Goal: Task Accomplishment & Management: Manage account settings

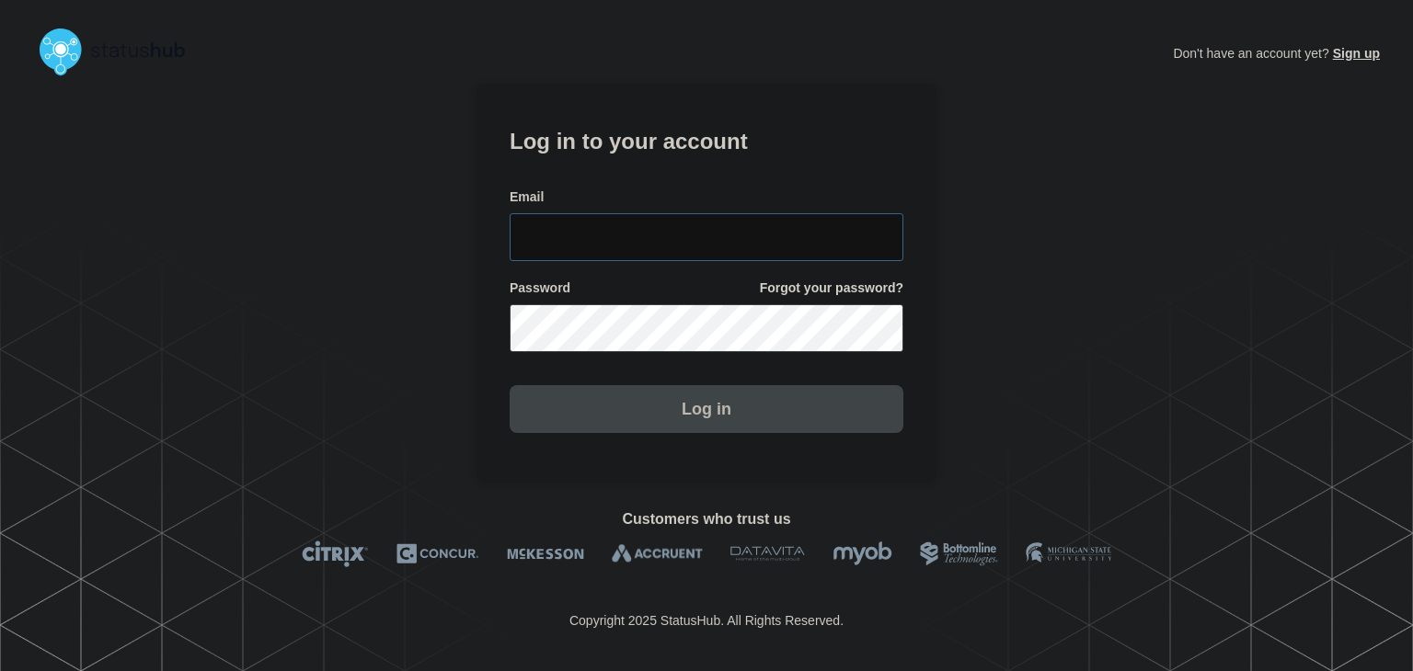
type input "[PERSON_NAME][EMAIL_ADDRESS][PERSON_NAME][DOMAIN_NAME]"
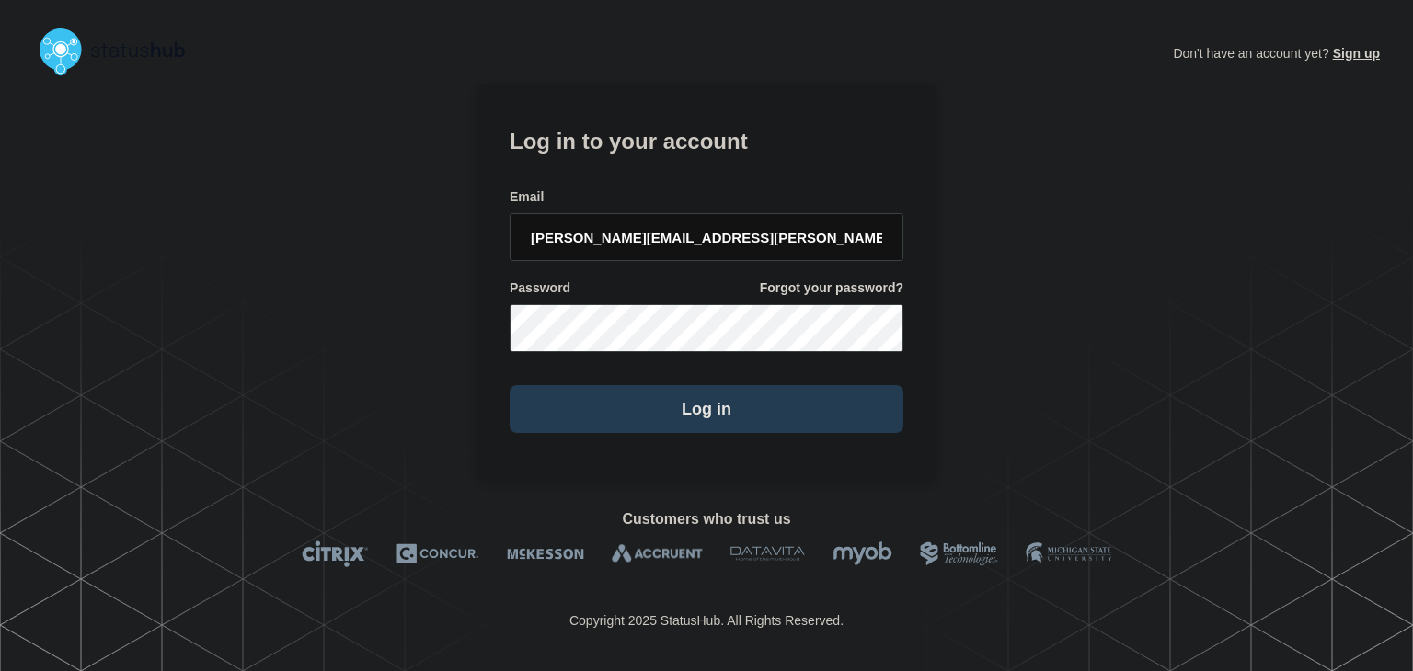
click at [684, 427] on button "Log in" at bounding box center [707, 409] width 394 height 48
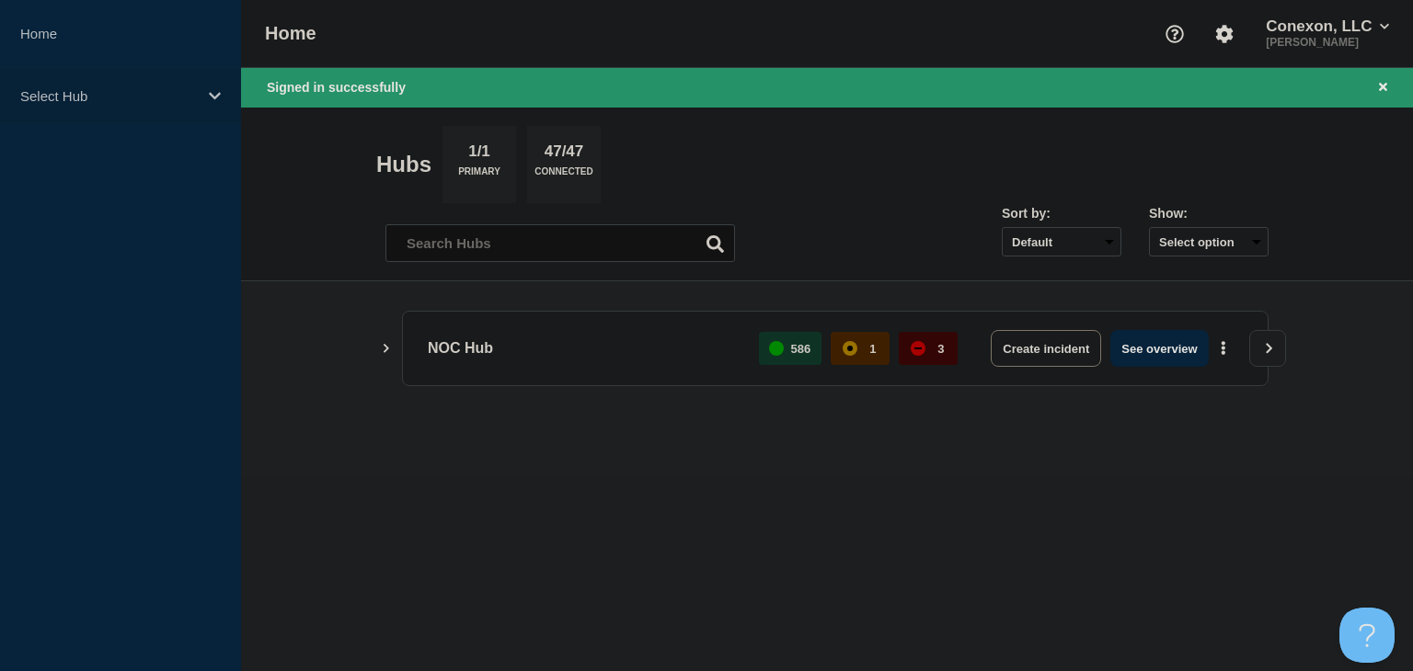
click at [99, 98] on p "Select Hub" at bounding box center [108, 96] width 177 height 16
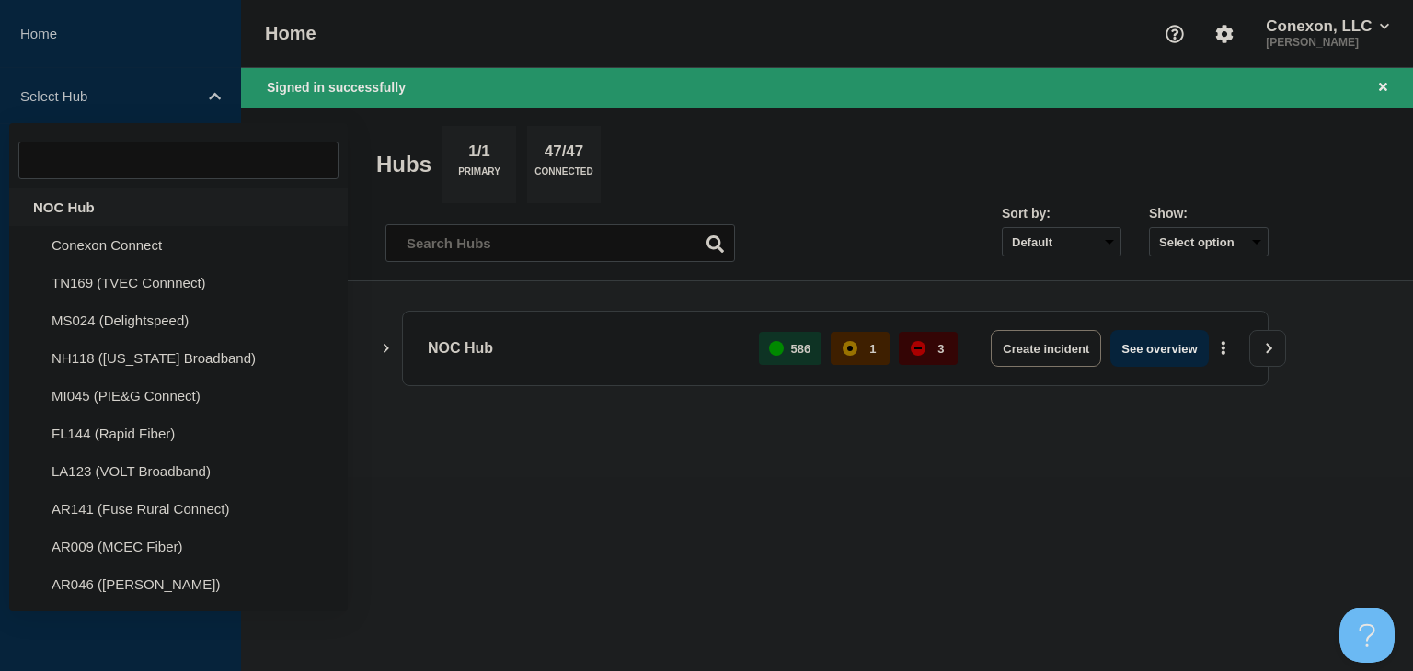
click at [52, 206] on div "NOC Hub" at bounding box center [178, 208] width 338 height 38
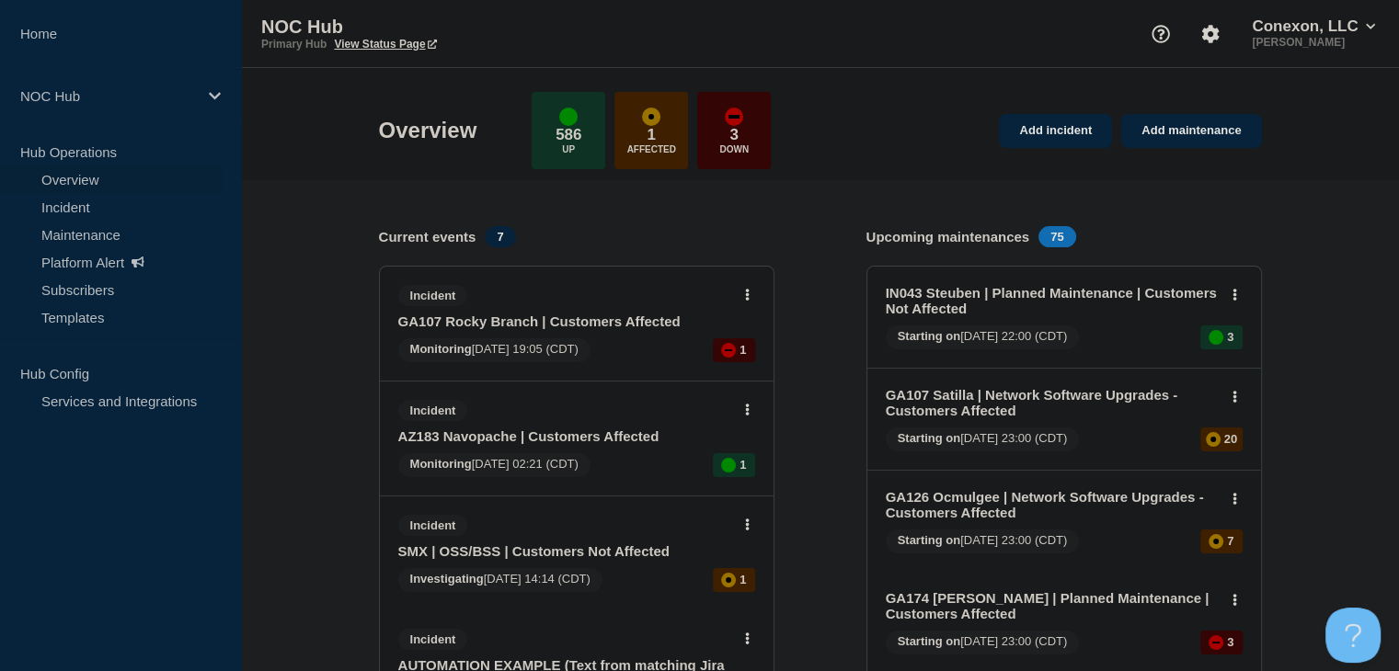
scroll to position [92, 0]
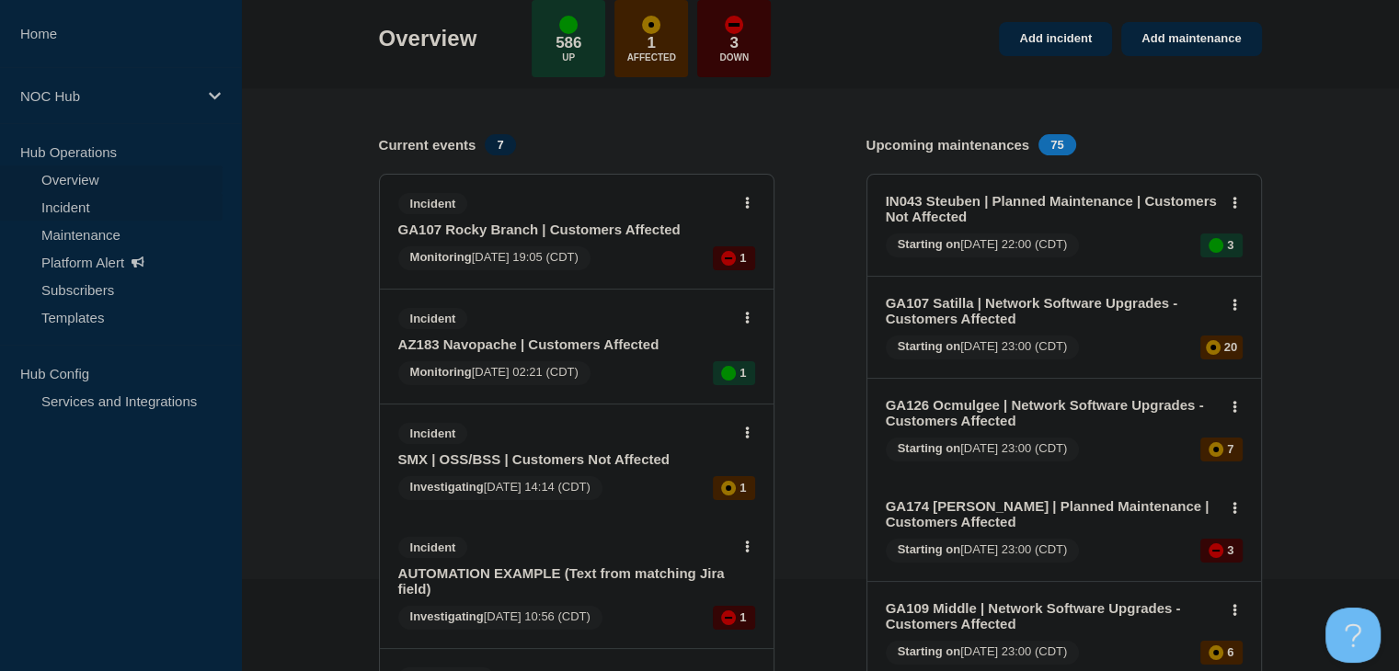
click at [96, 201] on link "Incident" at bounding box center [111, 207] width 223 height 28
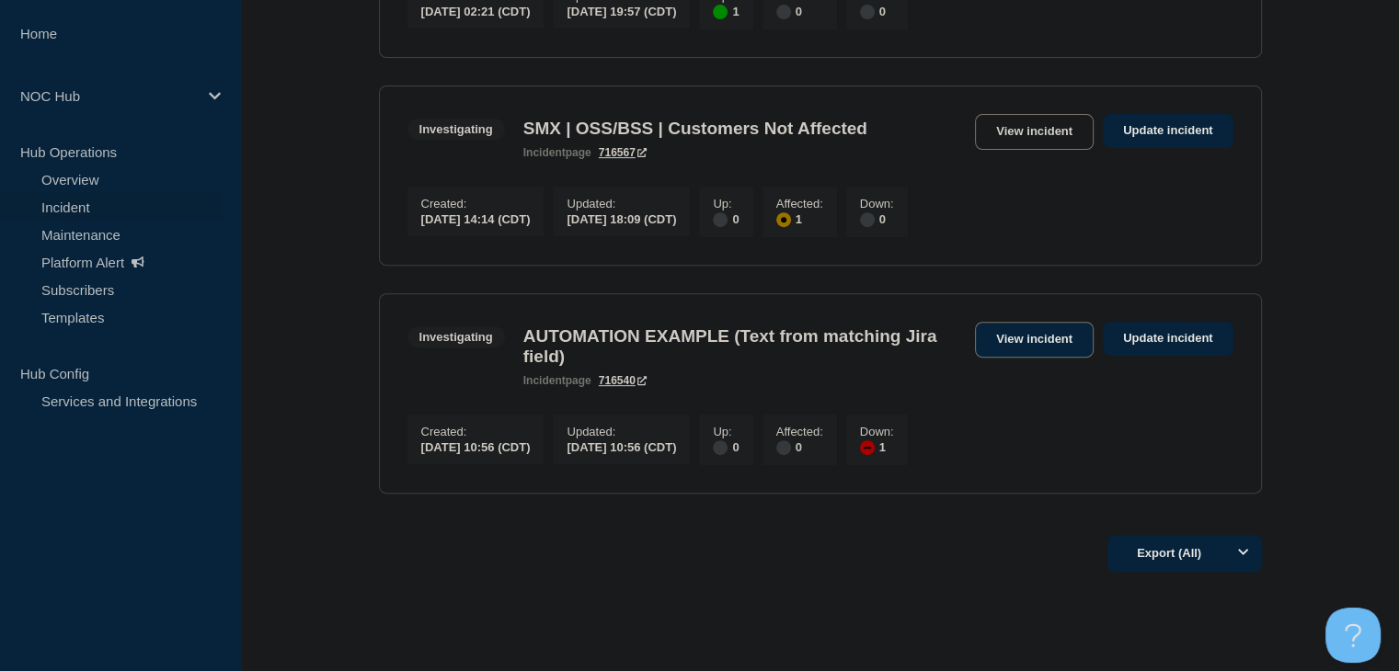
scroll to position [806, 0]
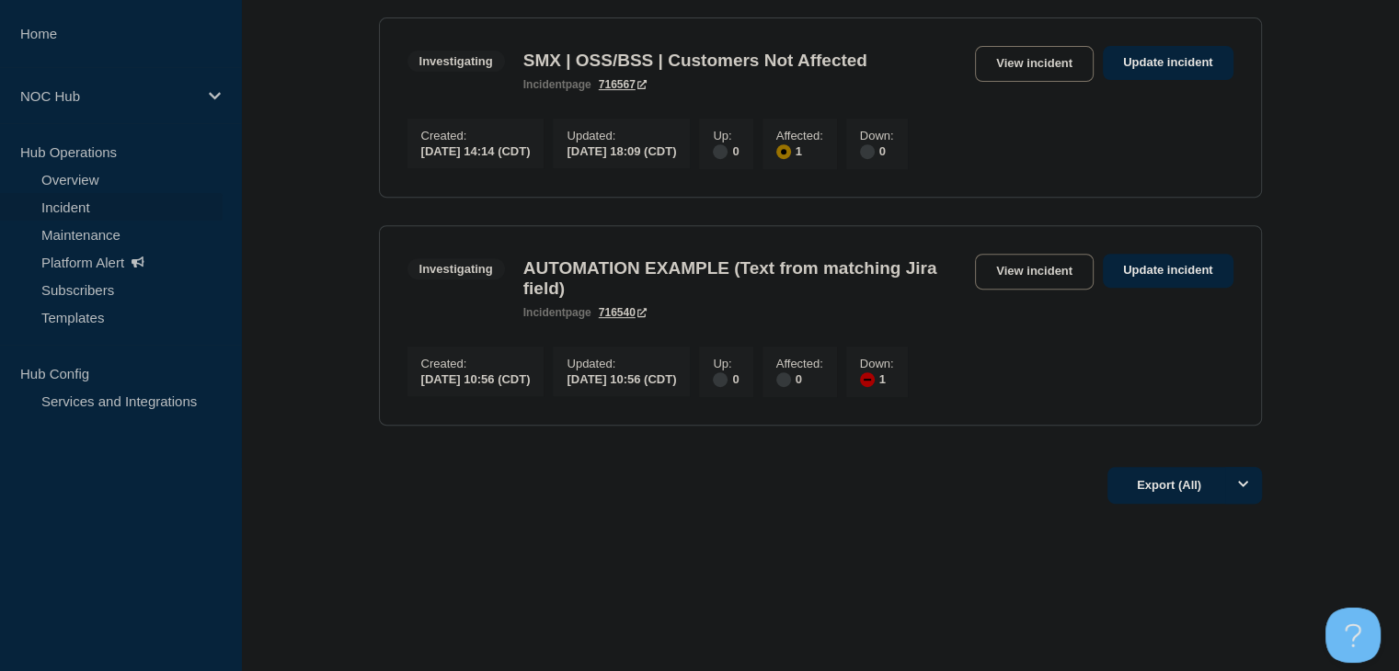
drag, startPoint x: 1042, startPoint y: 266, endPoint x: 470, endPoint y: 532, distance: 630.8
click at [470, 532] on footer "Export (All)" at bounding box center [820, 493] width 1158 height 80
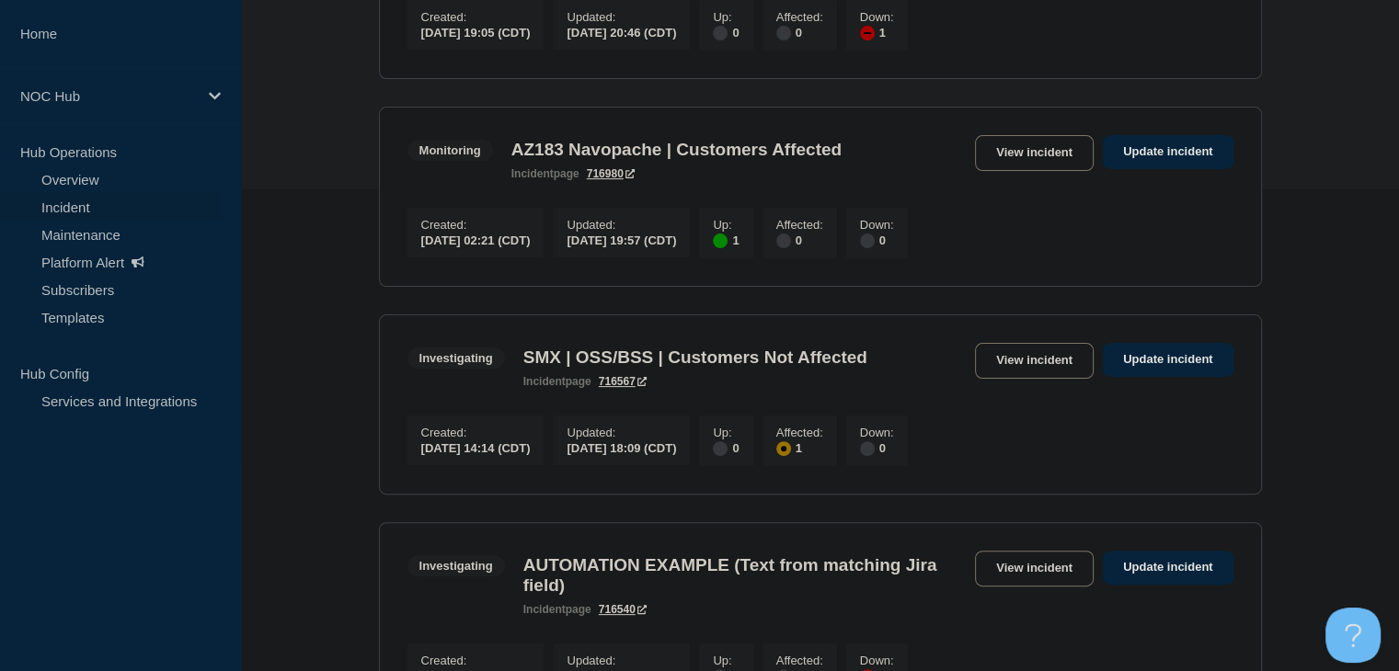
scroll to position [254, 0]
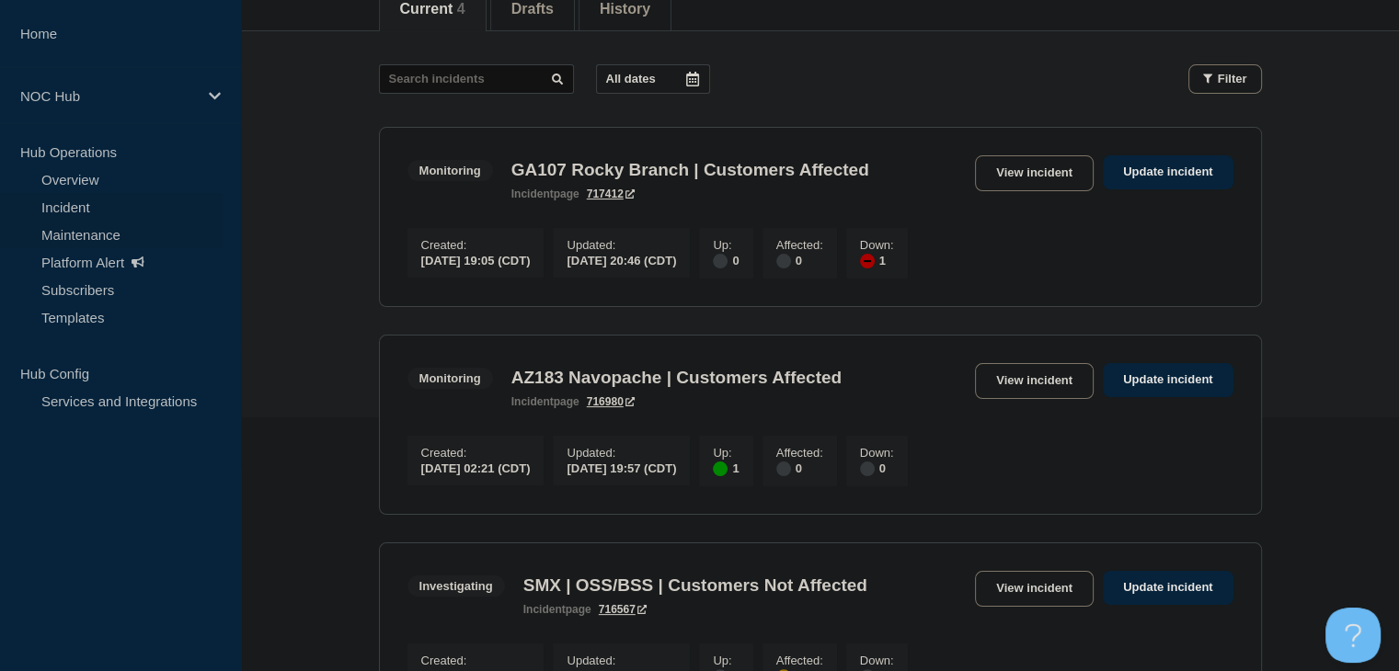
click at [95, 225] on link "Maintenance" at bounding box center [111, 235] width 223 height 28
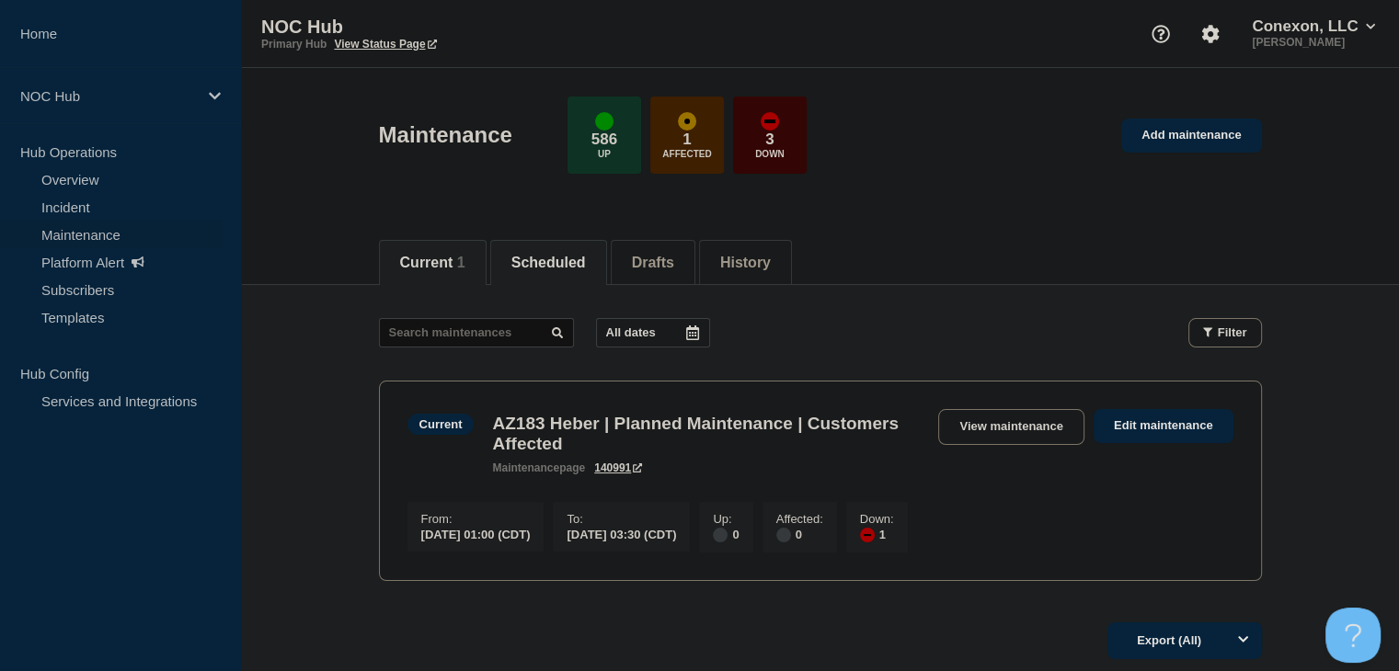
click at [575, 261] on button "Scheduled" at bounding box center [548, 263] width 74 height 17
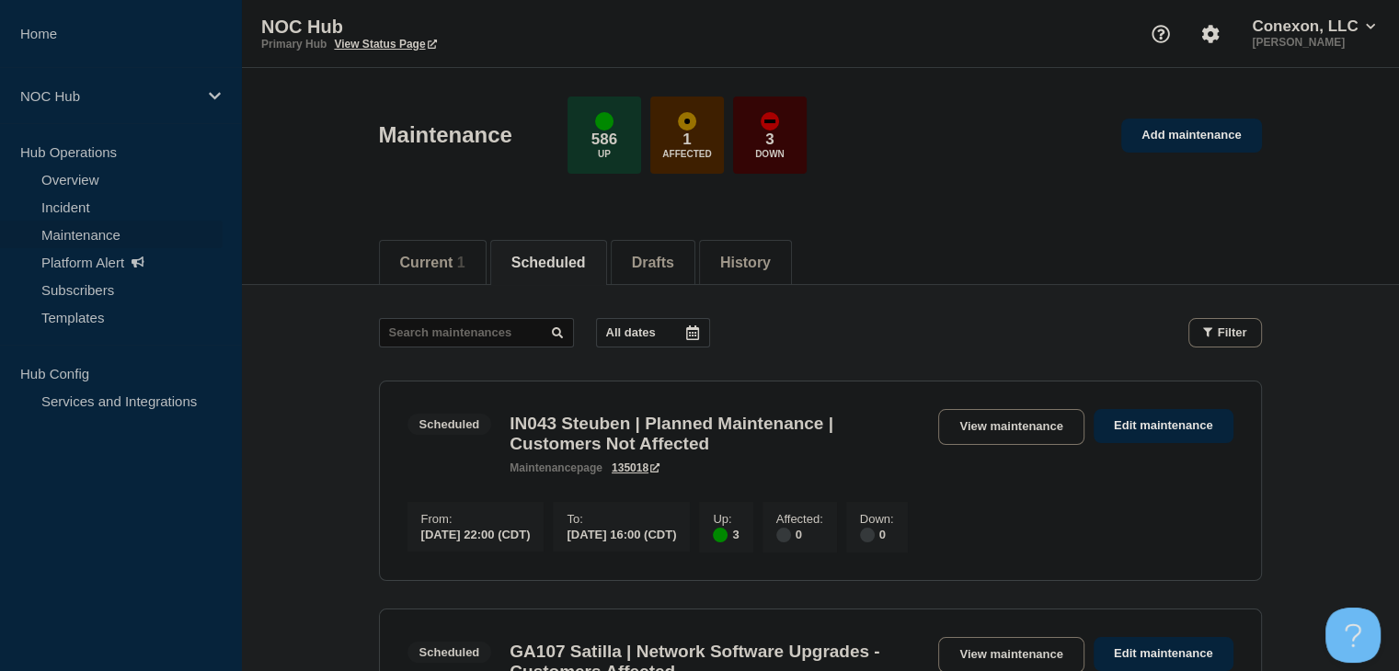
click at [114, 244] on link "Maintenance" at bounding box center [111, 235] width 223 height 28
click at [122, 229] on link "Maintenance" at bounding box center [111, 235] width 223 height 28
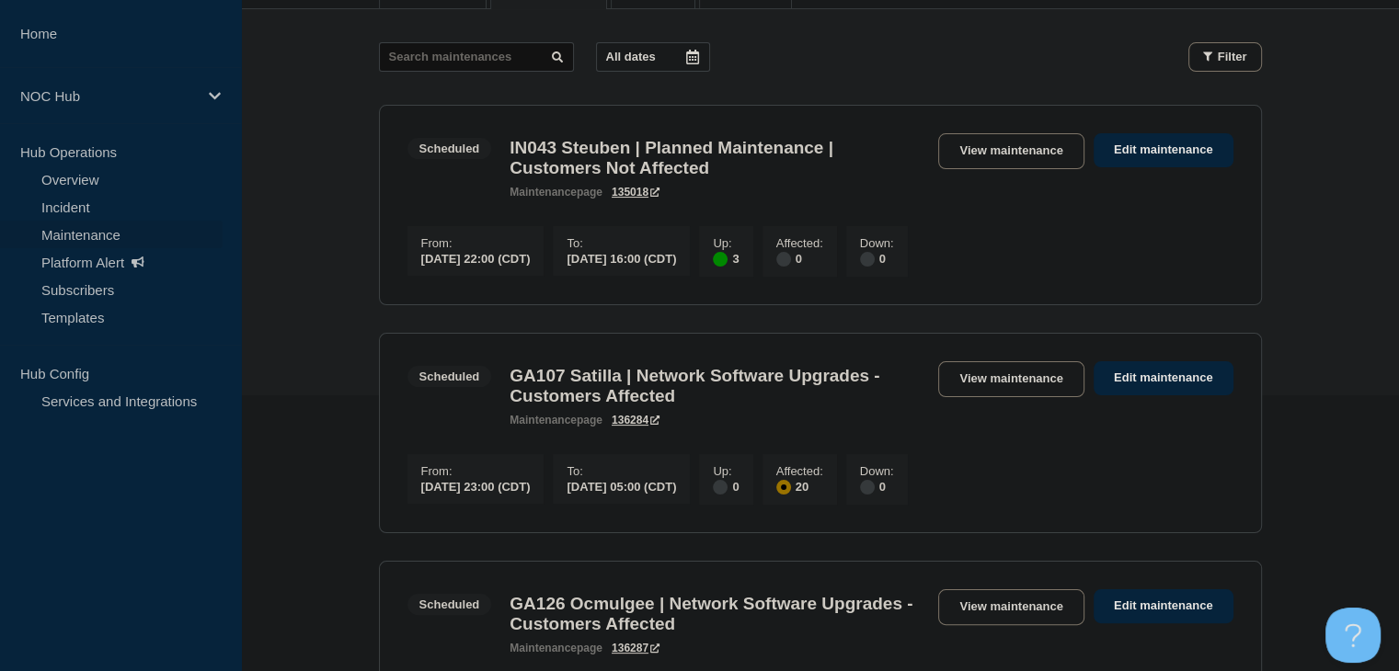
scroll to position [92, 0]
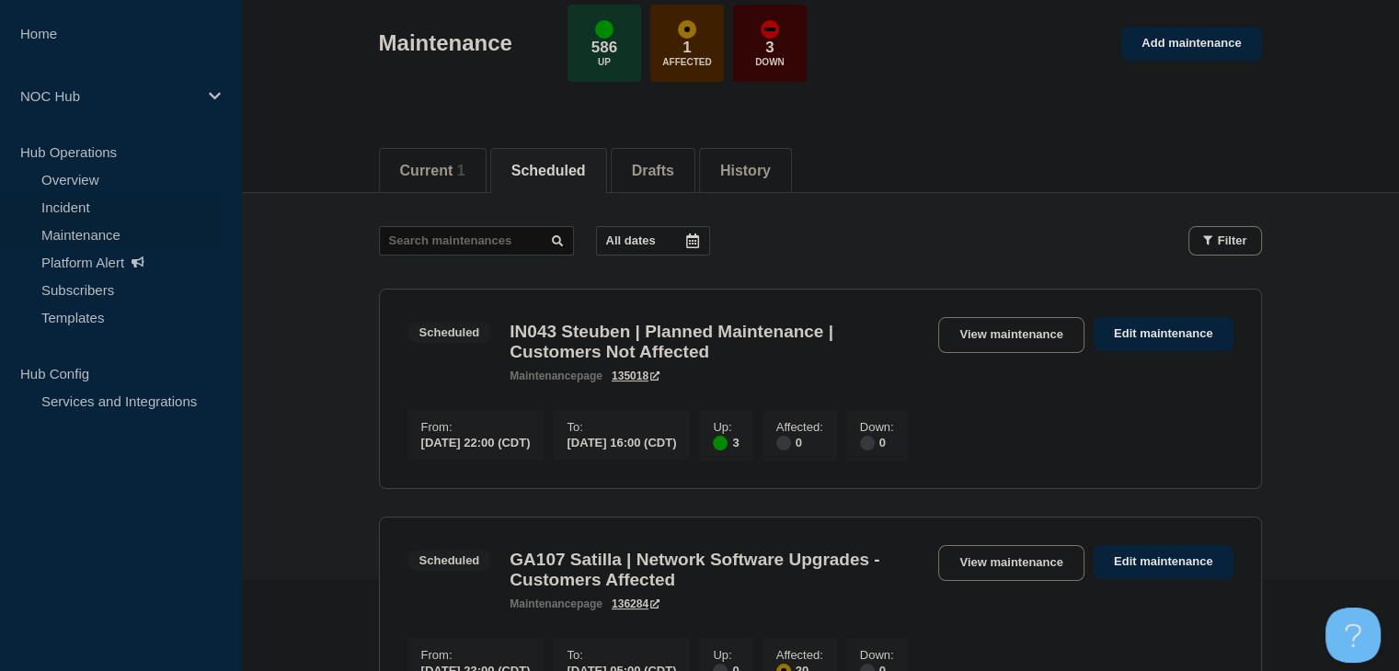
click at [62, 211] on link "Incident" at bounding box center [111, 207] width 223 height 28
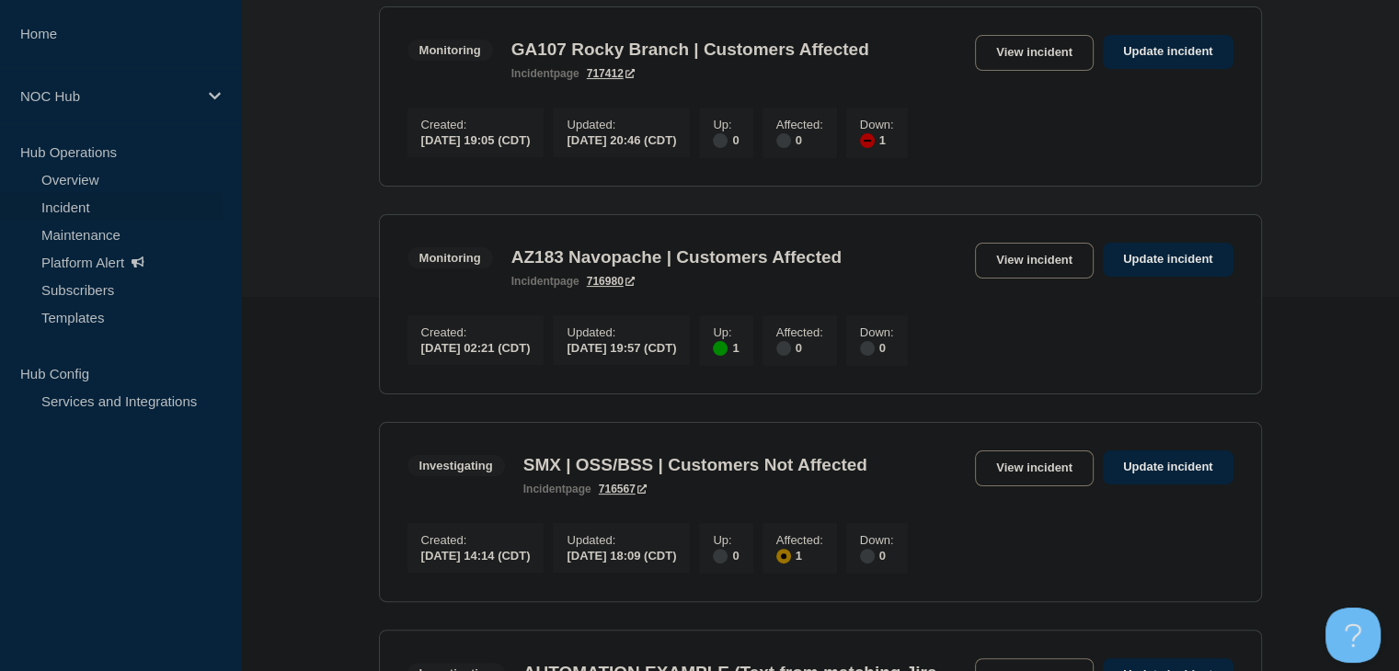
scroll to position [346, 0]
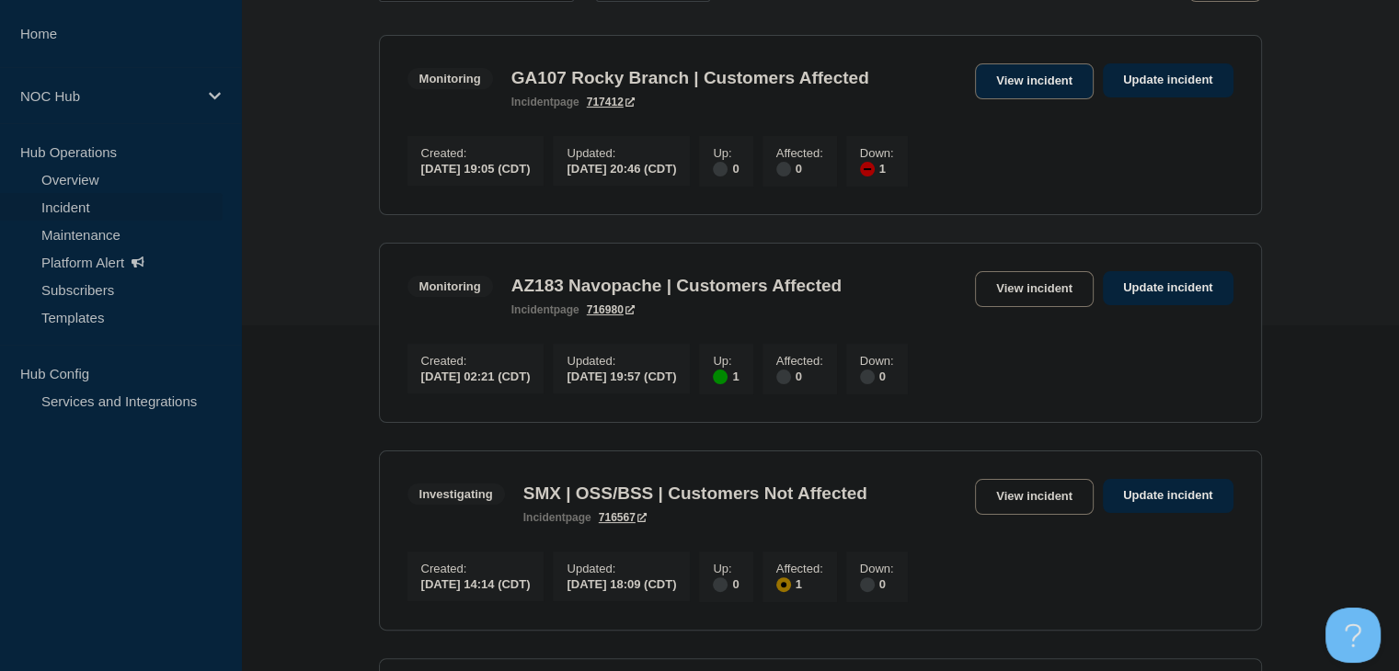
click at [1034, 88] on link "View incident" at bounding box center [1034, 81] width 119 height 36
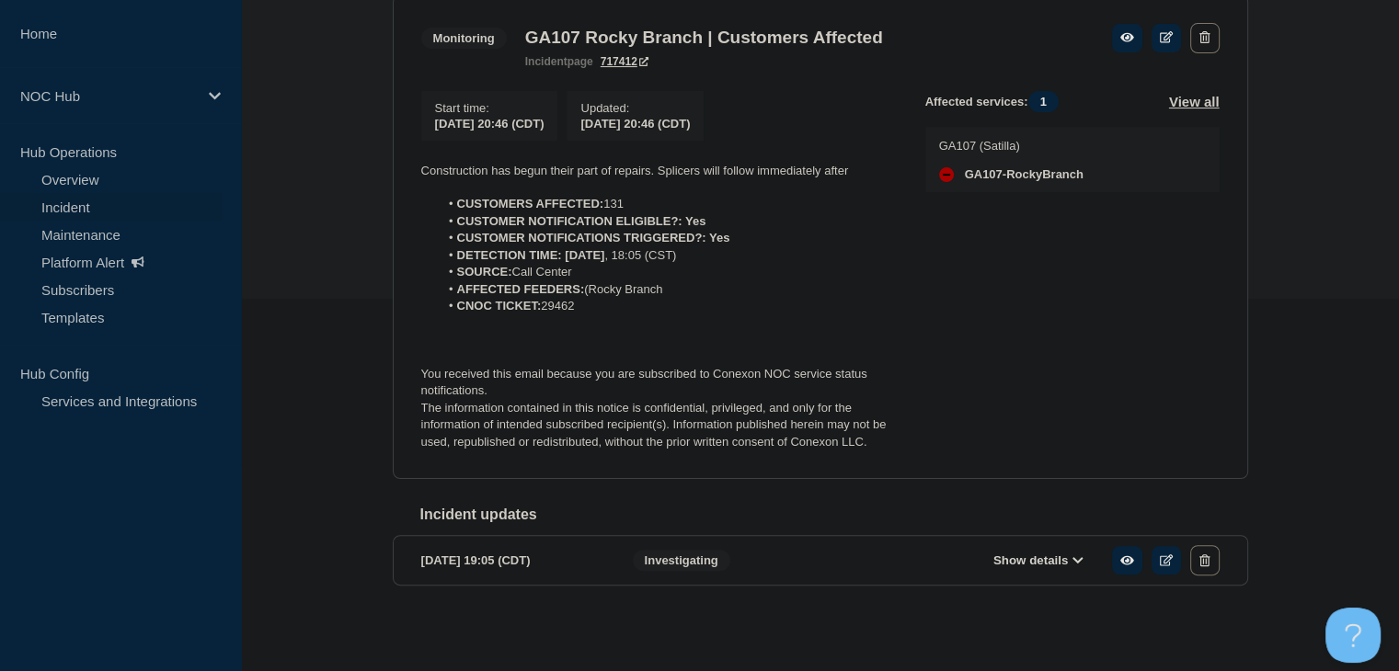
scroll to position [383, 0]
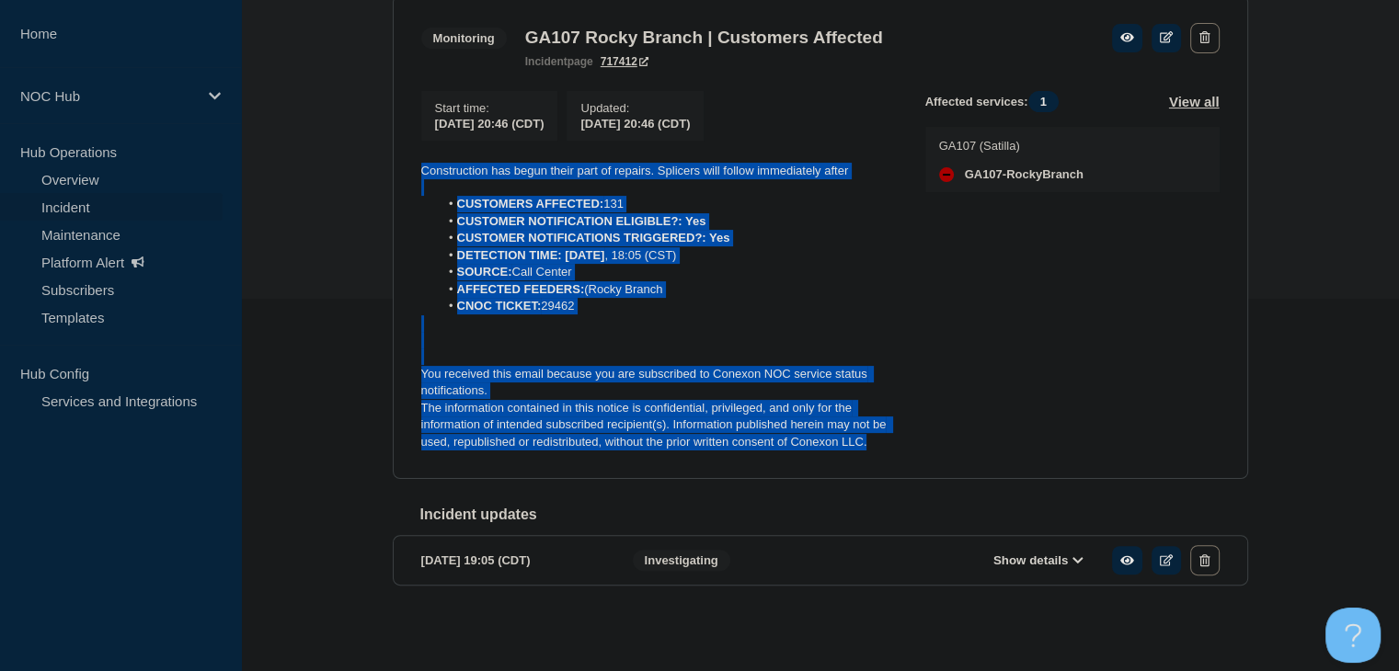
drag, startPoint x: 879, startPoint y: 439, endPoint x: 363, endPoint y: 159, distance: 586.9
click at [363, 159] on div "Back Back to Incidents Update incident Monitoring GA107 Rocky Branch | Customer…" at bounding box center [820, 279] width 1158 height 732
copy div "Construction has begun their part of repairs. Splicers will follow immediately …"
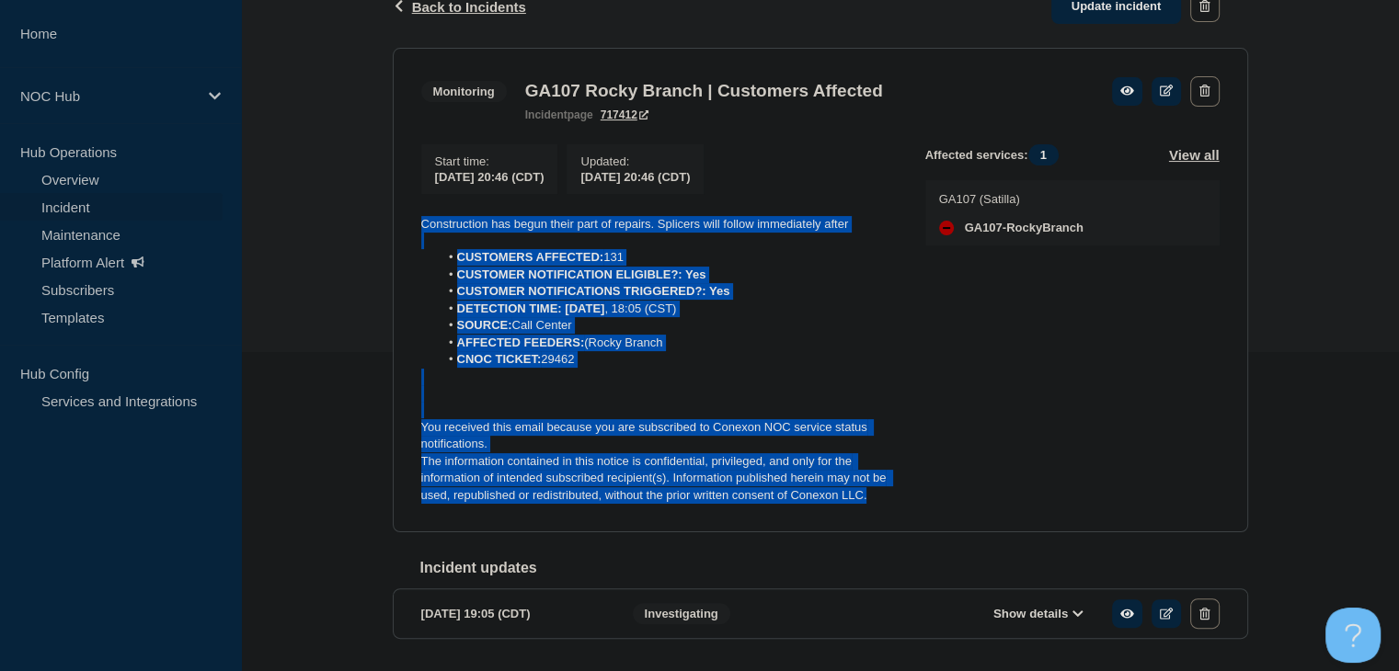
scroll to position [291, 0]
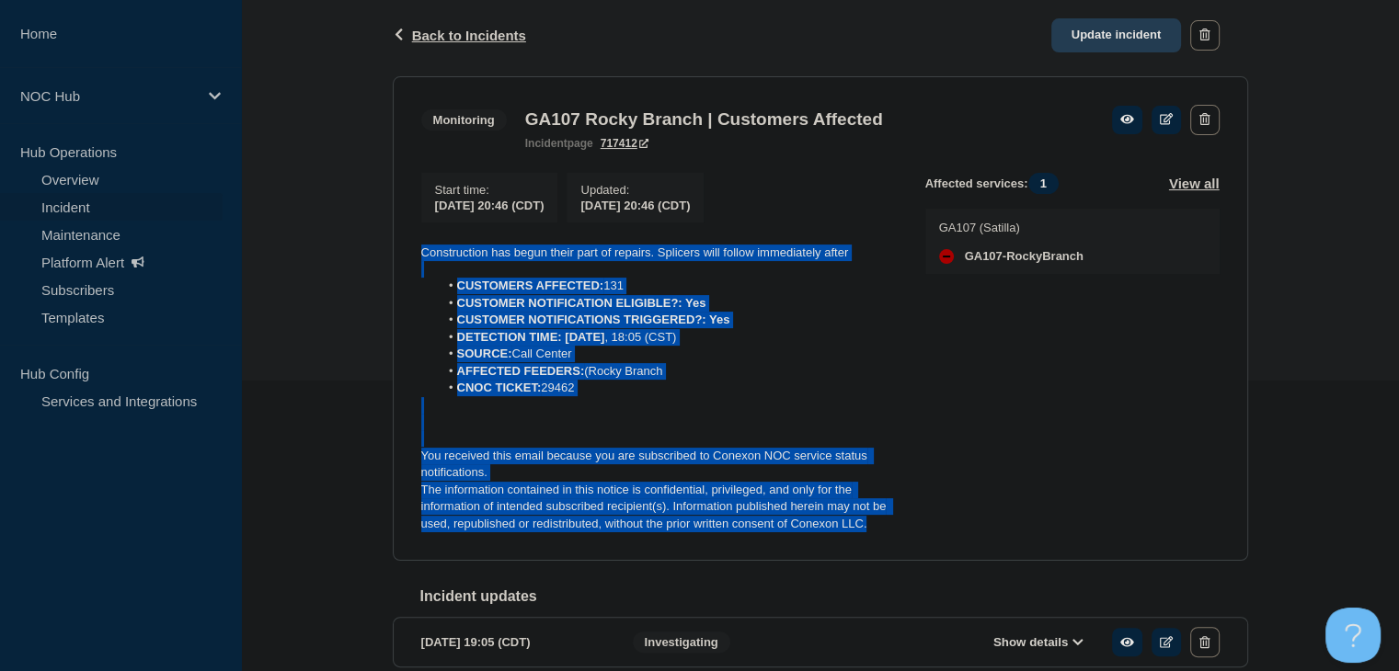
click at [1086, 41] on link "Update incident" at bounding box center [1116, 35] width 131 height 34
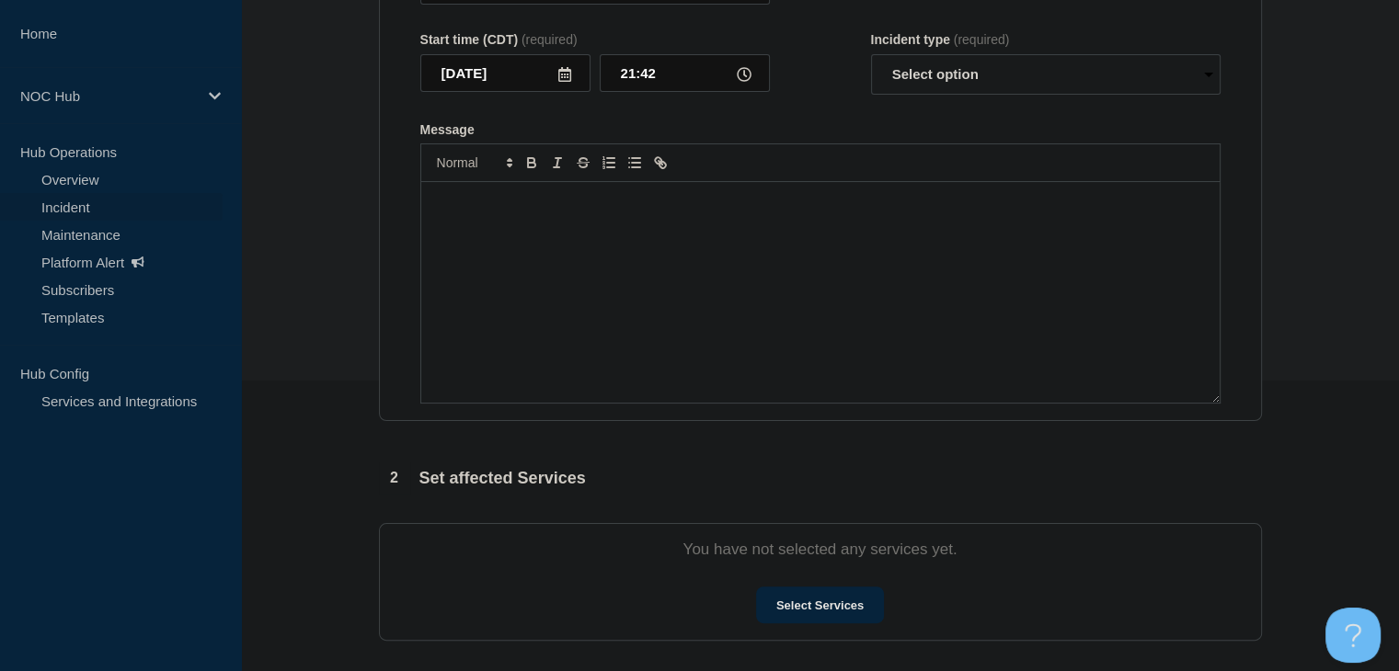
type input "GA107 Rocky Branch | Customers Affected"
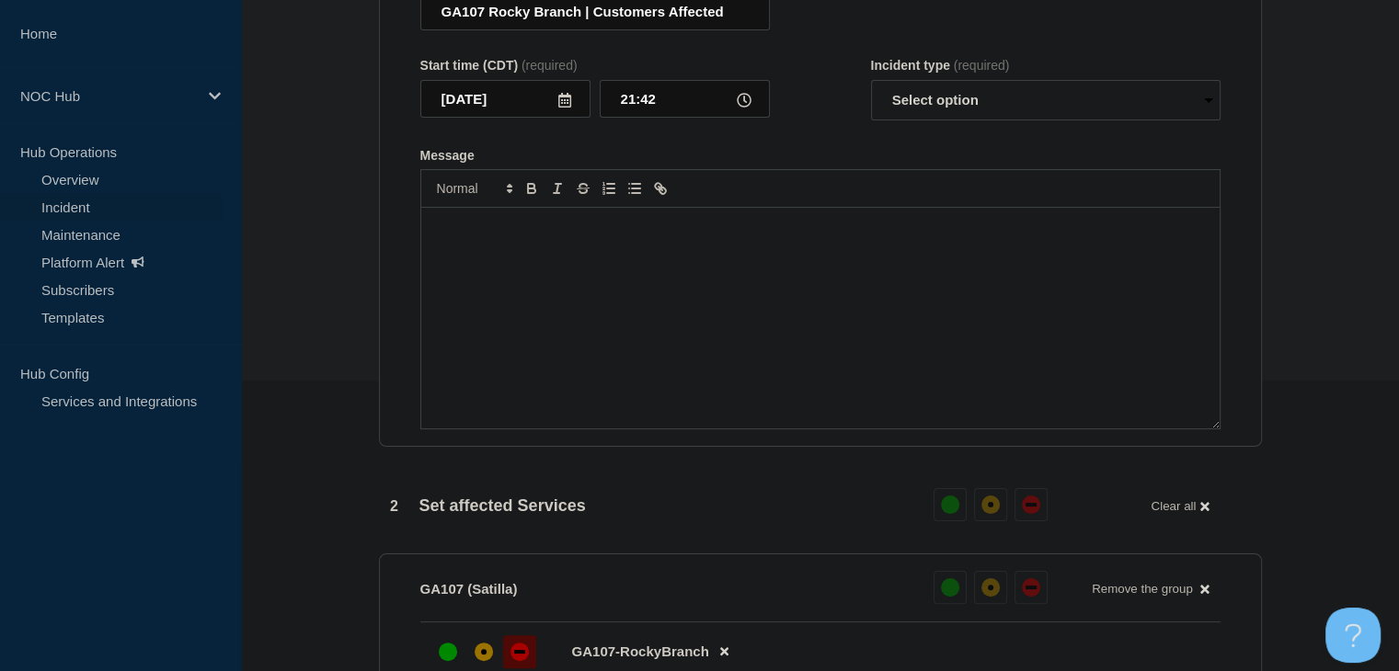
click at [724, 332] on div "Message" at bounding box center [820, 318] width 798 height 221
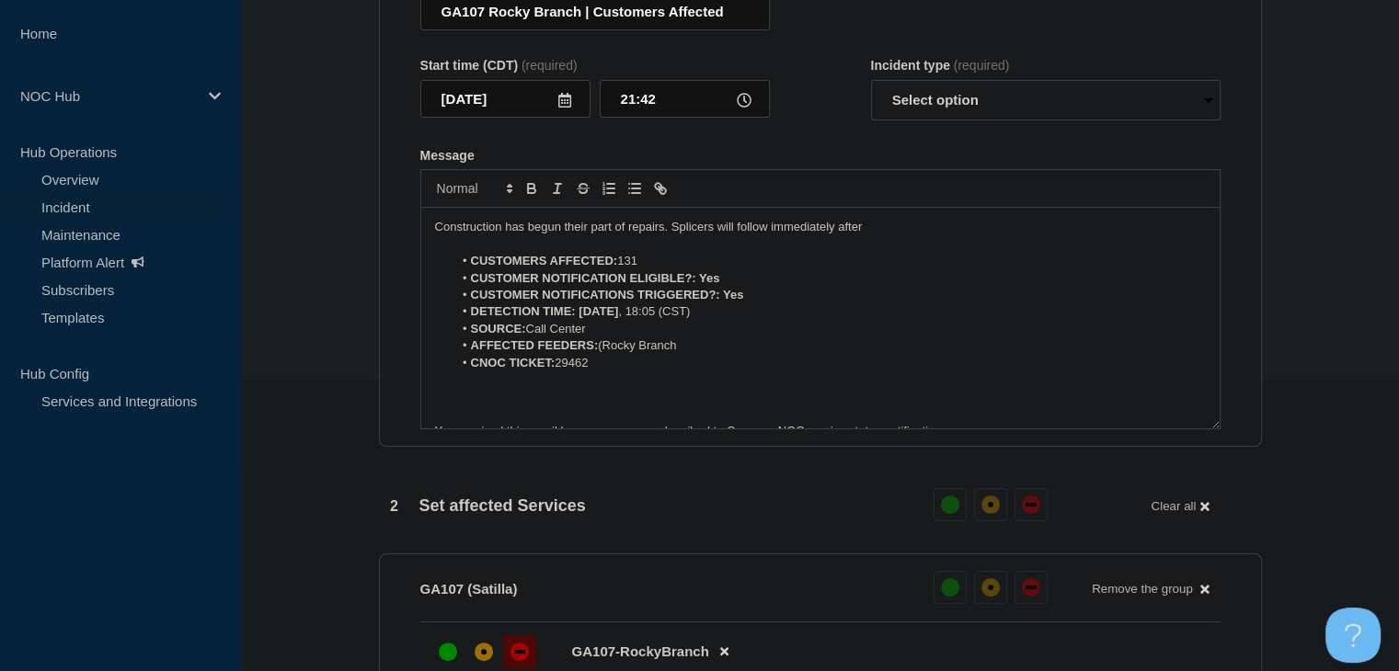
scroll to position [42, 0]
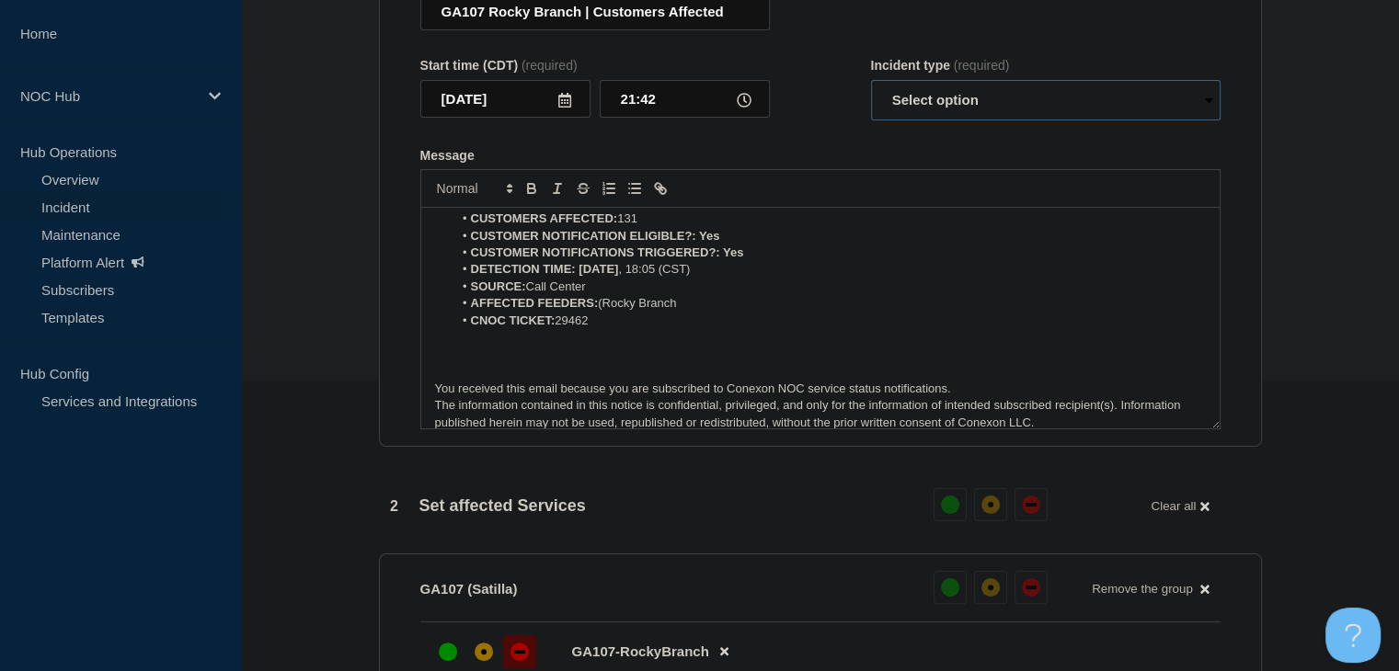
click at [929, 117] on select "Select option Investigating Identified Monitoring Resolved" at bounding box center [1045, 100] width 349 height 40
select select "monitoring"
click at [871, 90] on select "Select option Investigating Identified Monitoring Resolved" at bounding box center [1045, 100] width 349 height 40
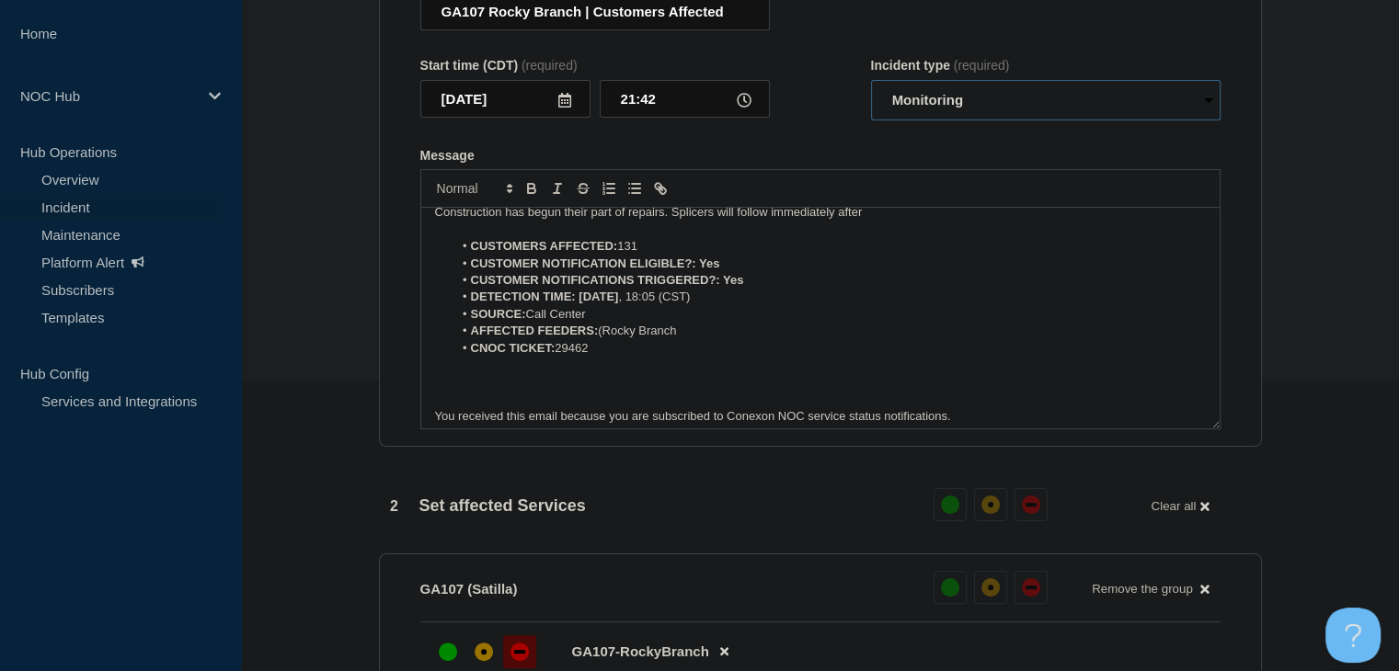
scroll to position [0, 0]
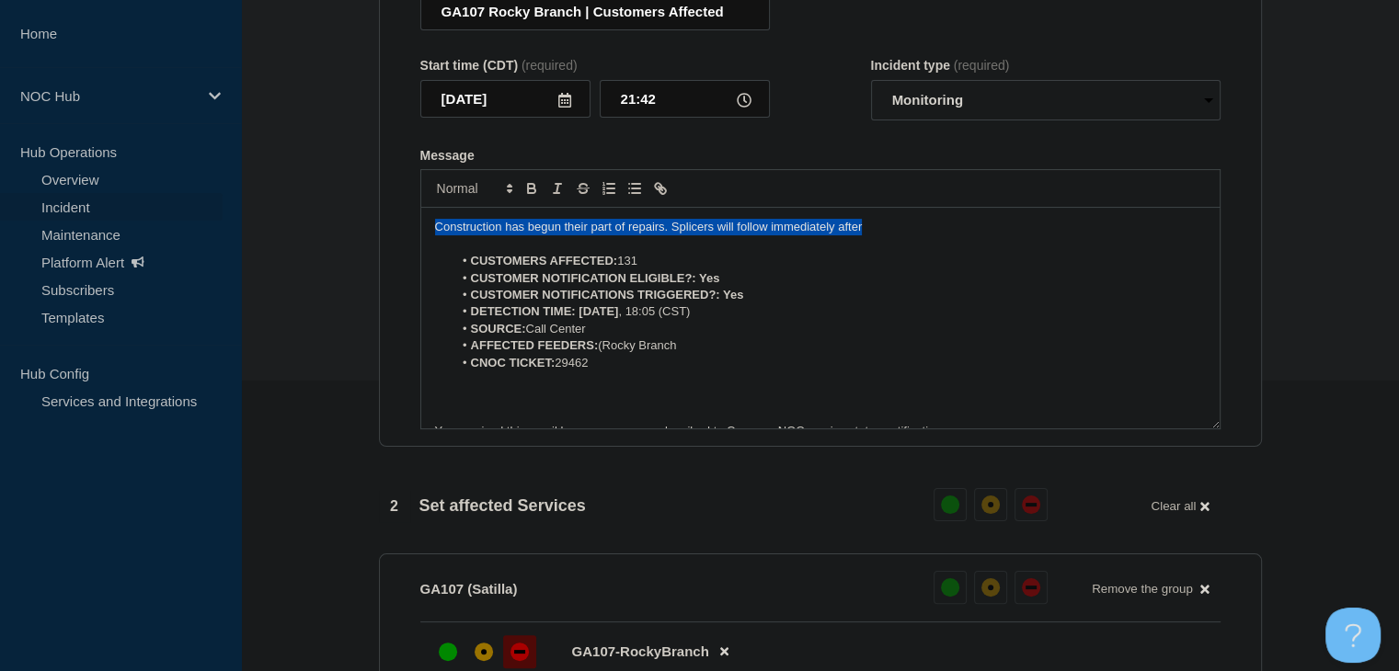
drag, startPoint x: 932, startPoint y: 230, endPoint x: 353, endPoint y: 235, distance: 578.5
click at [353, 235] on section "1 Provide details Title (required) GA107 Rocky Branch | Customers Affected Star…" at bounding box center [820, 572] width 1158 height 1358
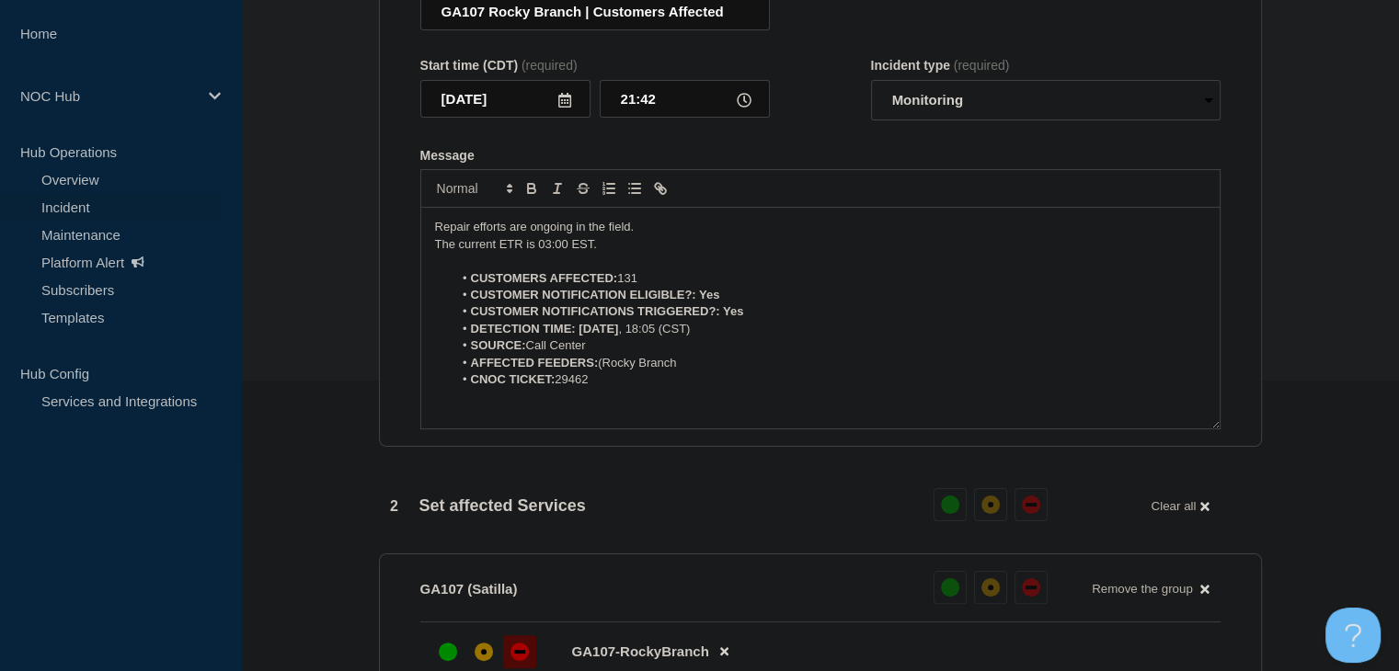
drag, startPoint x: 588, startPoint y: 258, endPoint x: 640, endPoint y: 283, distance: 58.4
click at [594, 253] on p "The current ETR is 03:00 EST." at bounding box center [820, 244] width 771 height 17
click at [644, 235] on p "Repair efforts are ongoing in the field." at bounding box center [820, 227] width 771 height 17
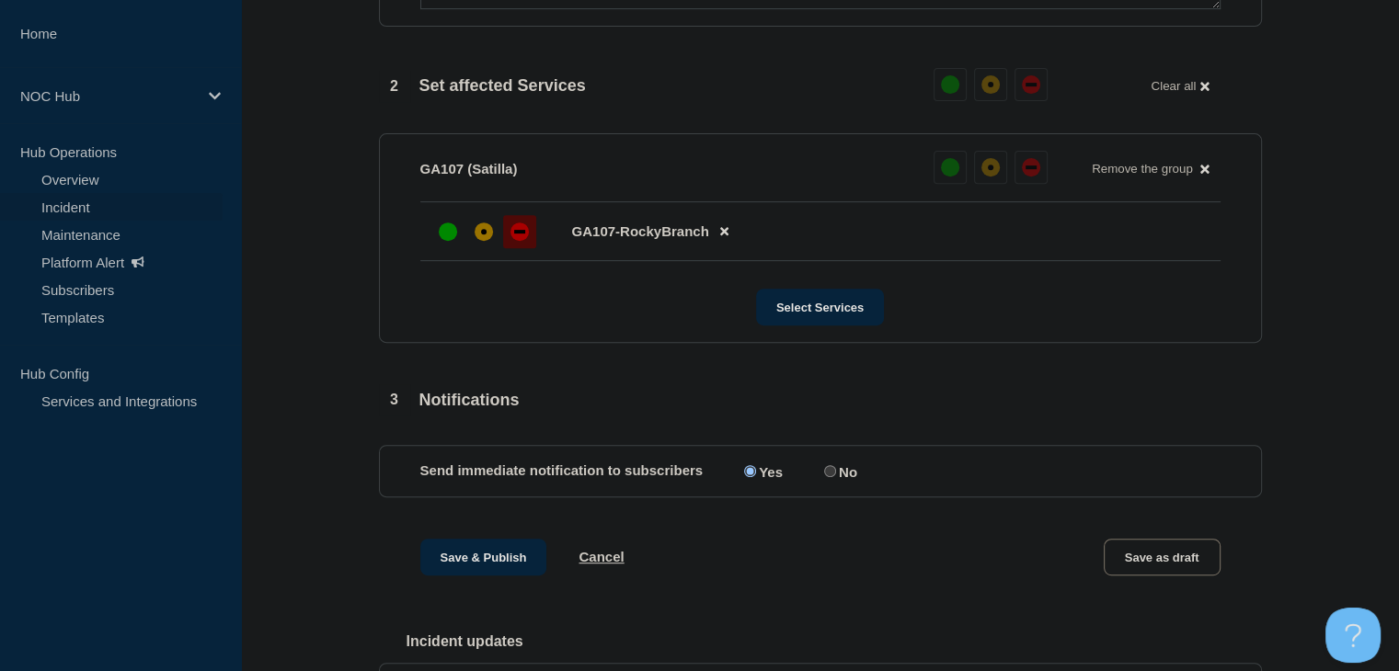
scroll to position [916, 0]
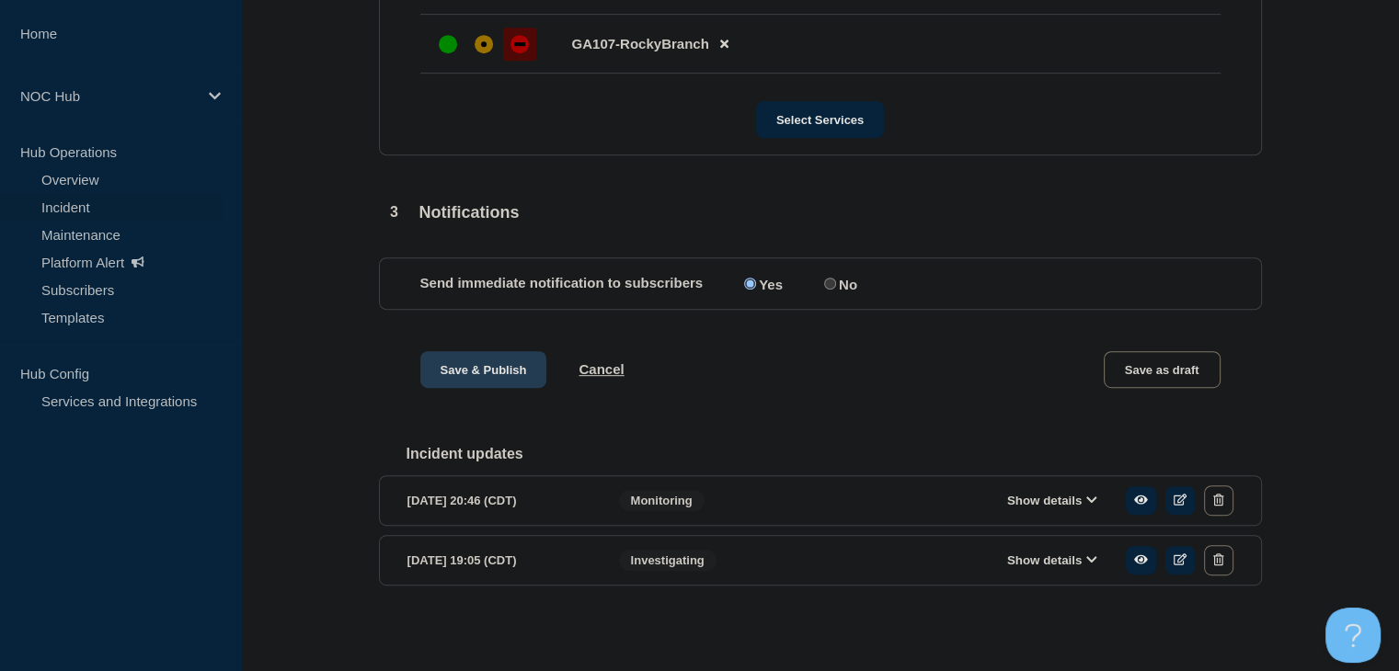
click at [490, 353] on button "Save & Publish" at bounding box center [483, 369] width 127 height 37
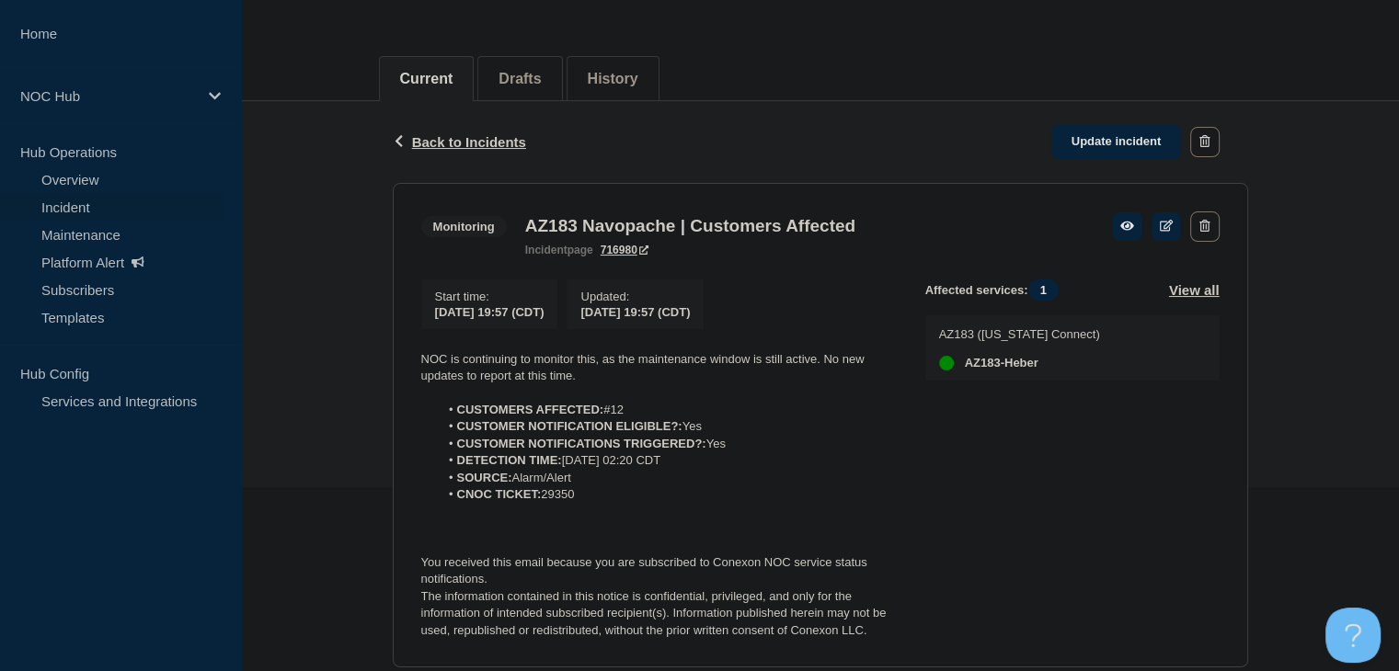
scroll to position [368, 0]
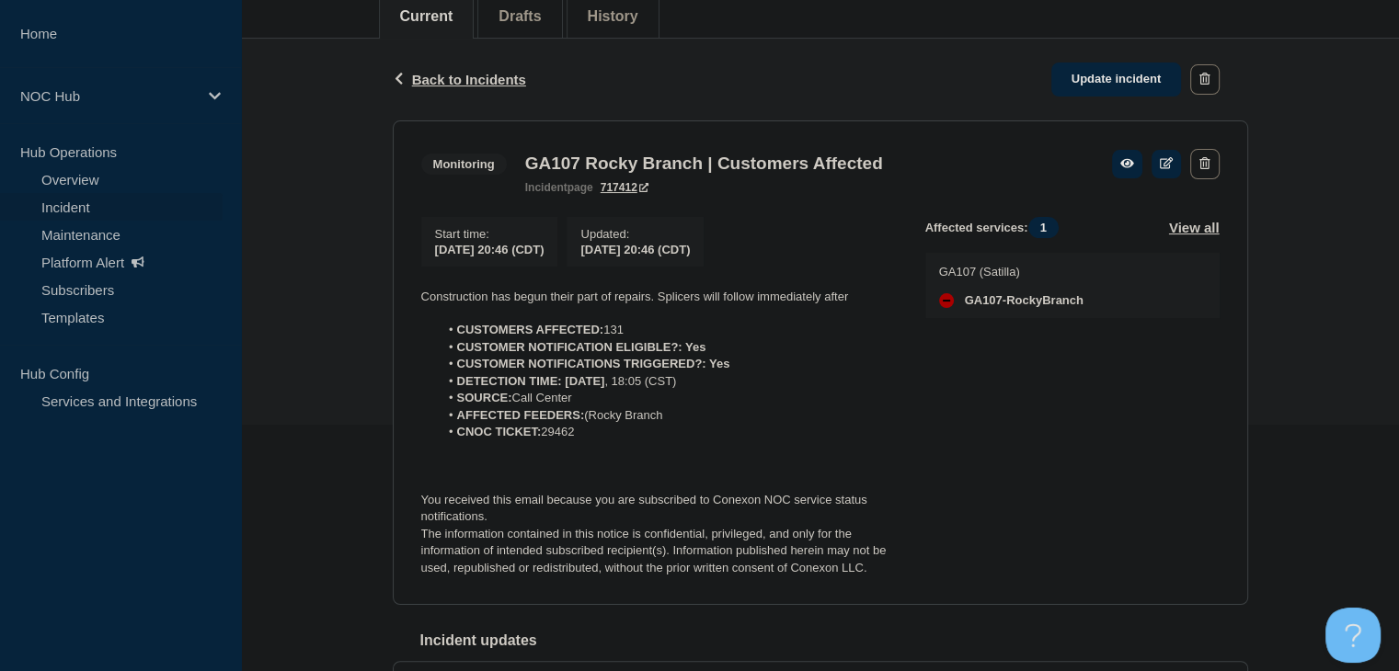
scroll to position [276, 0]
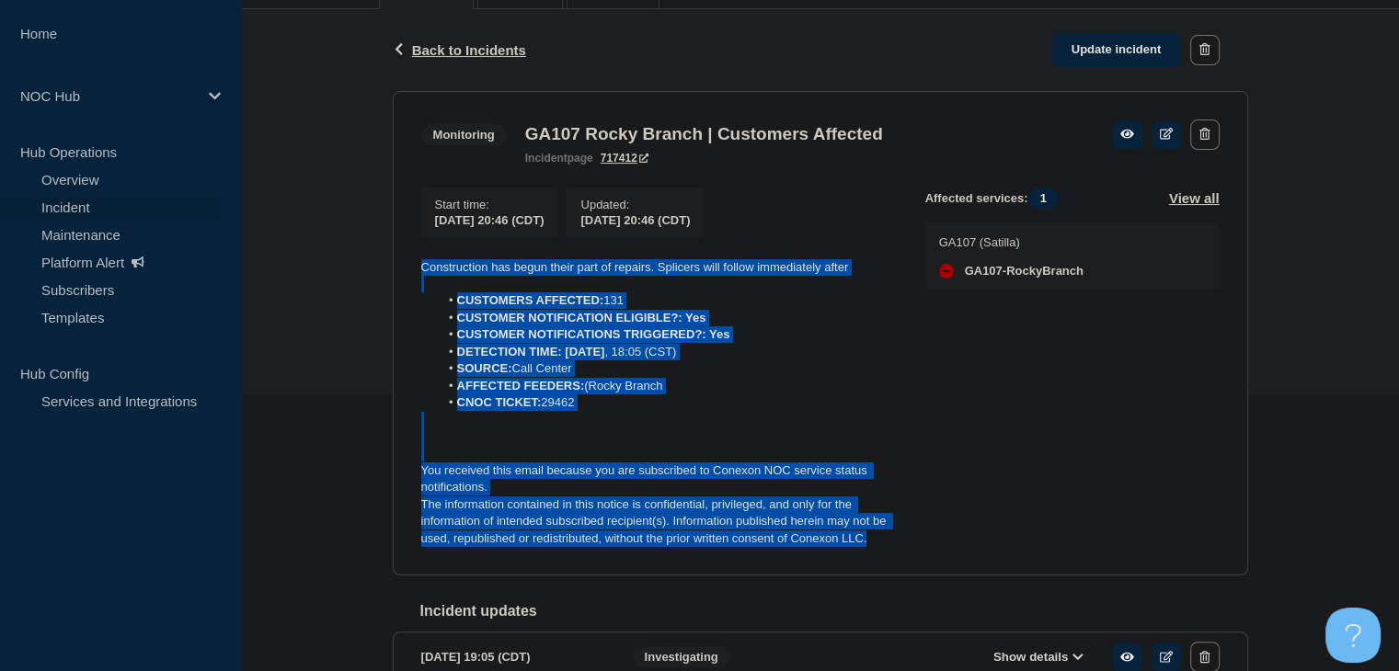
drag, startPoint x: 898, startPoint y: 552, endPoint x: 464, endPoint y: 268, distance: 518.9
click at [398, 268] on section "Monitoring GA107 Rocky Branch | Customers Affected incident page 717412 Start t…" at bounding box center [820, 334] width 855 height 486
copy div "Construction has begun their part of repairs. Splicers will follow immediately …"
click at [844, 334] on li "CUSTOMER NOTIFICATIONS TRIGGERED?: Yes" at bounding box center [667, 335] width 457 height 17
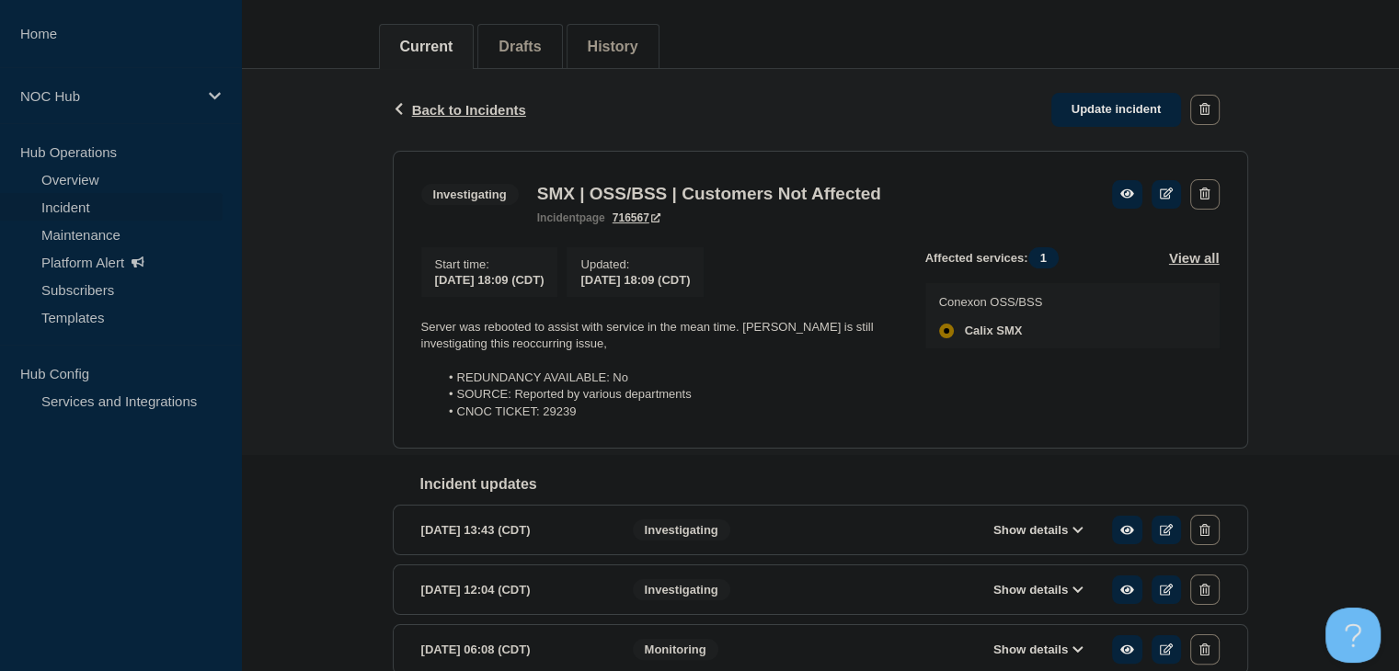
scroll to position [368, 0]
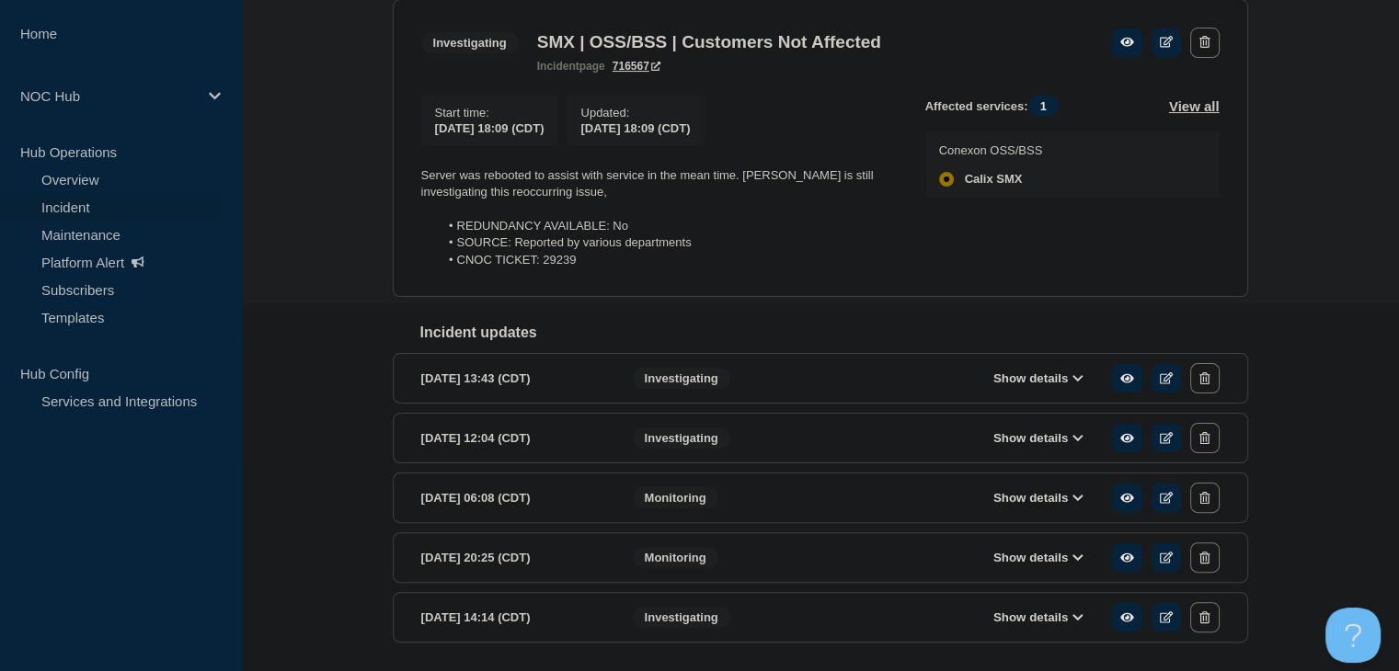
click at [1030, 386] on button "Show details" at bounding box center [1038, 379] width 101 height 16
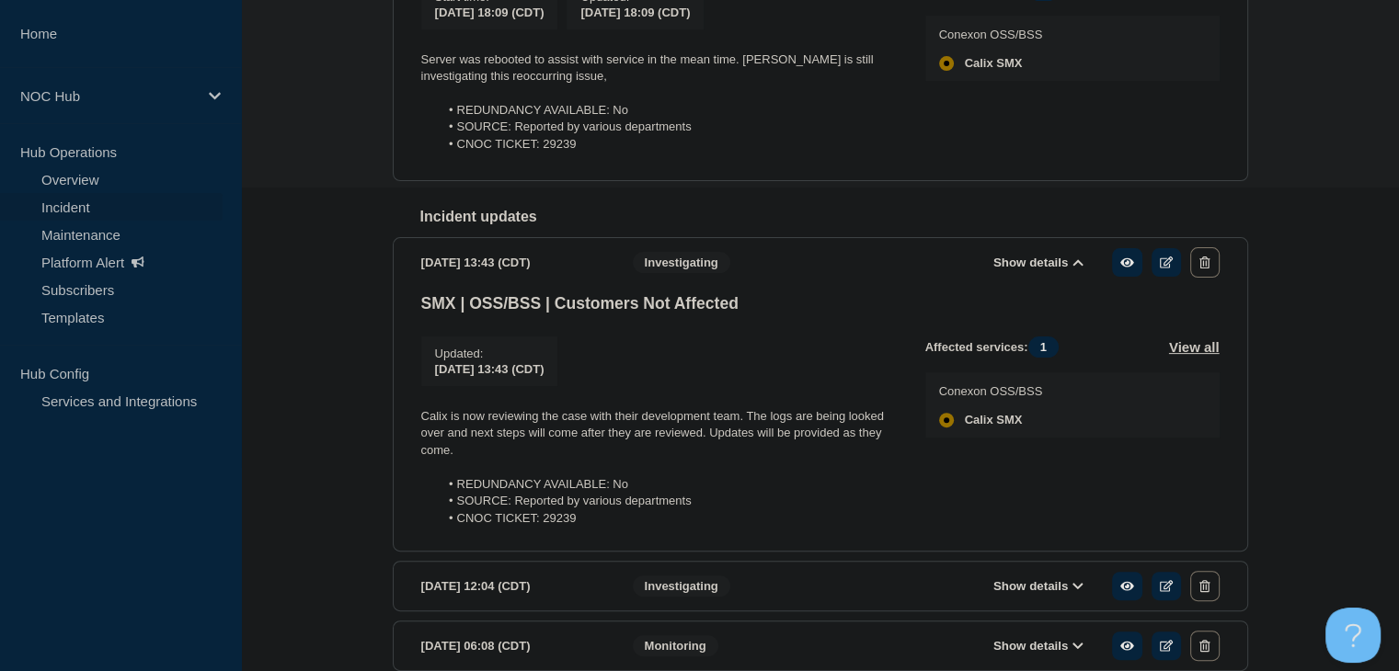
scroll to position [332, 0]
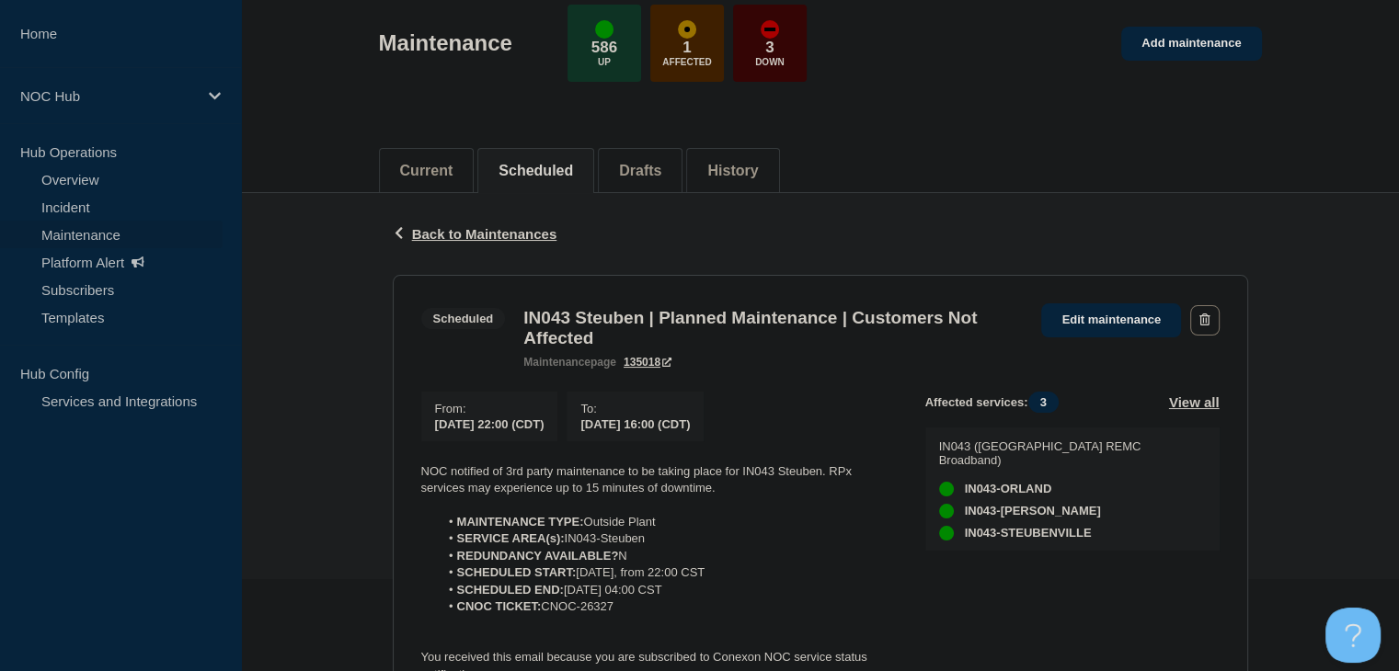
scroll to position [184, 0]
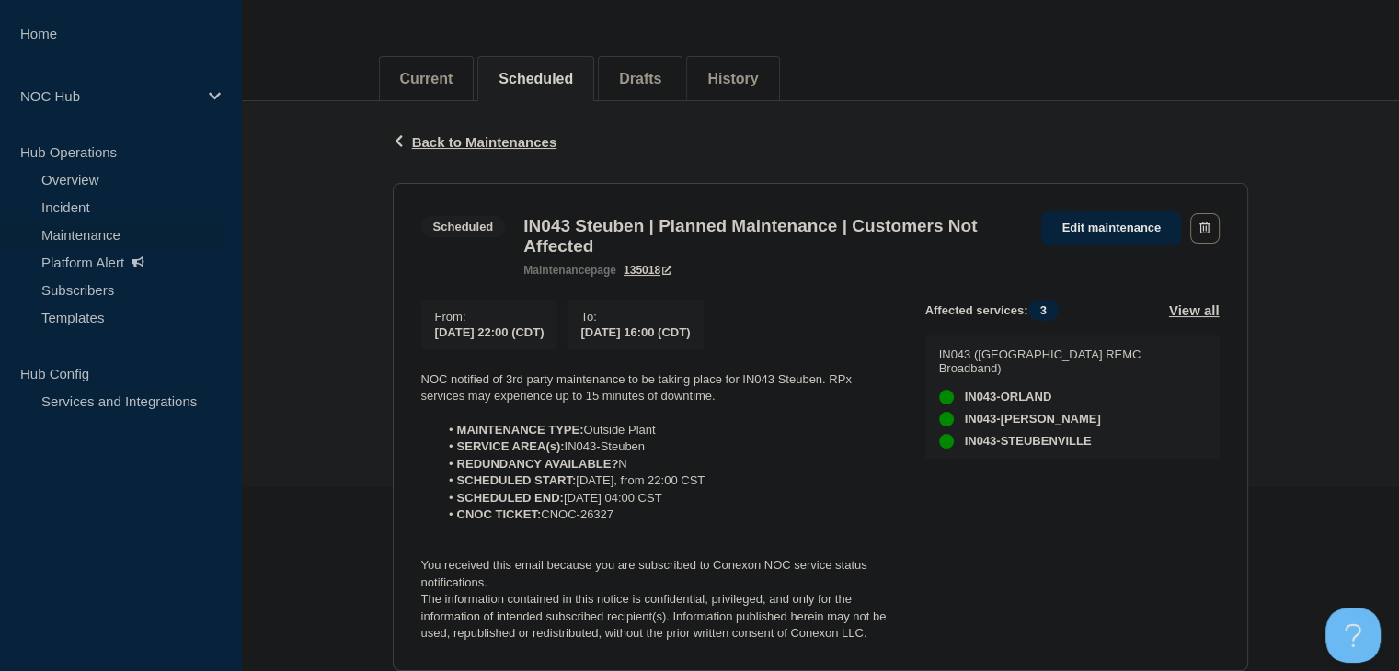
click at [439, 132] on div "Back Back to Maintenances" at bounding box center [820, 142] width 855 height 82
click at [127, 230] on link "Maintenance" at bounding box center [111, 235] width 223 height 28
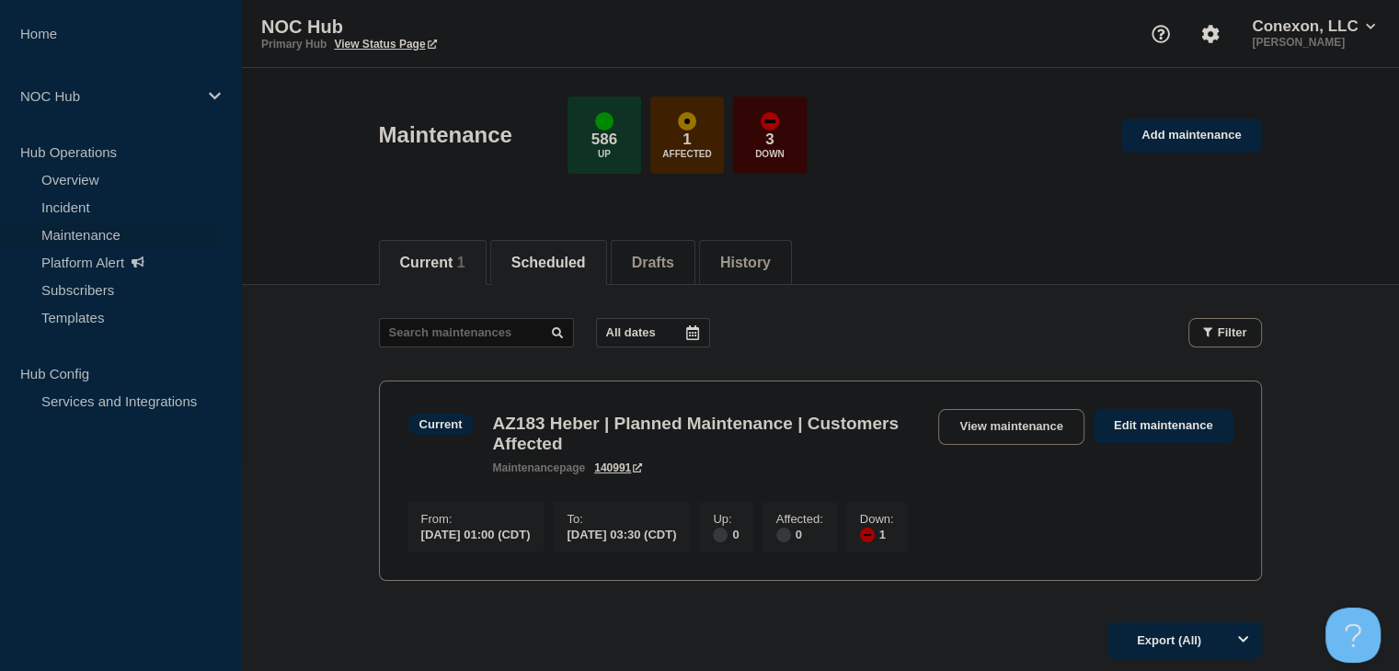
click at [540, 255] on button "Scheduled" at bounding box center [548, 263] width 74 height 17
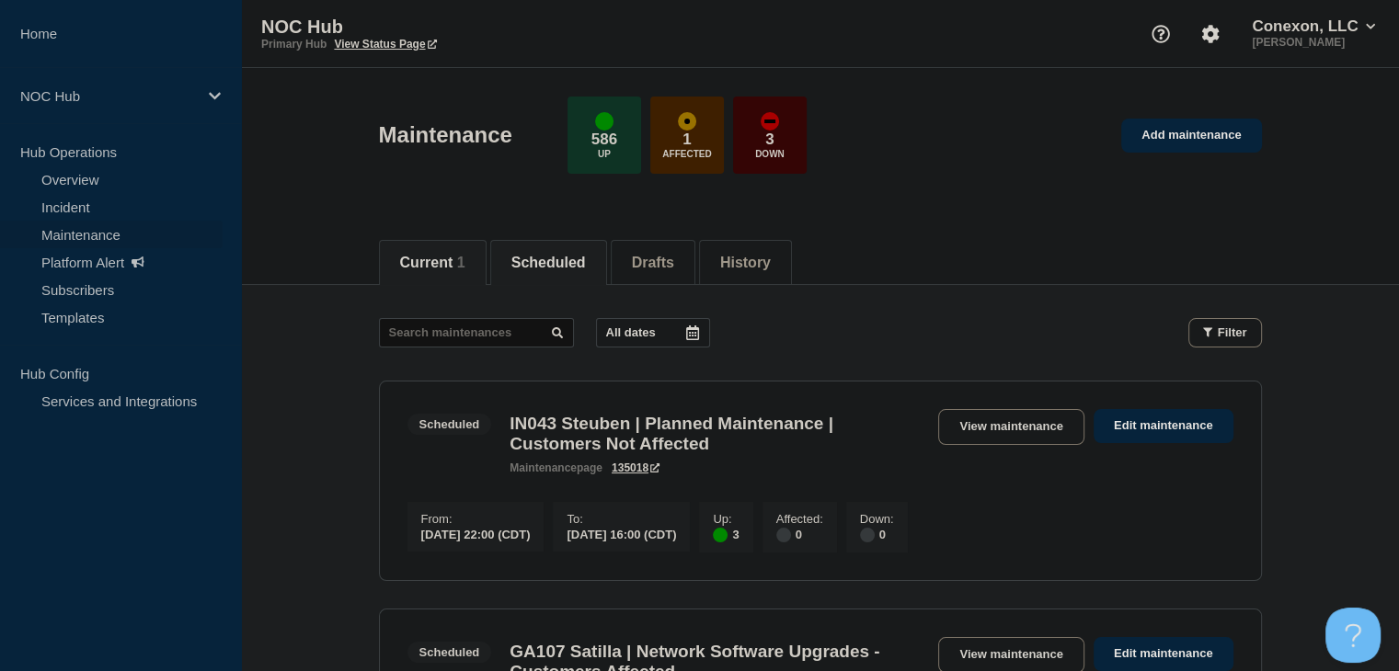
click at [470, 273] on li "Current 1" at bounding box center [433, 262] width 108 height 45
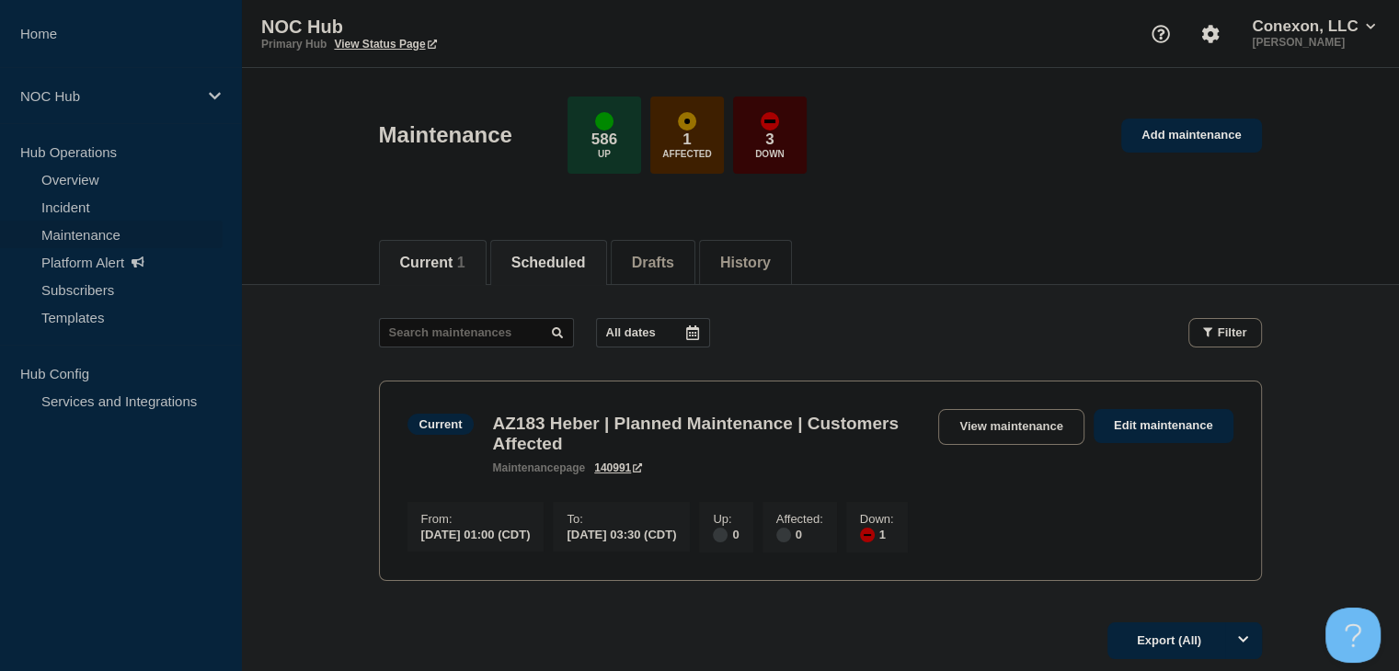
click at [500, 262] on li "Scheduled" at bounding box center [548, 262] width 117 height 45
click at [445, 267] on button "Current" at bounding box center [426, 263] width 53 height 17
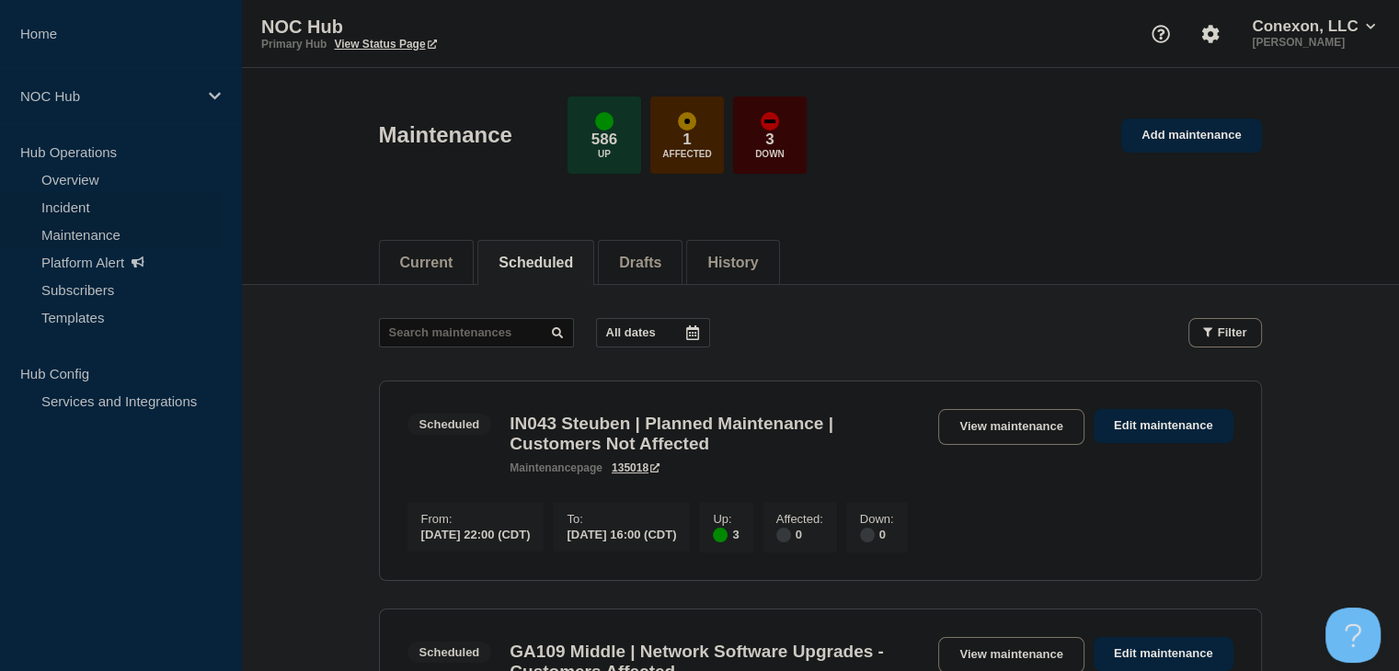
click at [87, 207] on link "Incident" at bounding box center [111, 207] width 223 height 28
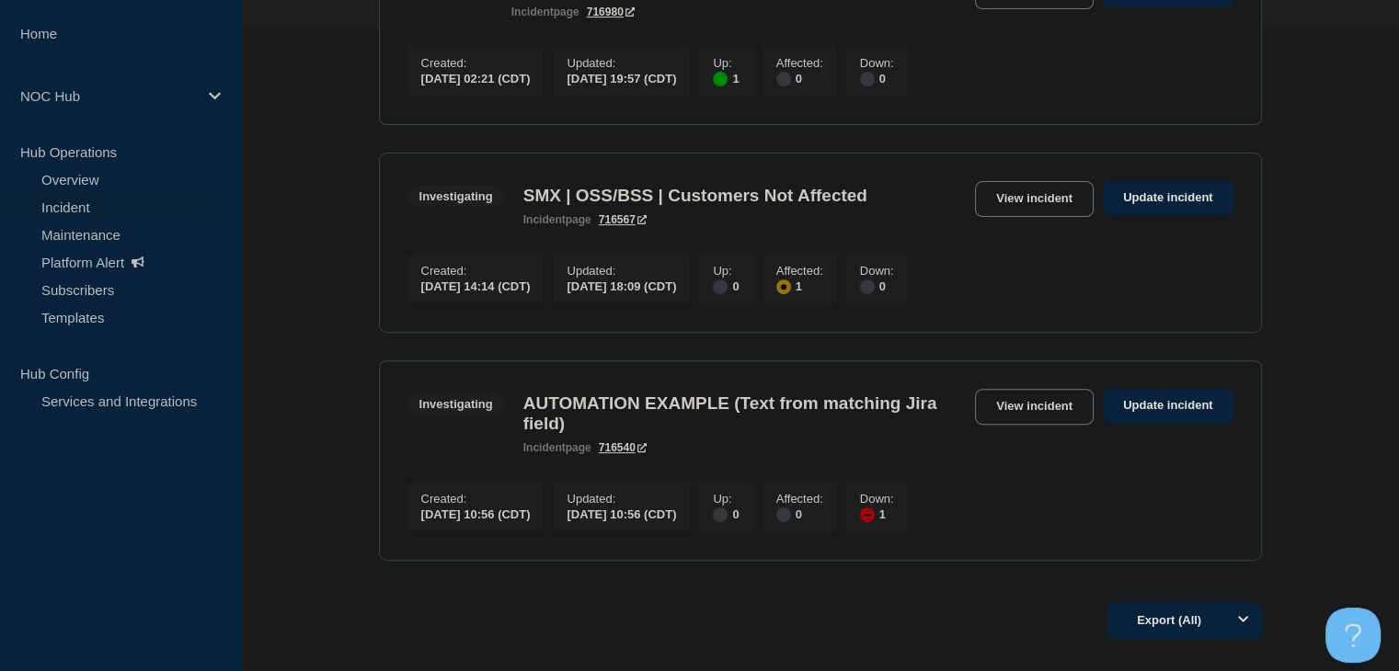
scroll to position [460, 0]
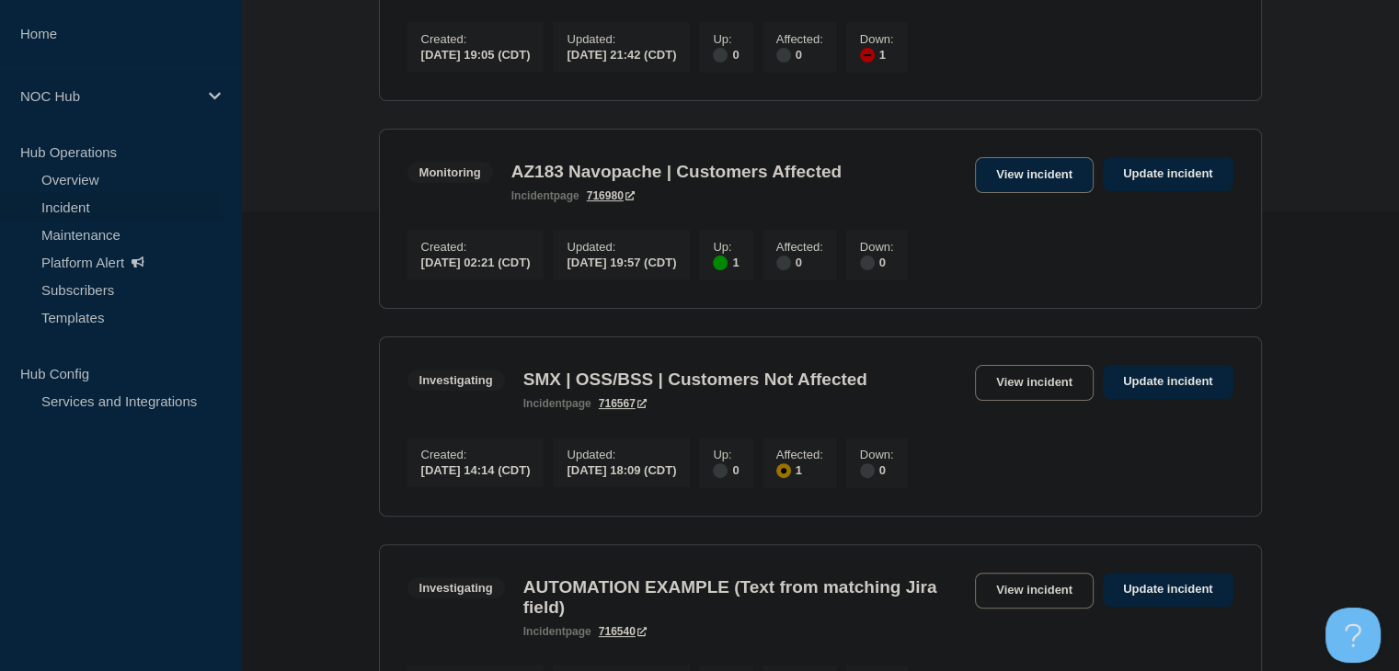
click at [996, 181] on link "View incident" at bounding box center [1034, 175] width 119 height 36
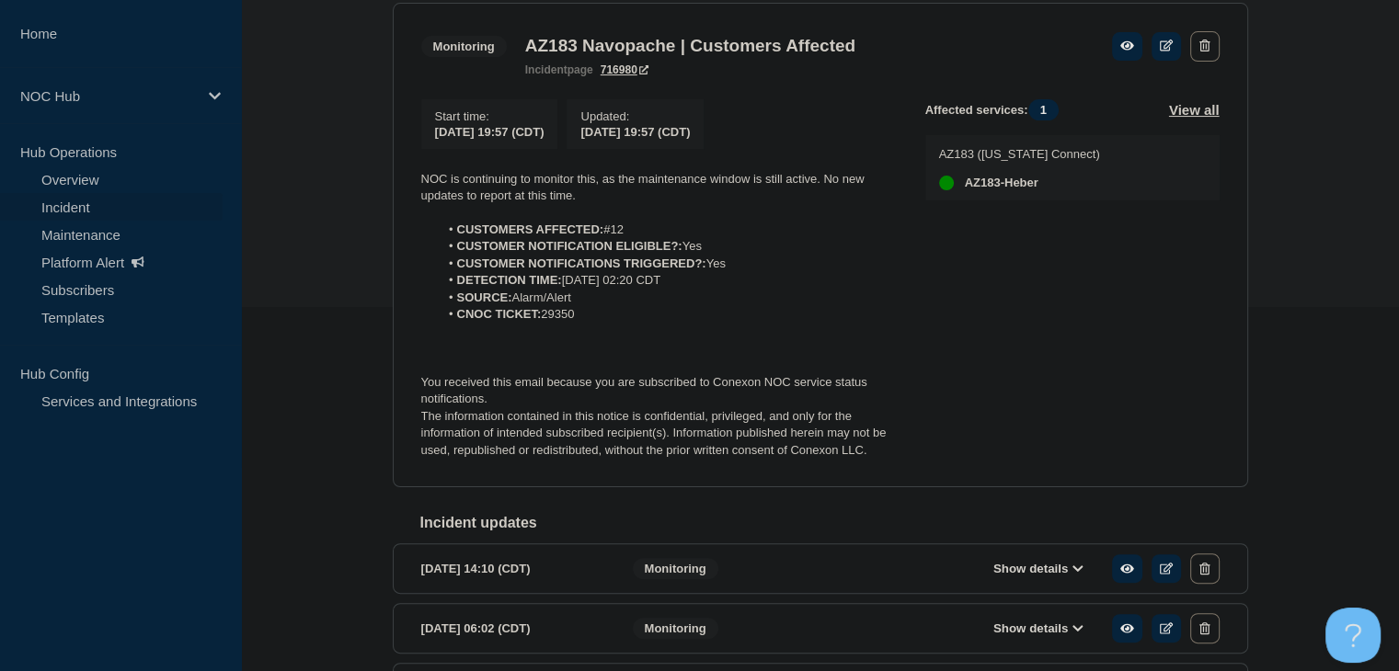
scroll to position [368, 0]
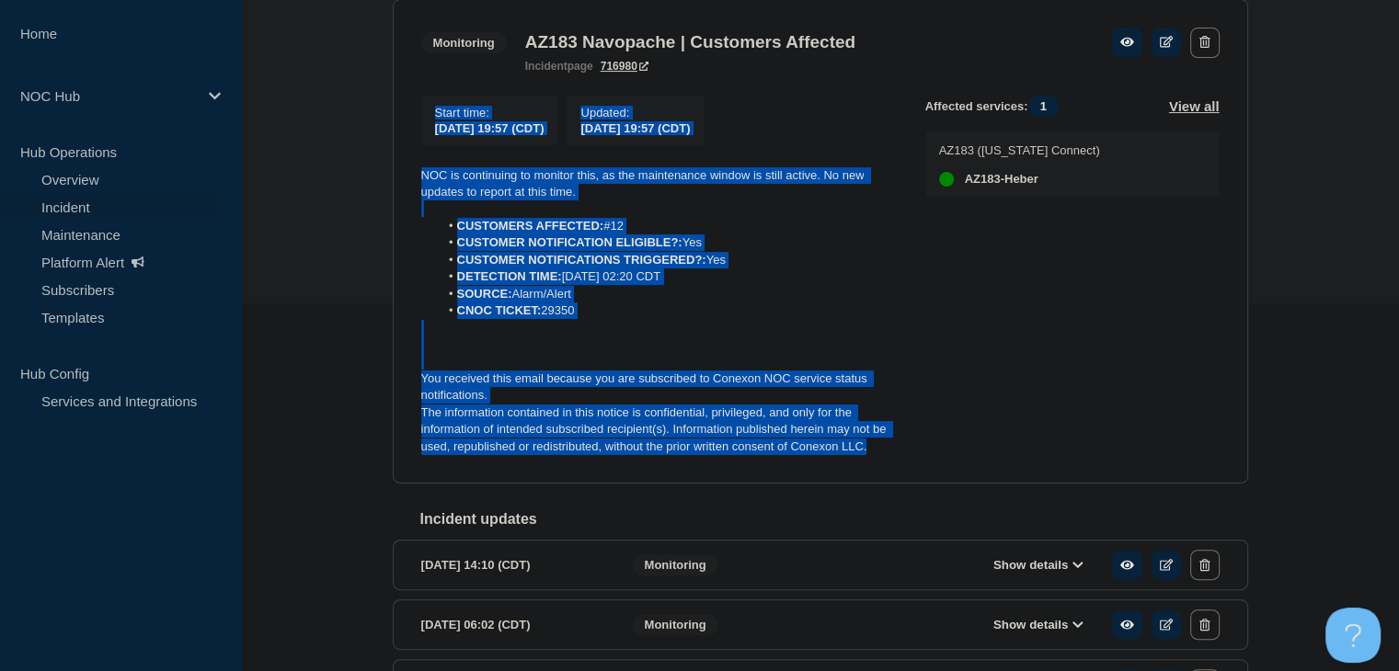
drag, startPoint x: 876, startPoint y: 458, endPoint x: 456, endPoint y: 175, distance: 506.1
click at [370, 103] on div "Back Back to Incidents Update incident Monitoring AZ183 Navopache | Customers A…" at bounding box center [820, 432] width 1158 height 1031
click at [666, 292] on li "SOURCE: Alarm/Alert" at bounding box center [667, 294] width 457 height 17
drag, startPoint x: 883, startPoint y: 459, endPoint x: 382, endPoint y: 176, distance: 575.8
click at [382, 176] on div "Back Back to Incidents Update incident Monitoring AZ183 Navopache | Customers A…" at bounding box center [820, 432] width 883 height 1031
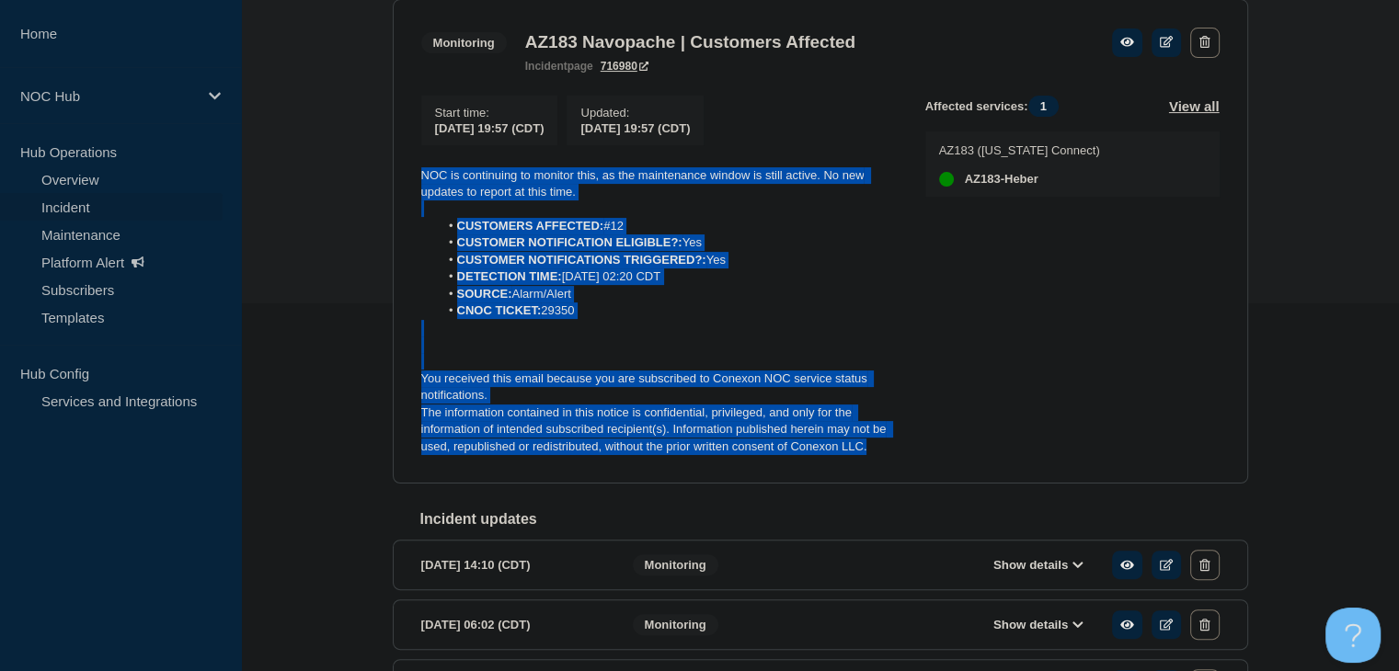
copy div "NOC is continuing to monitor this, as the maintenance window is still active. N…"
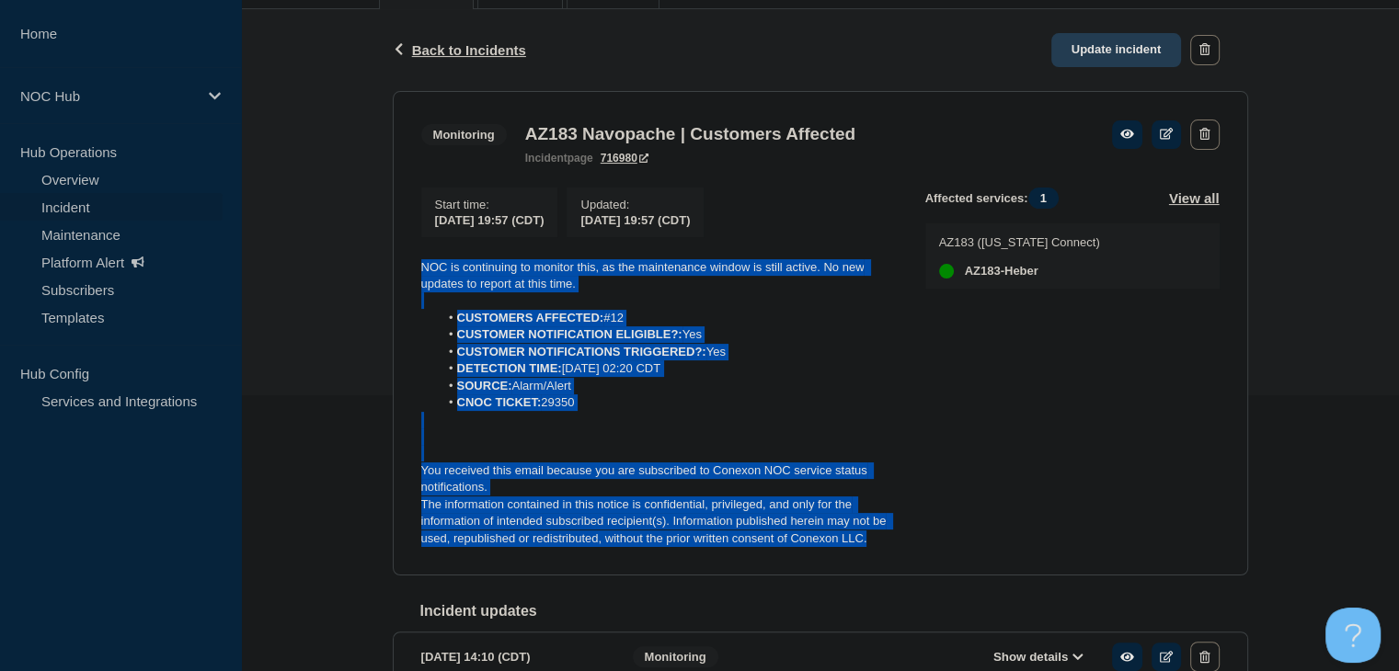
click at [1107, 49] on link "Update incident" at bounding box center [1116, 50] width 131 height 34
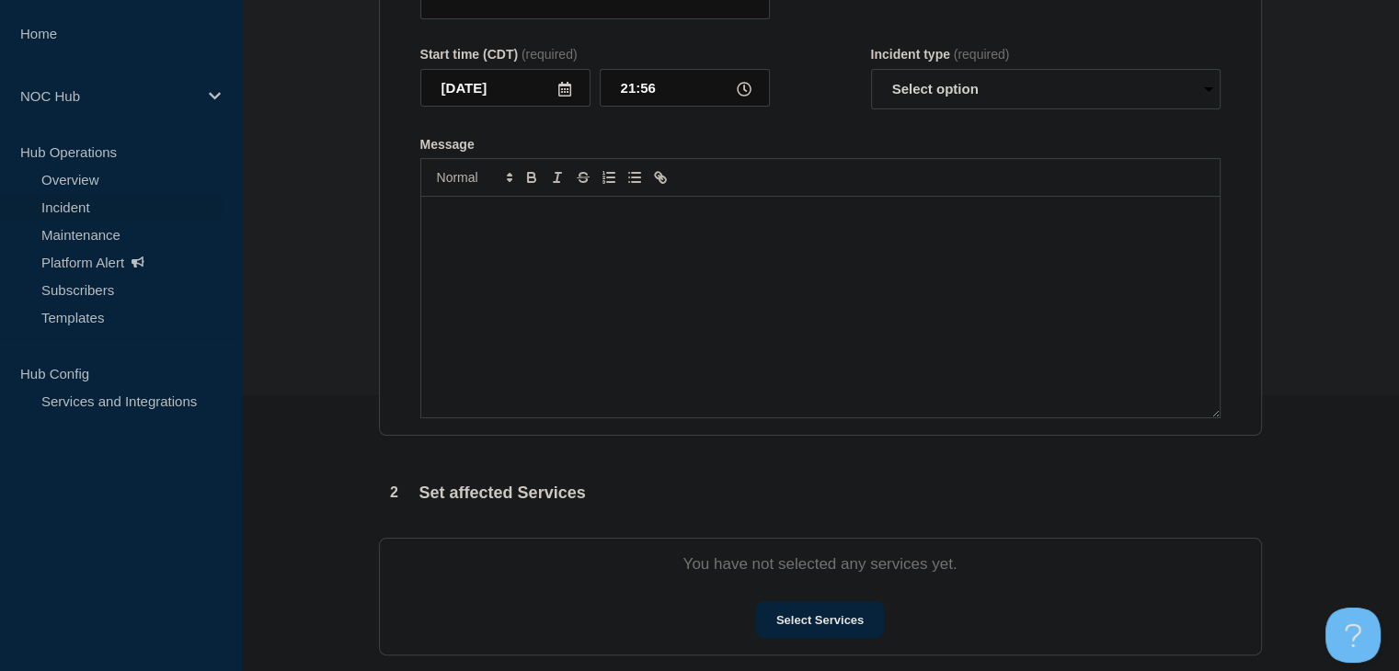
type input "AZ183 Navopache | Customers Affected"
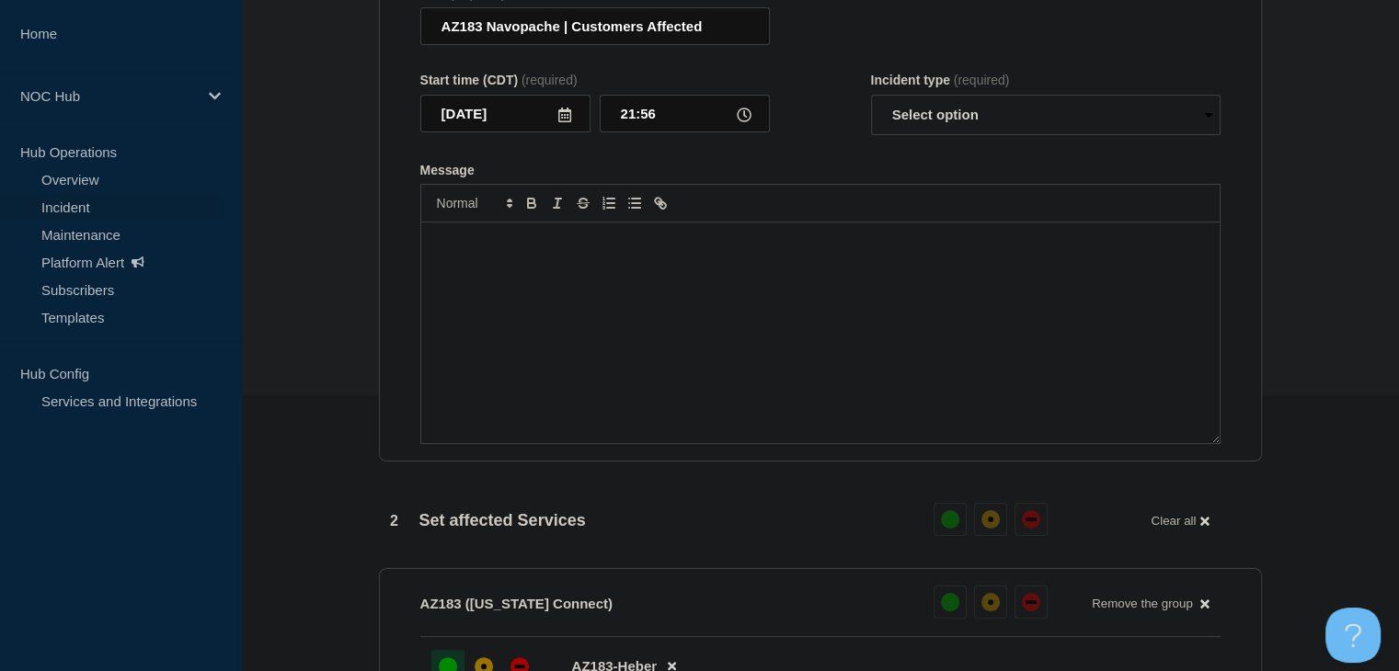
click at [580, 395] on div "Message" at bounding box center [820, 333] width 798 height 221
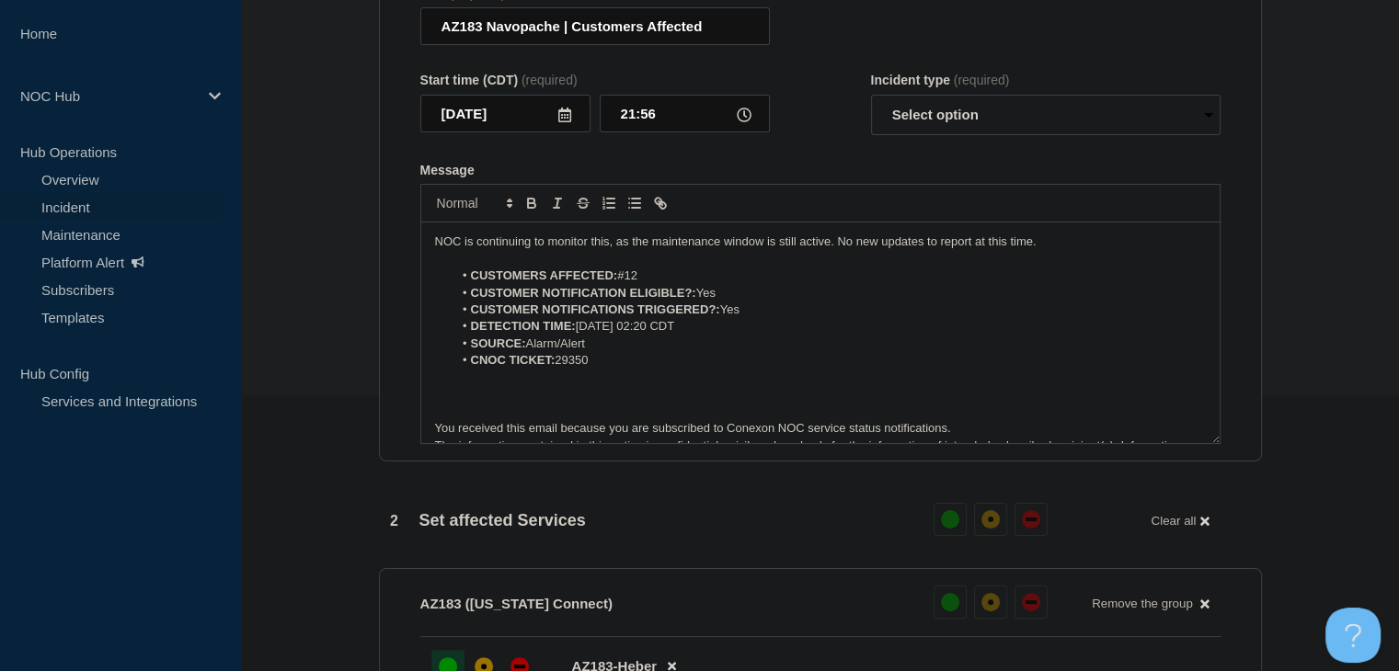
scroll to position [26, 0]
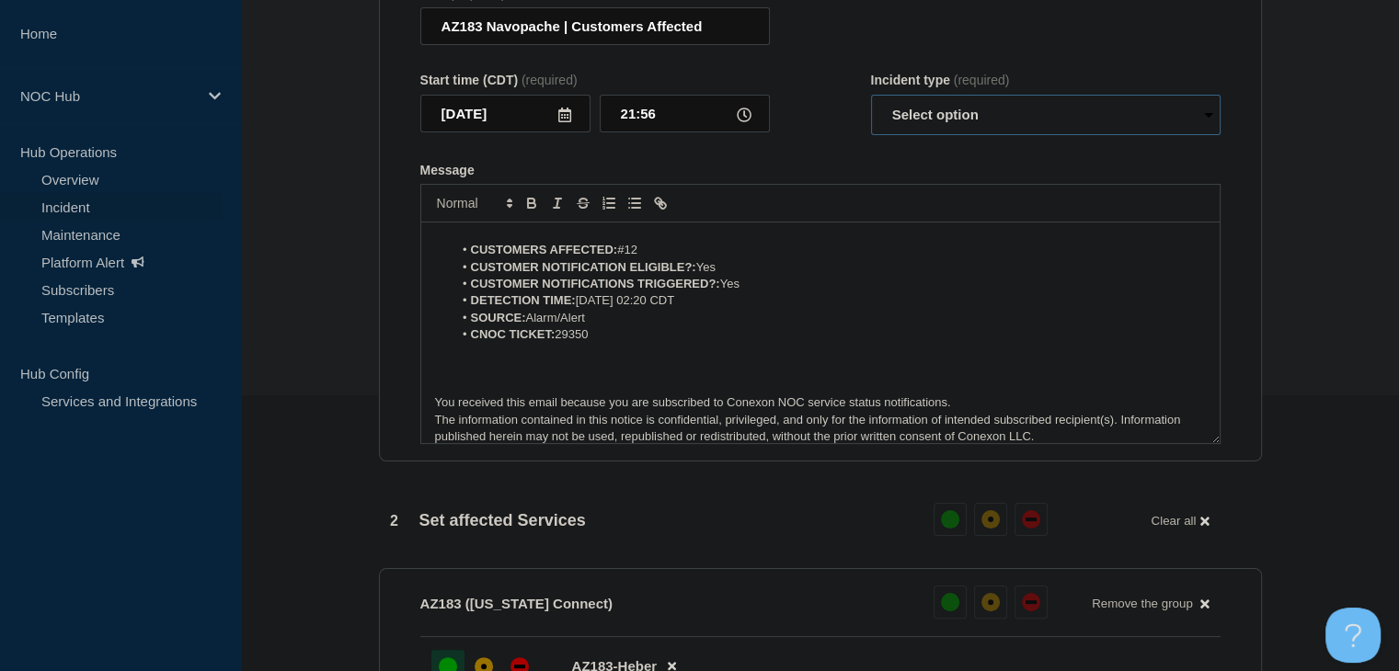
drag, startPoint x: 1003, startPoint y: 111, endPoint x: 990, endPoint y: 133, distance: 26.0
click at [1003, 111] on select "Select option Investigating Identified Monitoring Resolved" at bounding box center [1045, 115] width 349 height 40
select select "resolved"
click at [871, 106] on select "Select option Investigating Identified Monitoring Resolved" at bounding box center [1045, 115] width 349 height 40
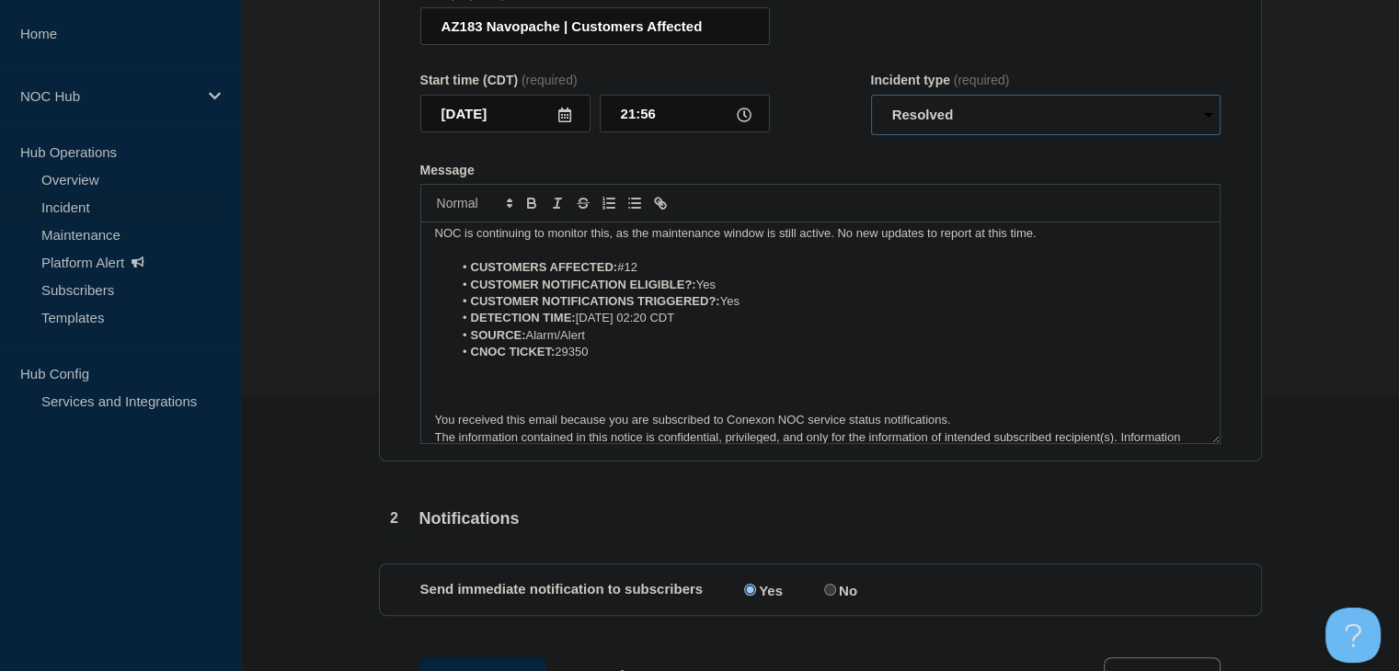
scroll to position [0, 0]
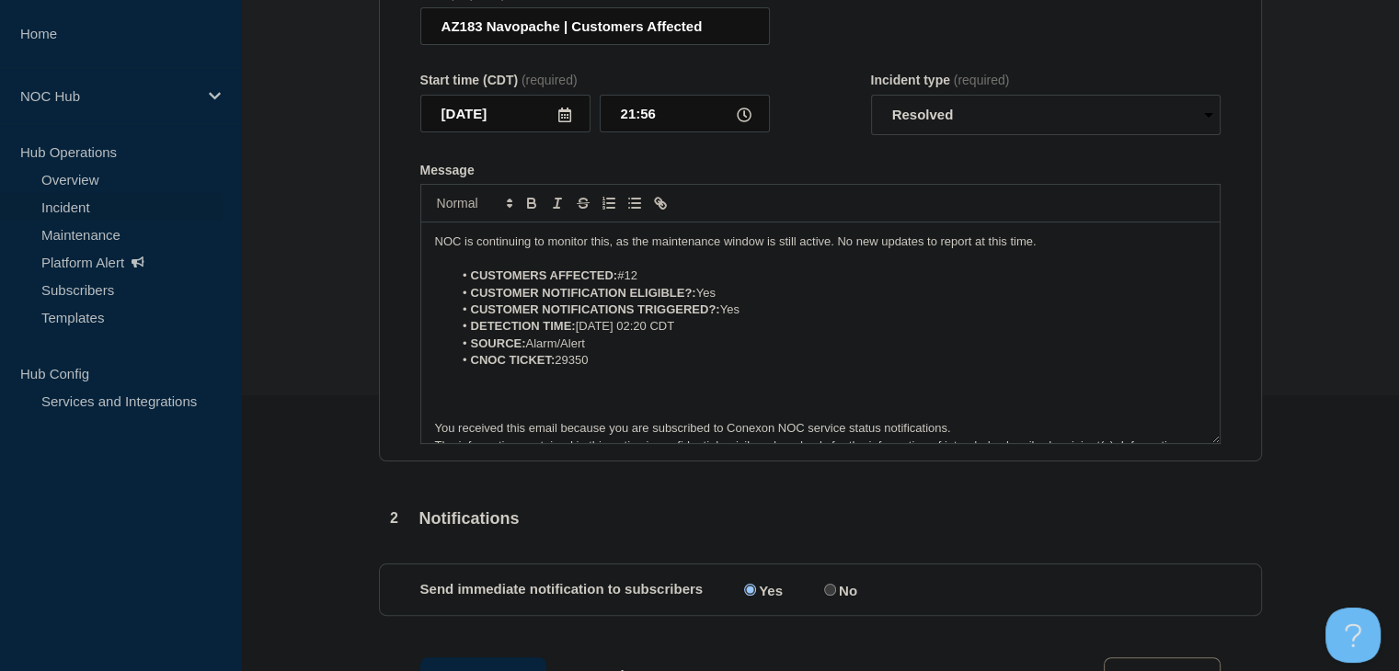
click at [497, 250] on p "NOC is continuing to monitor this, as the maintenance window is still active. N…" at bounding box center [820, 242] width 771 height 17
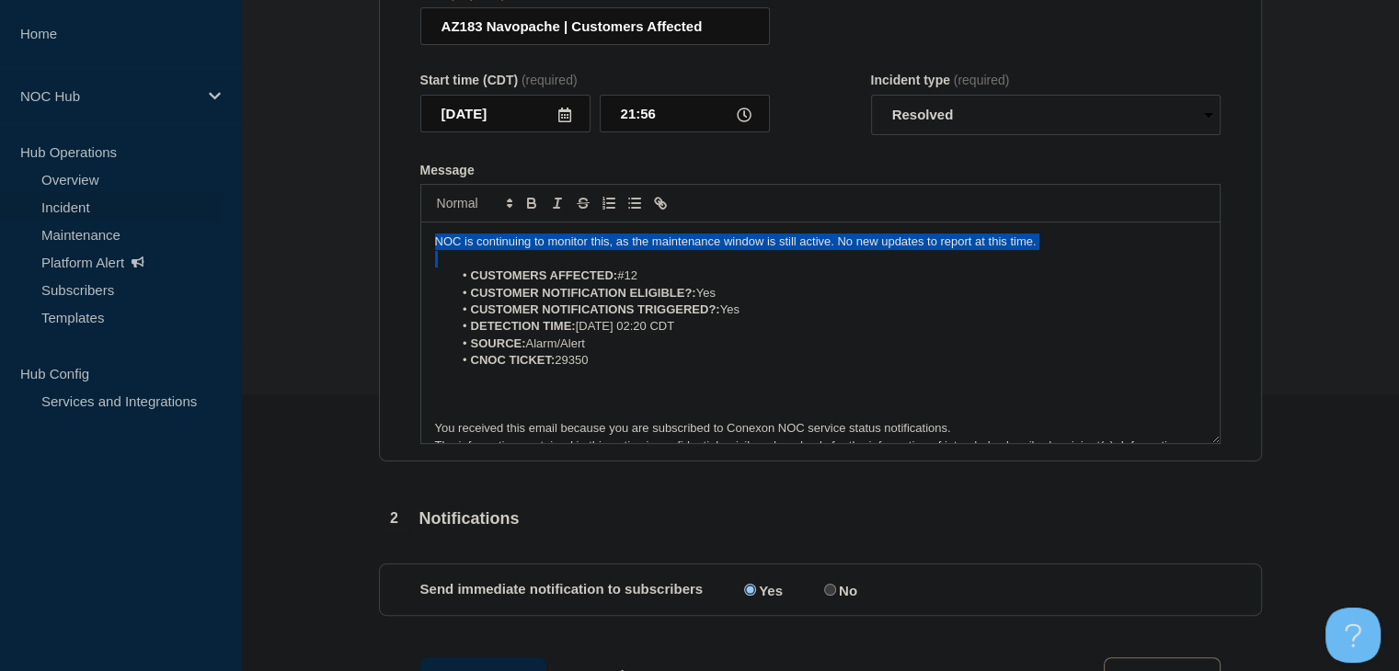
click at [497, 250] on p "NOC is continuing to monitor this, as the maintenance window is still active. N…" at bounding box center [820, 242] width 771 height 17
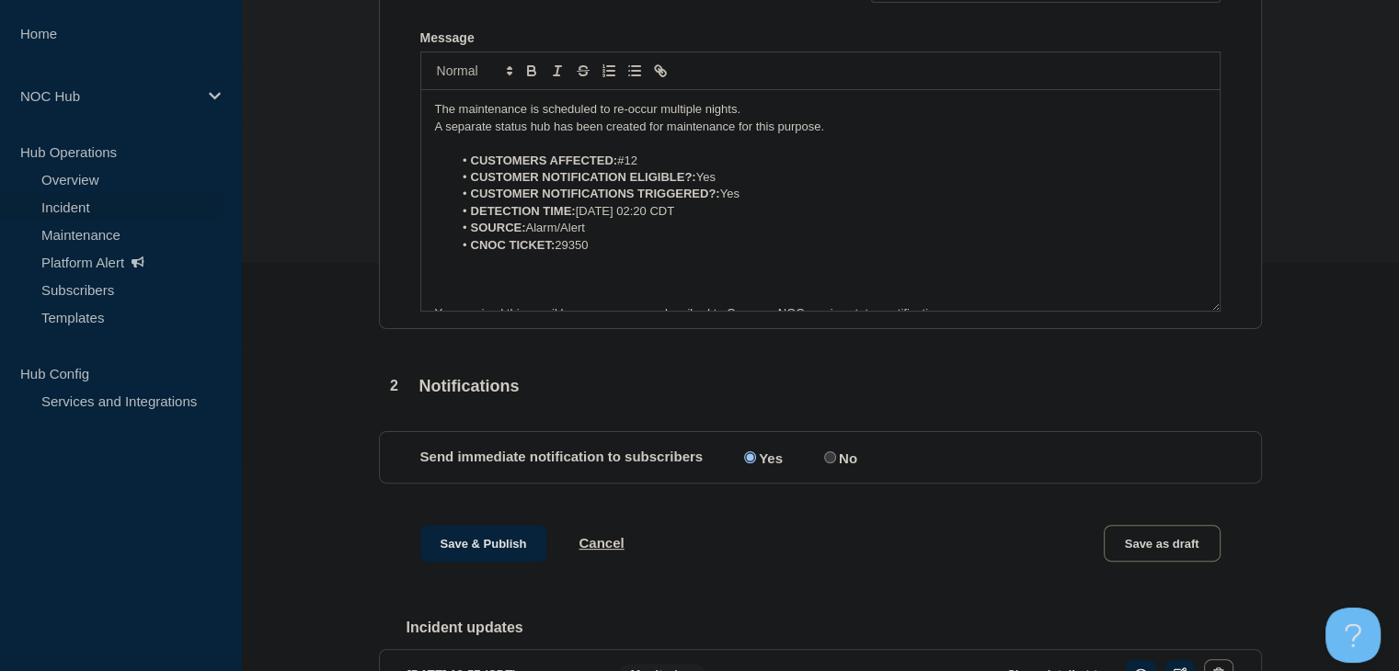
scroll to position [552, 0]
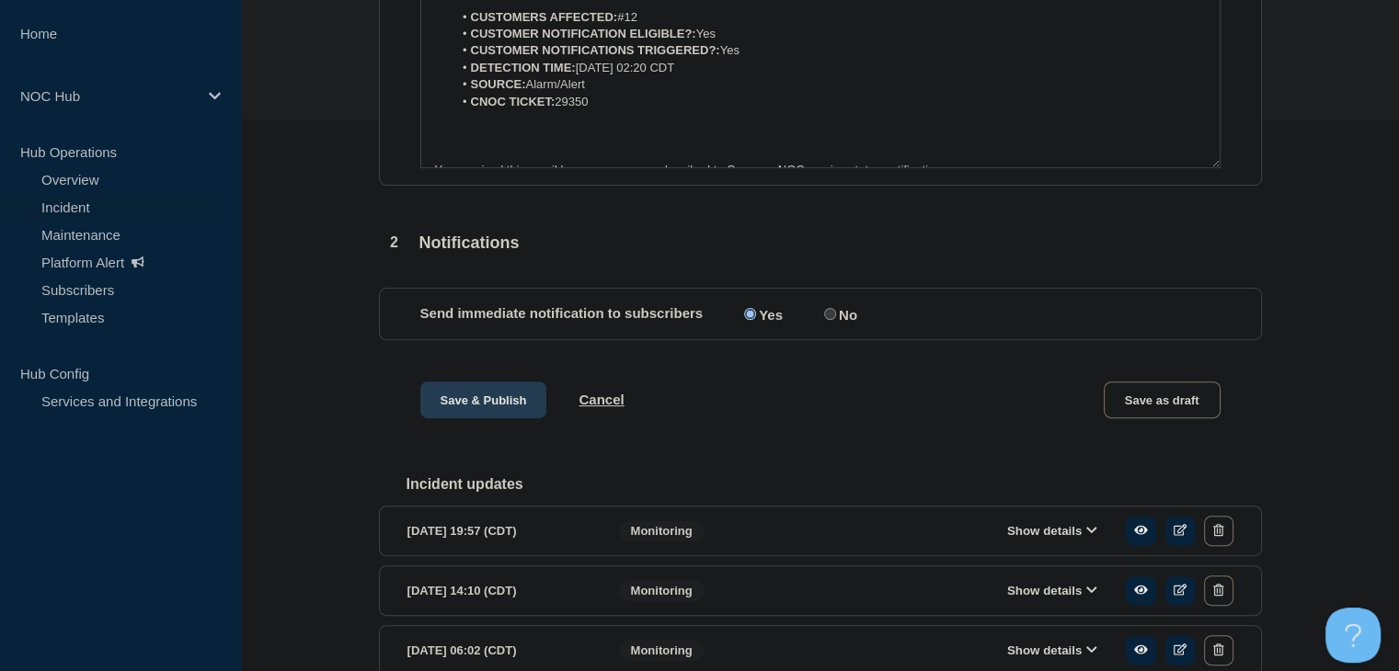
click at [454, 417] on button "Save & Publish" at bounding box center [483, 400] width 127 height 37
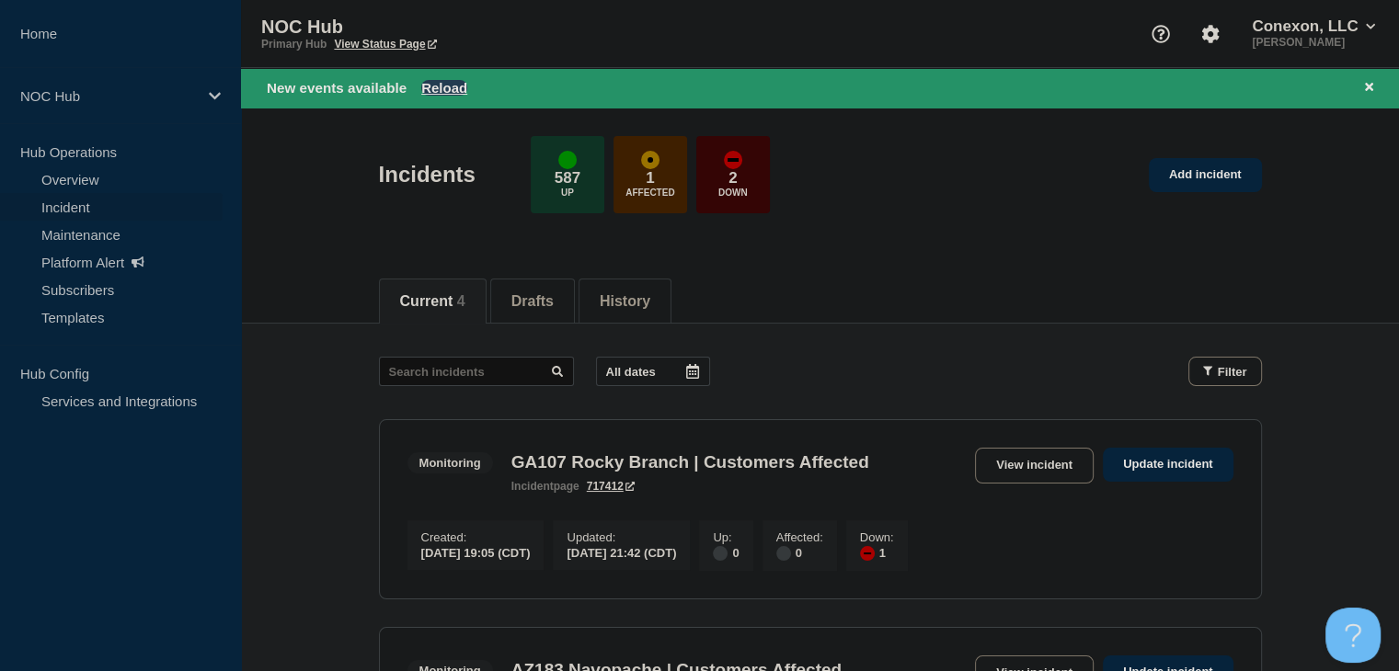
click at [447, 86] on button "Reload" at bounding box center [444, 88] width 46 height 16
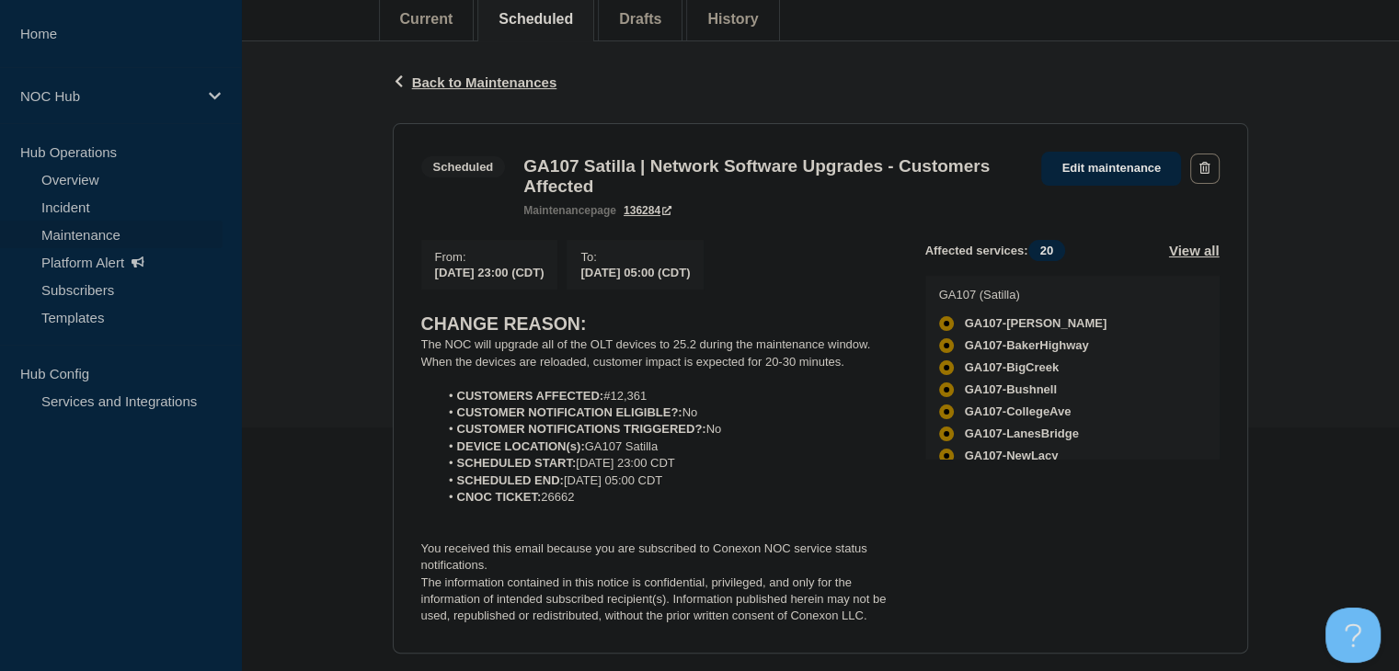
scroll to position [276, 0]
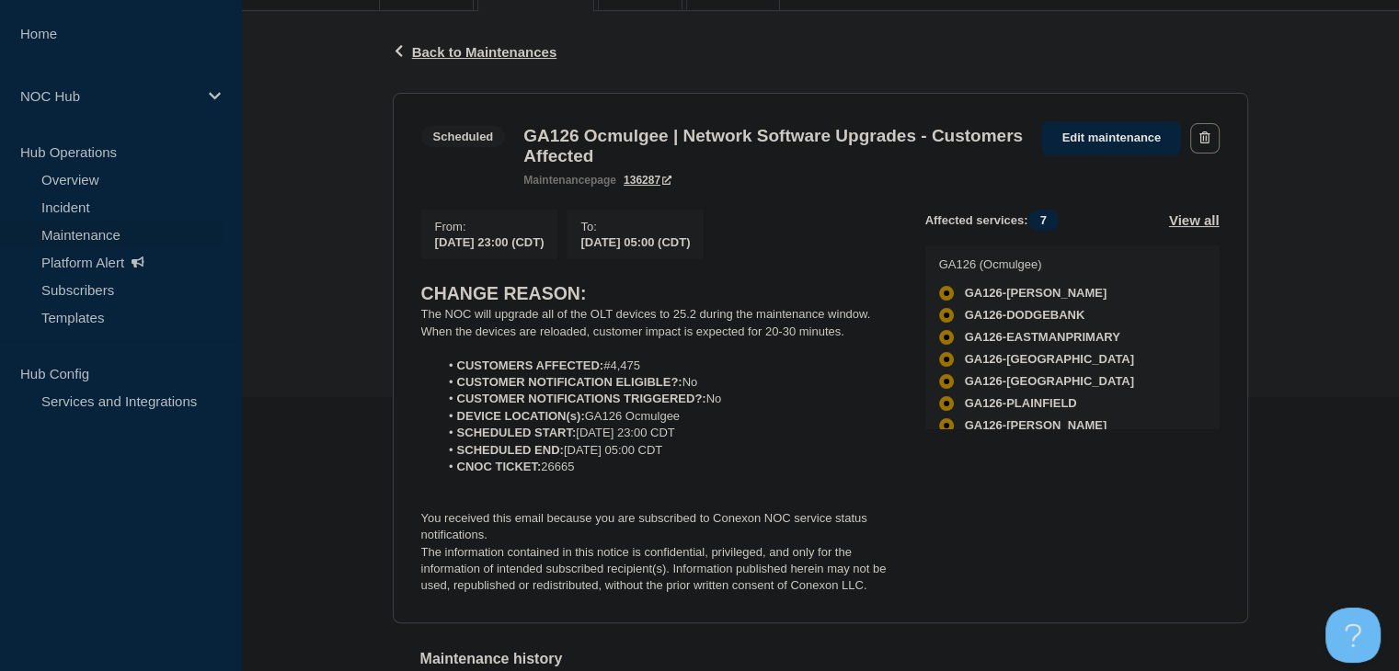
scroll to position [276, 0]
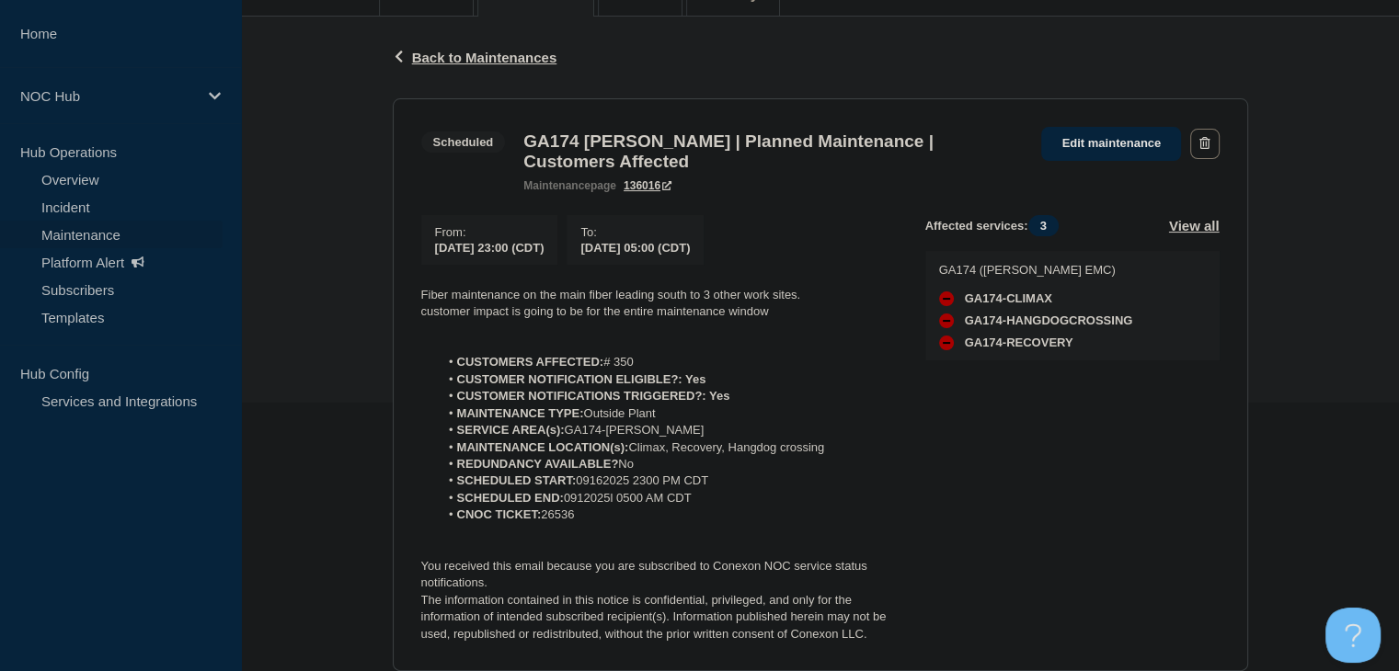
scroll to position [276, 0]
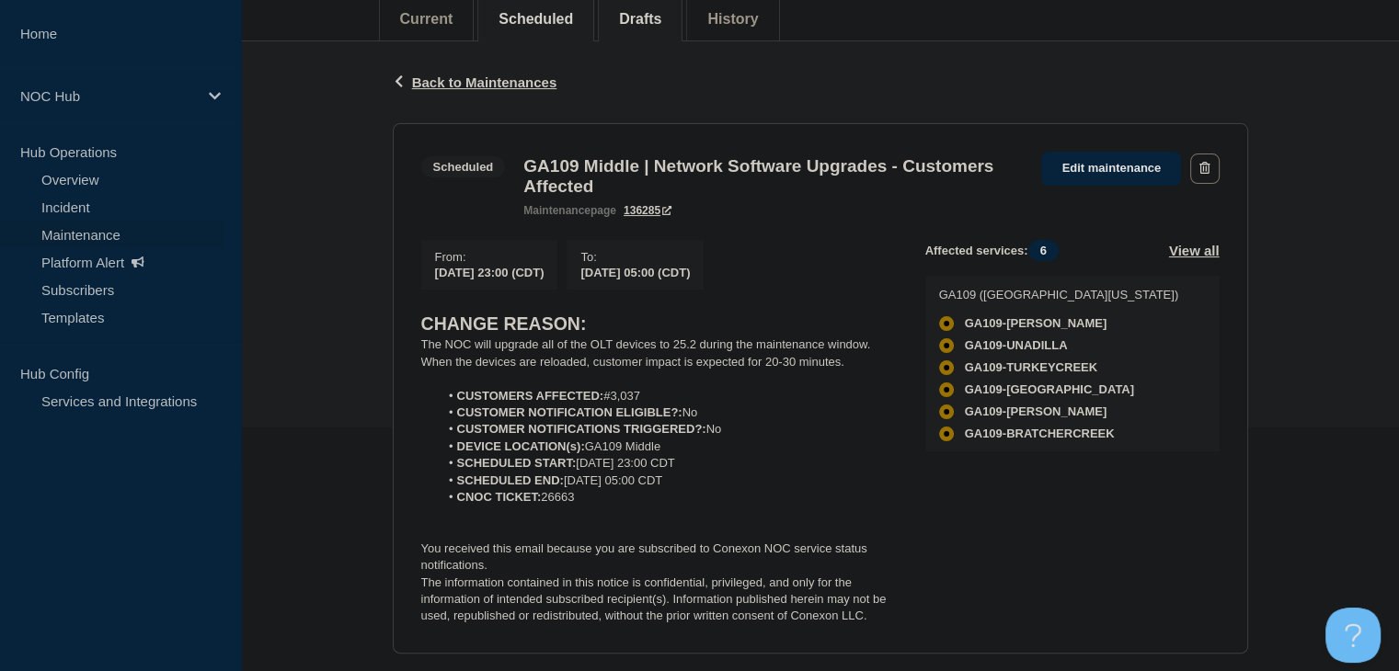
scroll to position [276, 0]
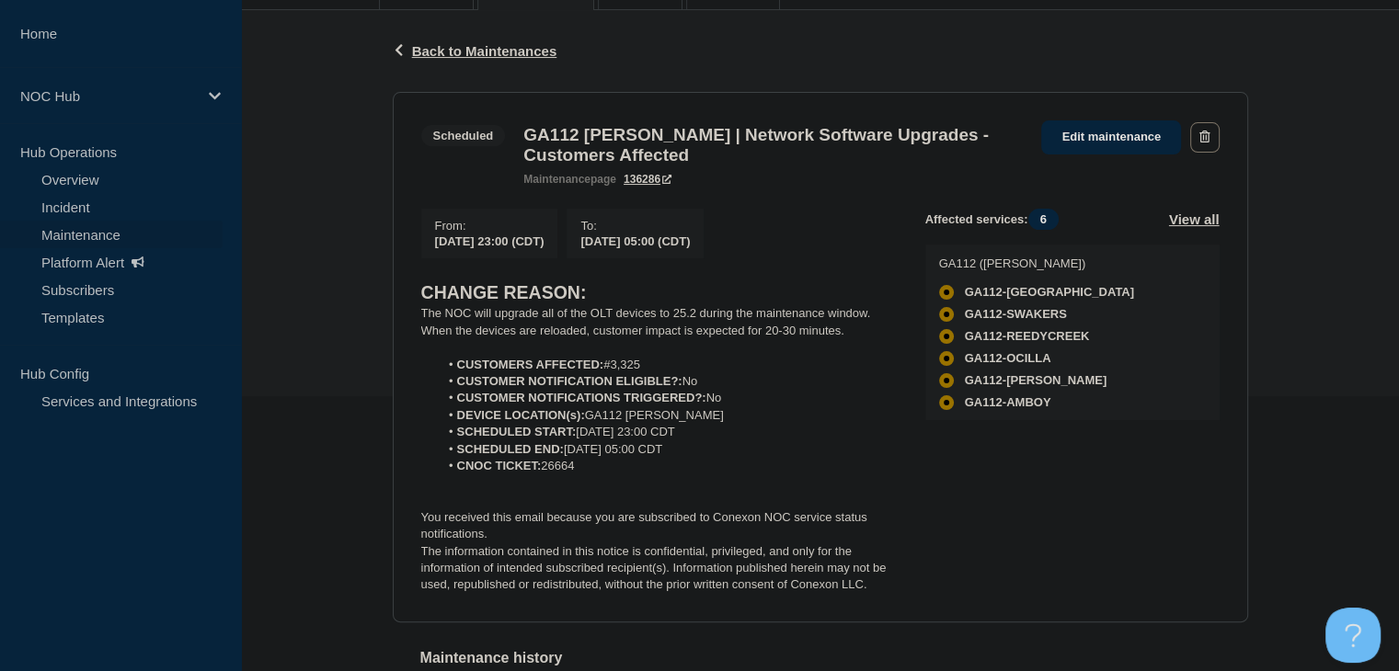
scroll to position [276, 0]
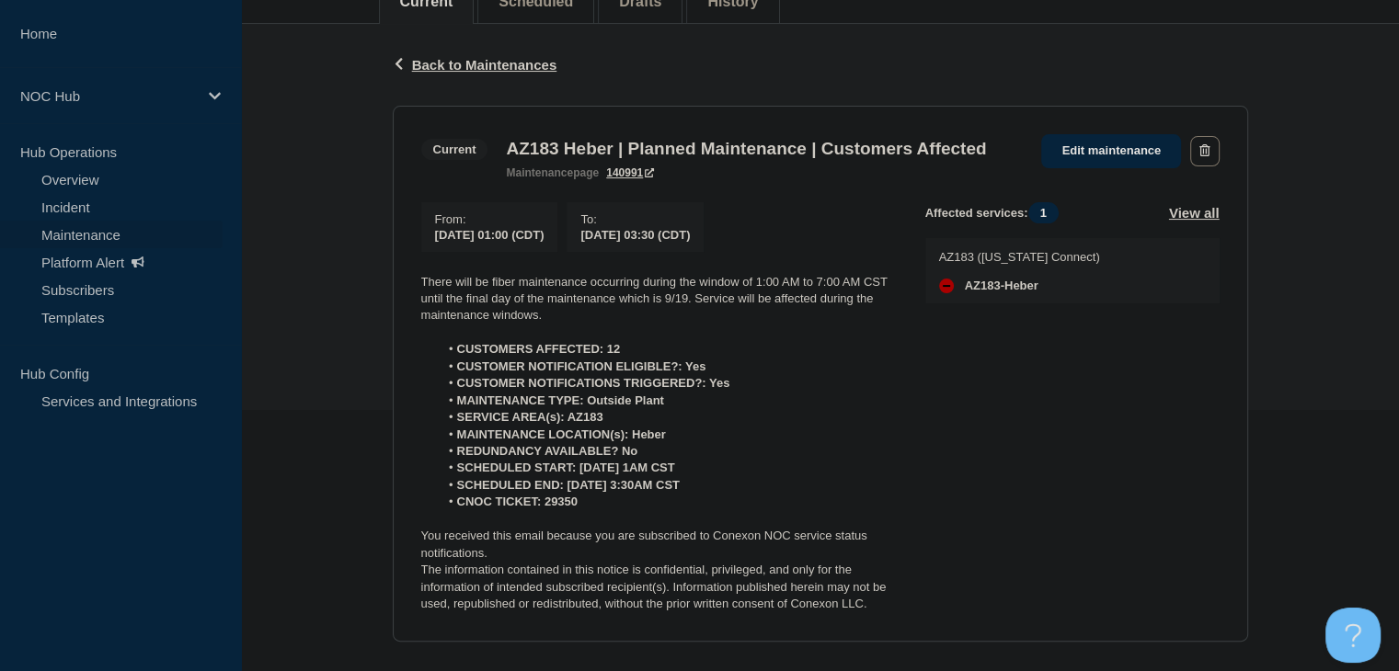
scroll to position [276, 0]
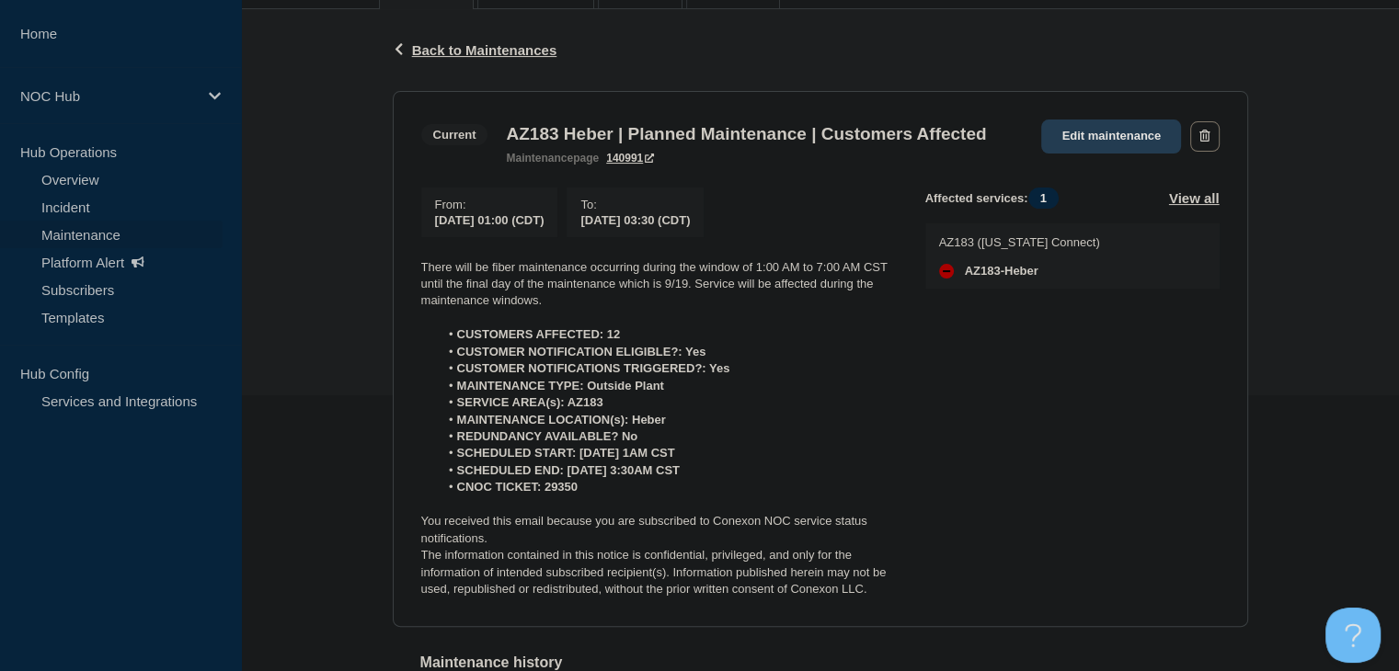
click at [1083, 146] on link "Edit maintenance" at bounding box center [1111, 137] width 140 height 34
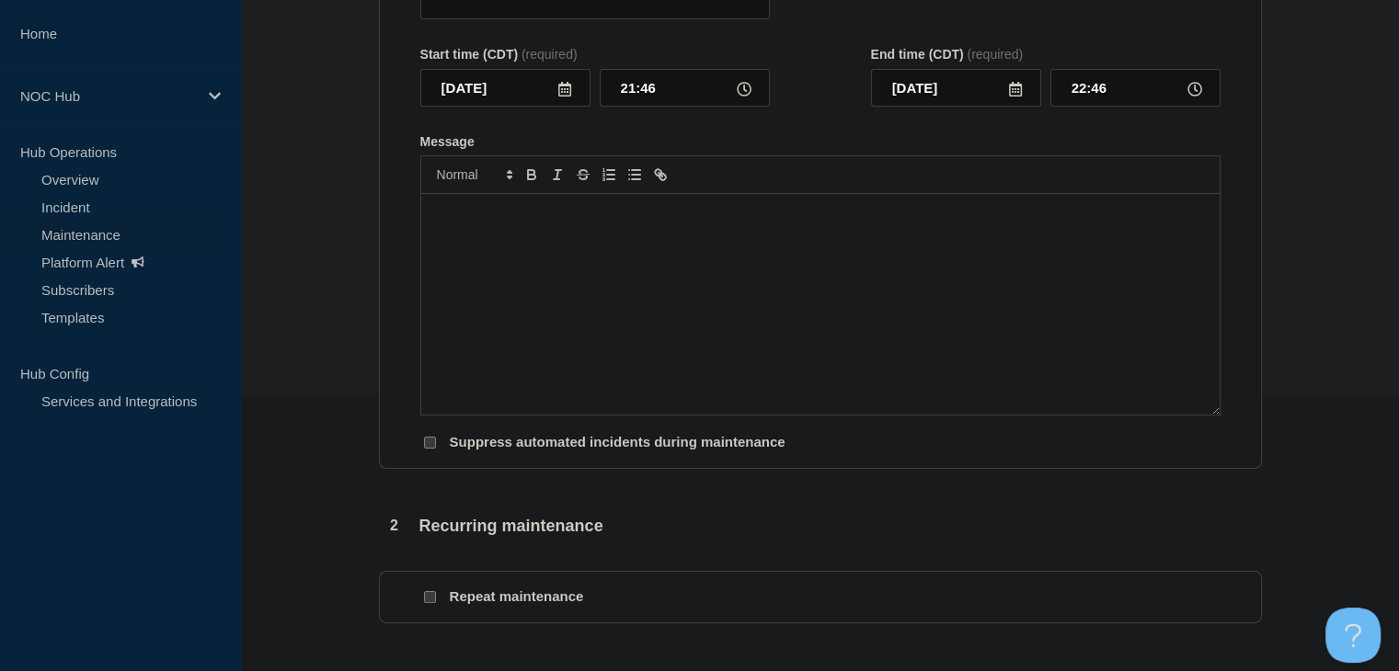
type input "AZ183 Heber | Planned Maintenance | Customers Affected"
type input "01:00"
type input "[DATE]"
type input "03:30"
checkbox input "false"
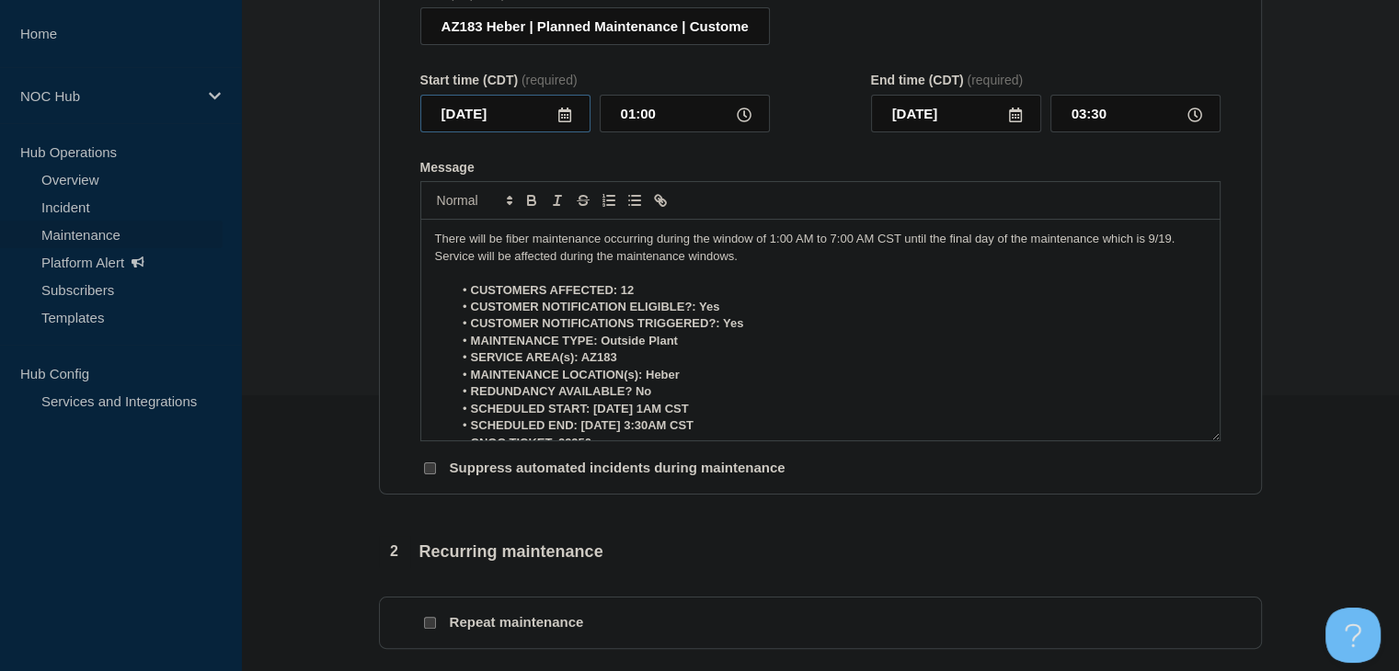
click at [585, 119] on input "[DATE]" at bounding box center [505, 114] width 170 height 38
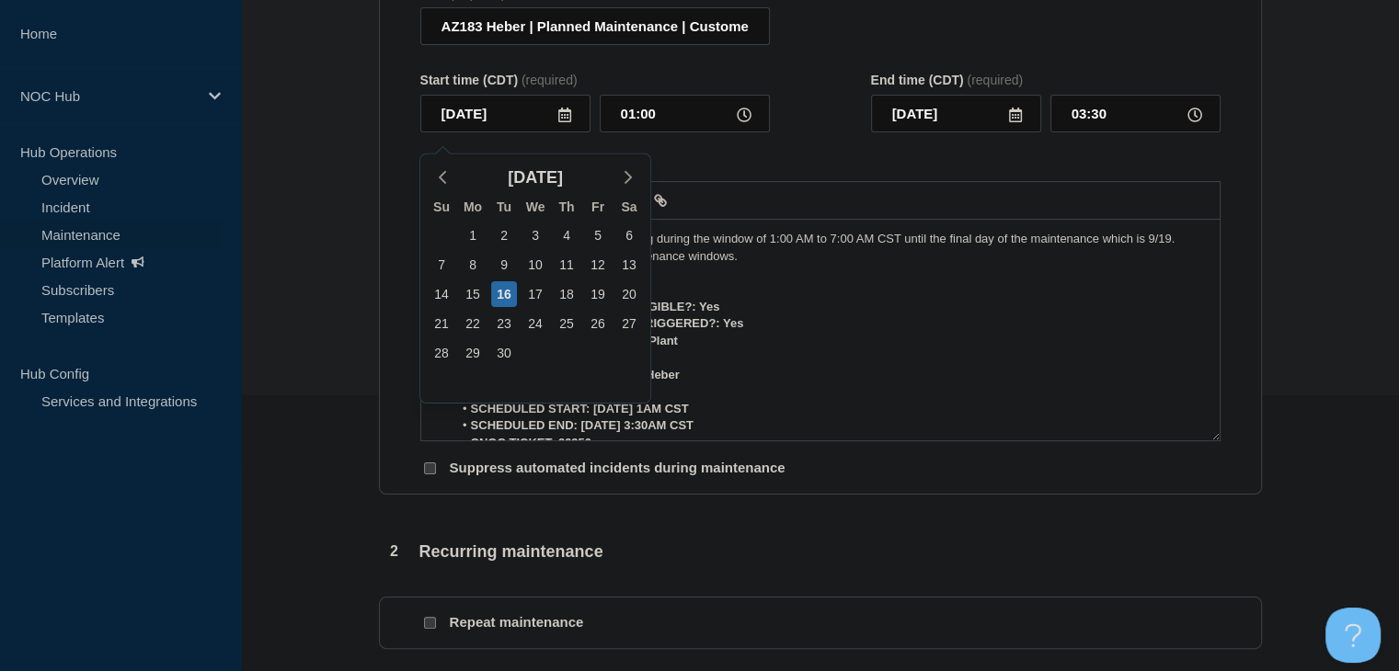
click at [568, 122] on icon at bounding box center [564, 115] width 13 height 15
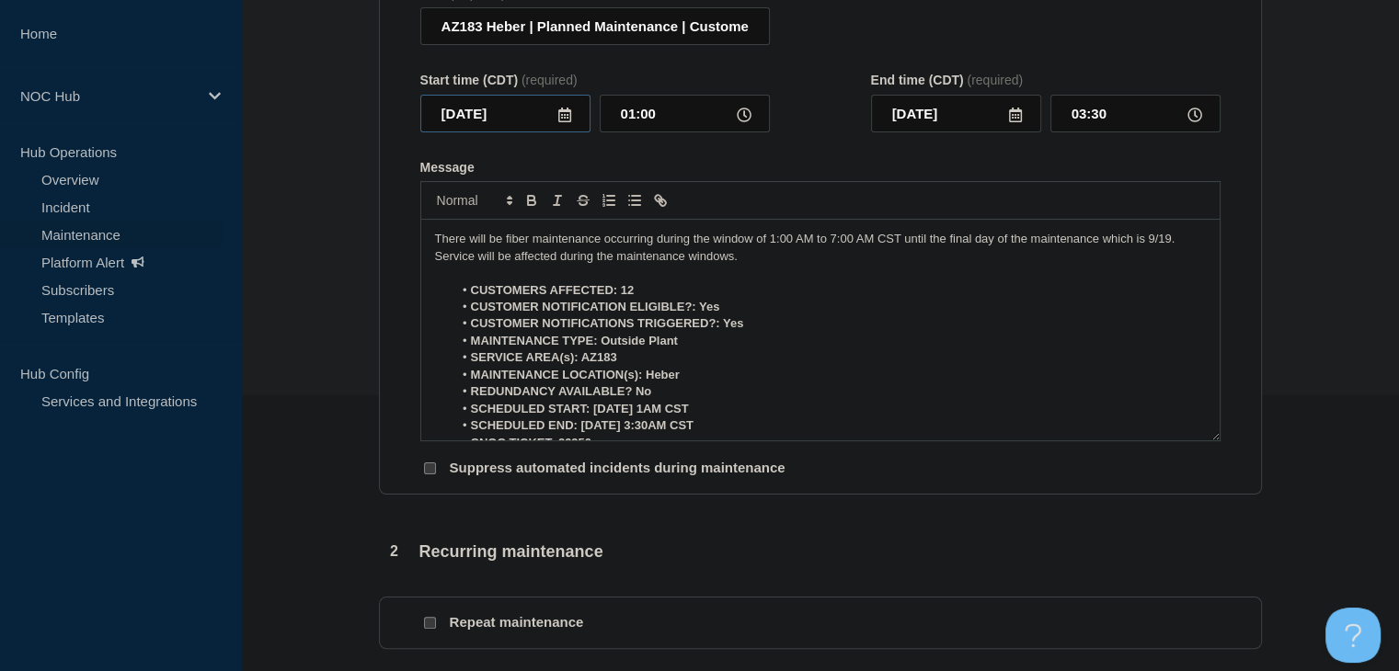
click at [572, 117] on input "[DATE]" at bounding box center [505, 114] width 170 height 38
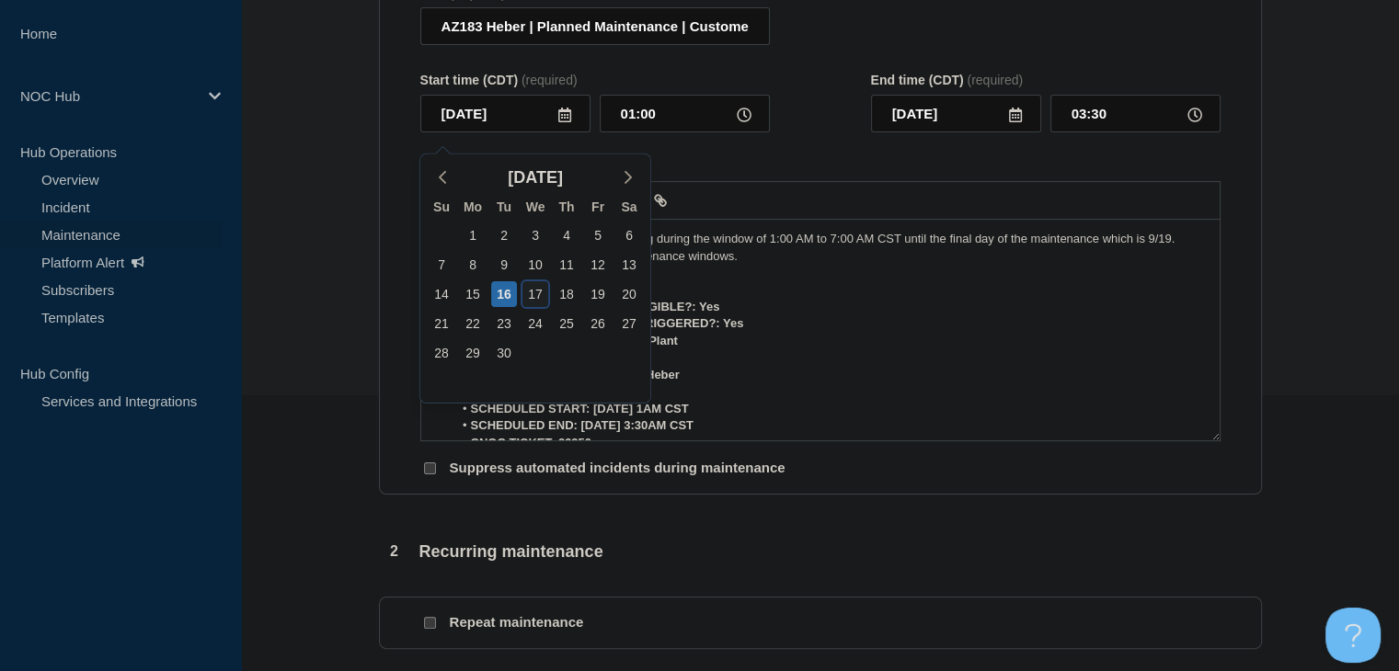
click at [537, 288] on div "17" at bounding box center [535, 294] width 26 height 26
type input "[DATE]"
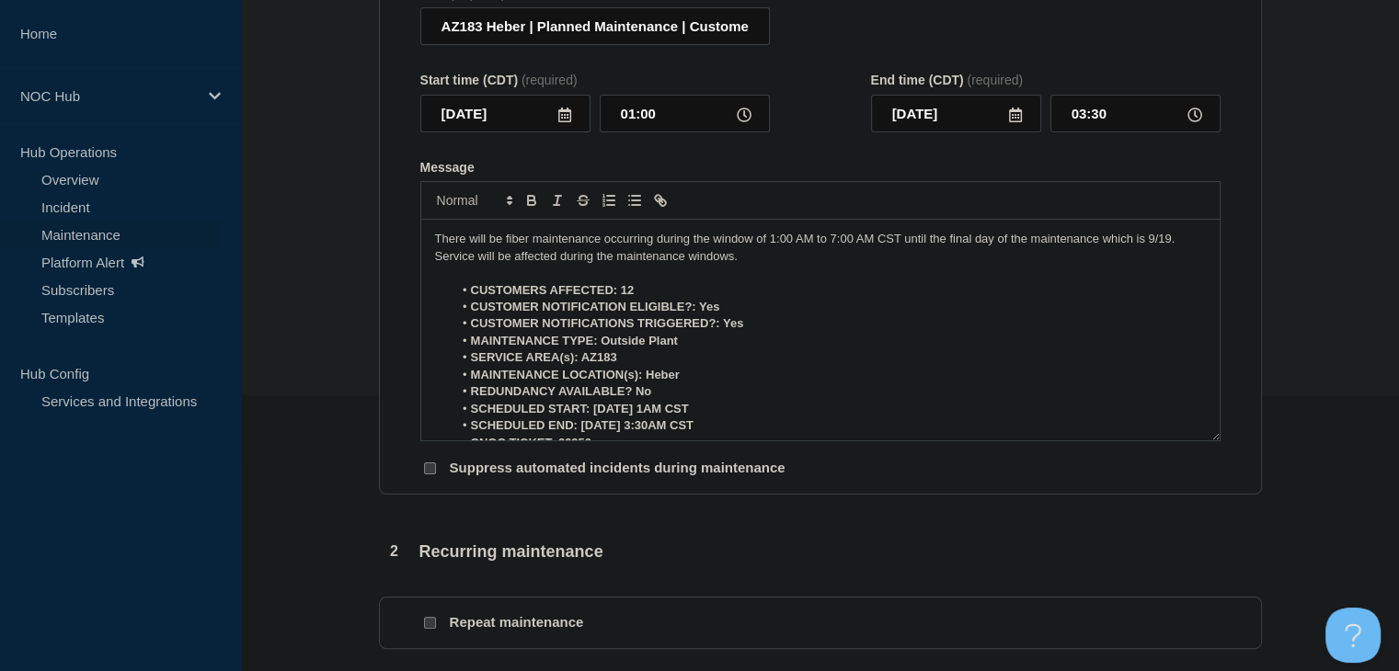
click at [622, 416] on strong "SCHEDULED START: [DATE] 1AM CST" at bounding box center [580, 409] width 218 height 14
drag, startPoint x: 705, startPoint y: 420, endPoint x: 644, endPoint y: 426, distance: 61.0
click at [644, 418] on li "SCHEDULED START: [DATE] 1AM CST" at bounding box center [829, 409] width 753 height 17
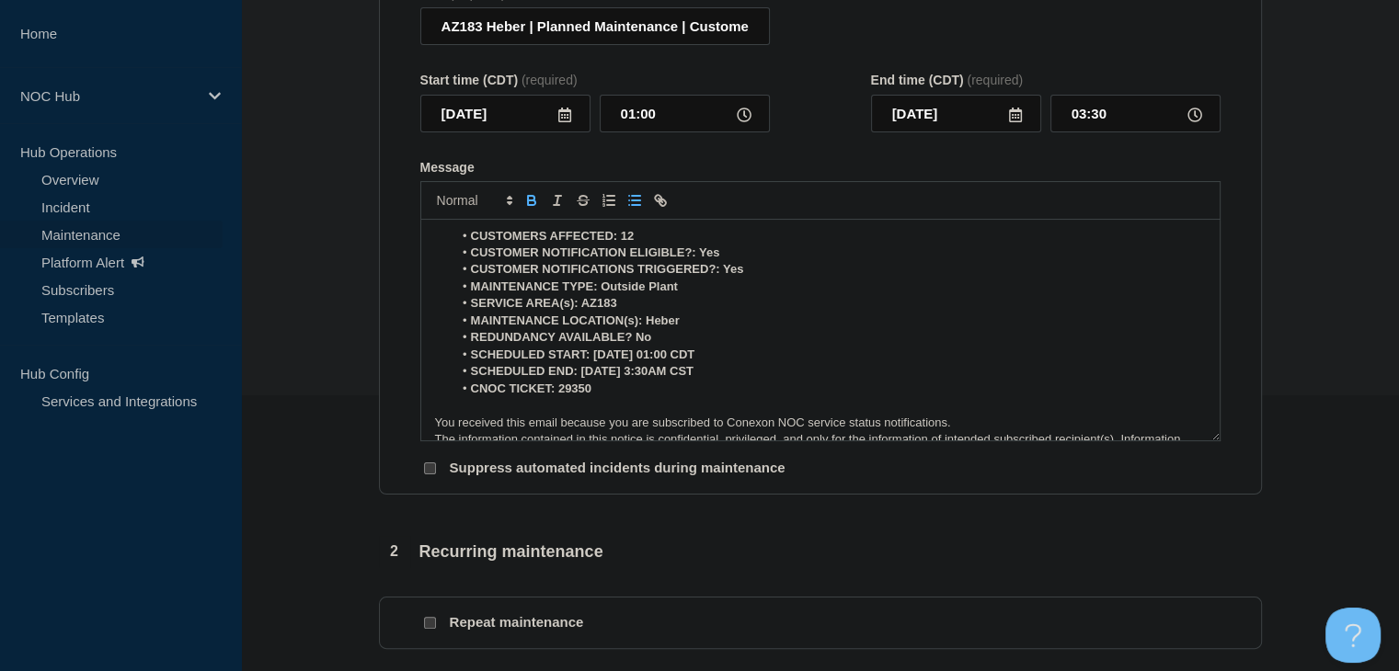
scroll to position [89, 0]
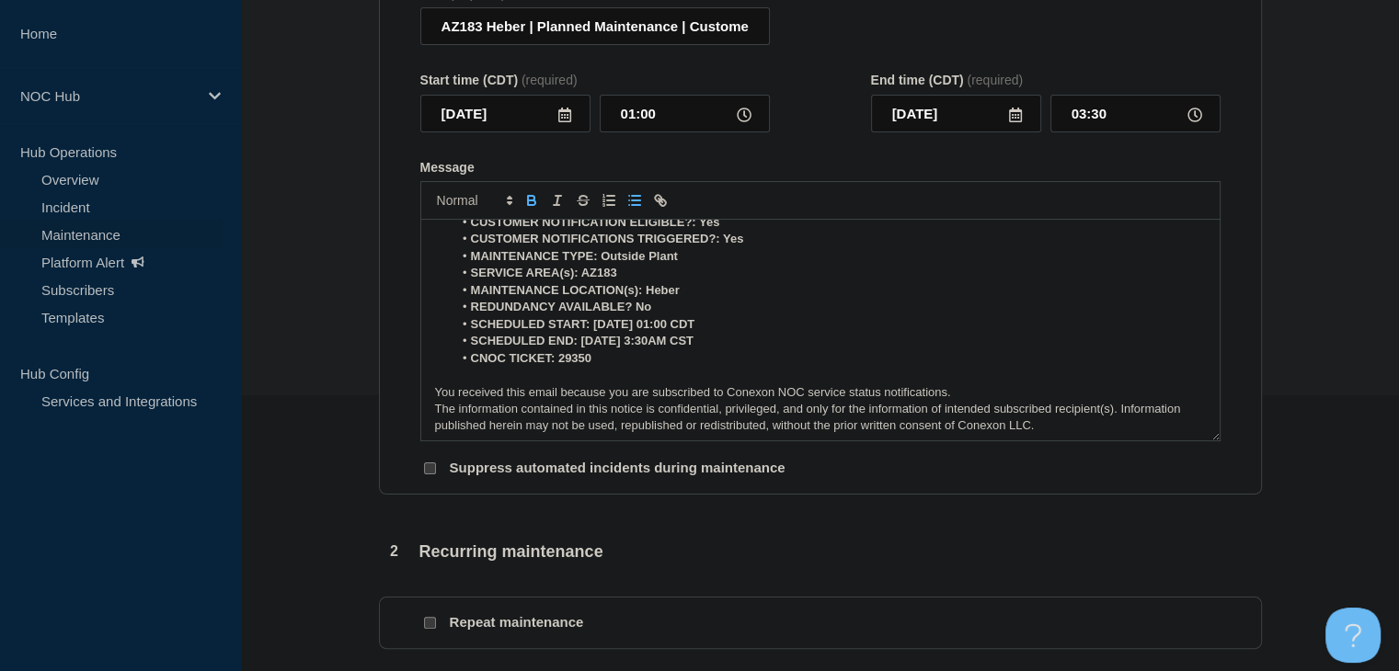
drag, startPoint x: 710, startPoint y: 438, endPoint x: 659, endPoint y: 442, distance: 50.8
click at [659, 441] on div "There will be fiber maintenance occurring during the window of 1:00 AM to 7:00 …" at bounding box center [820, 330] width 798 height 221
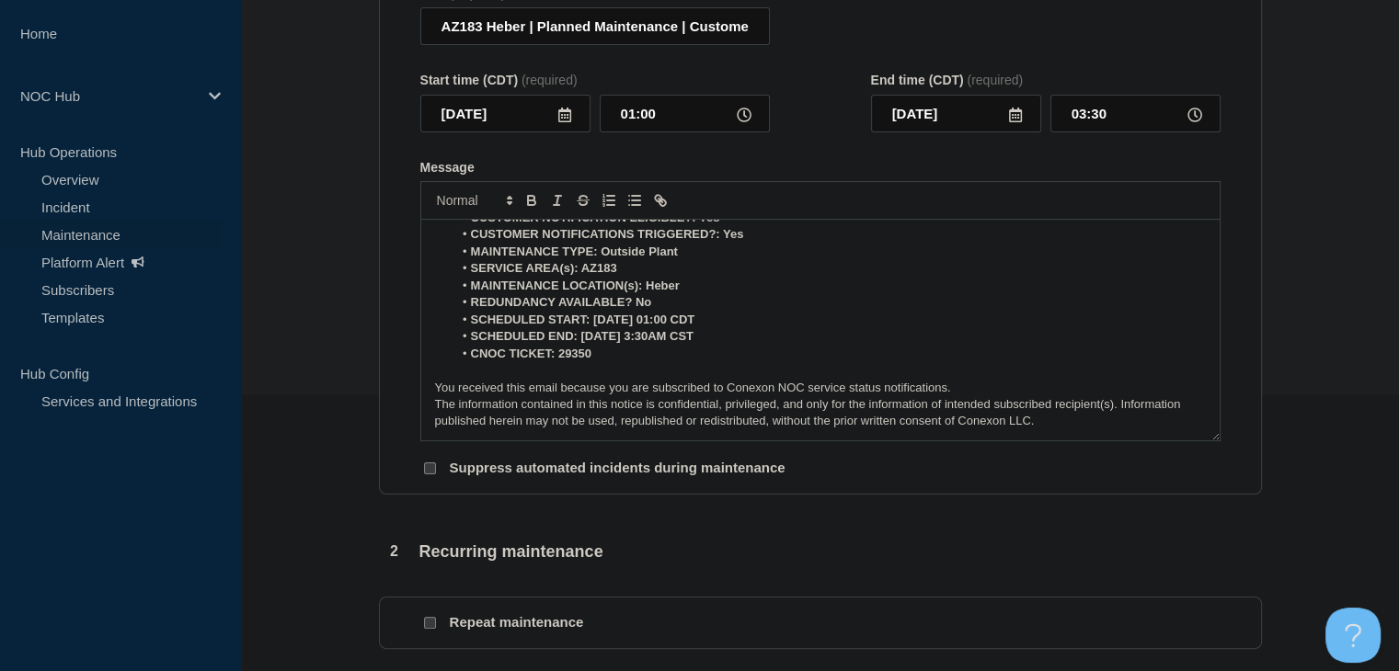
click at [700, 359] on li "CNOC TICKET: 29350" at bounding box center [829, 354] width 753 height 17
click at [705, 345] on li "SCHEDULED END: 09/19/25 3:30AM CST" at bounding box center [829, 336] width 753 height 17
click at [1094, 128] on input "03:30" at bounding box center [1135, 114] width 170 height 38
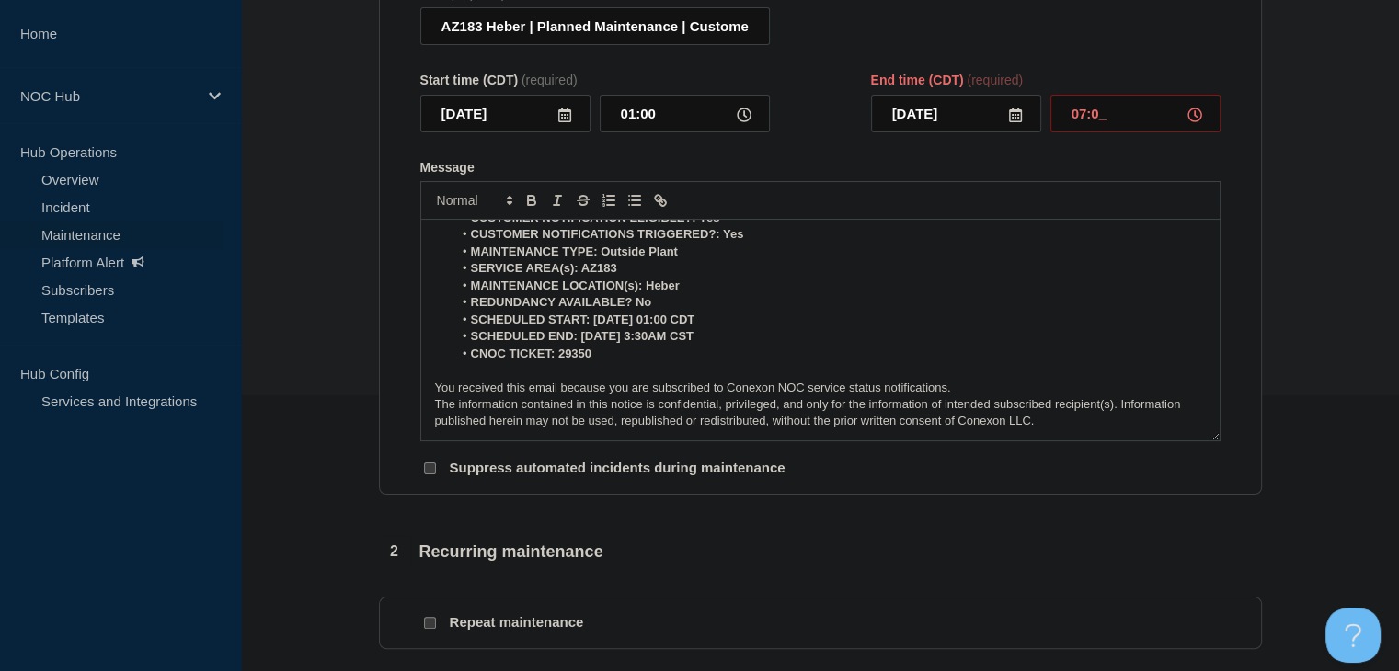
type input "07:00"
drag, startPoint x: 673, startPoint y: 347, endPoint x: 631, endPoint y: 349, distance: 42.4
click at [631, 343] on strong "SCHEDULED END: 09/19/25 3:30AM CST" at bounding box center [582, 336] width 223 height 14
click at [682, 343] on strong "SCHEDULED END: 09/19/25 07:00 CST" at bounding box center [576, 336] width 211 height 14
click at [610, 343] on strong "SCHEDULED END: 09/19/25 07:00 CDT" at bounding box center [577, 336] width 212 height 14
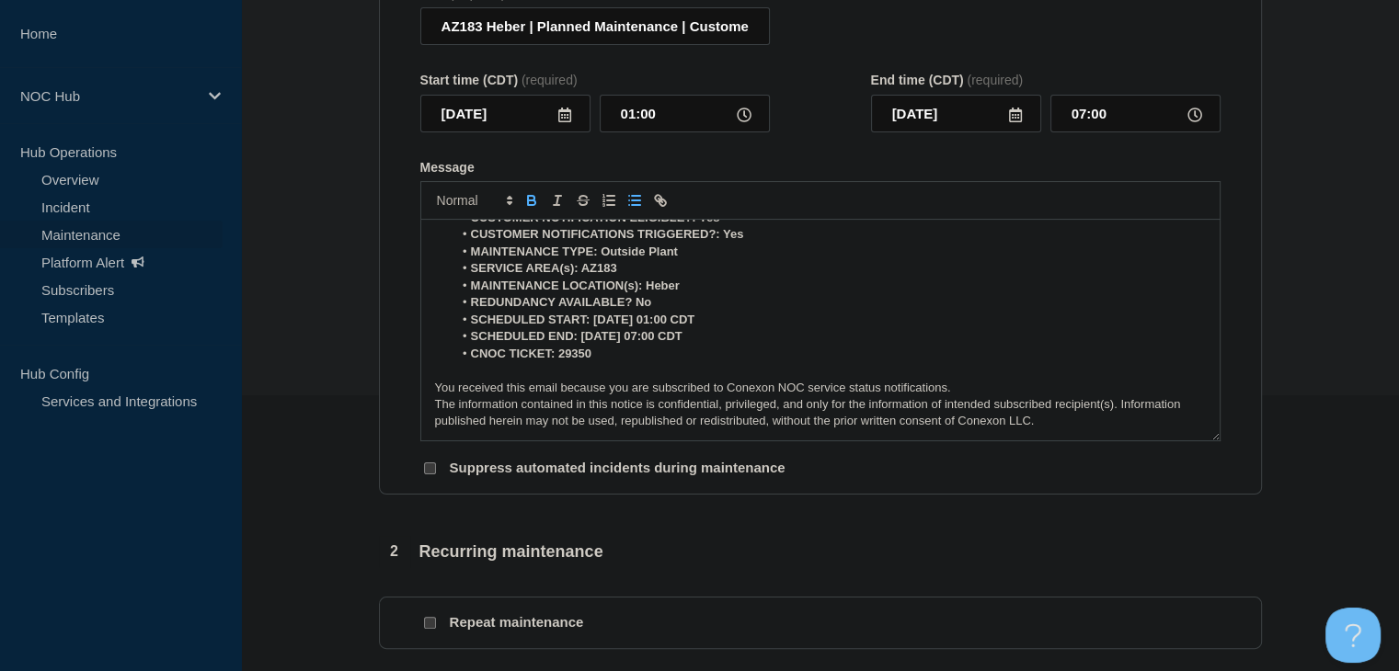
scroll to position [0, 0]
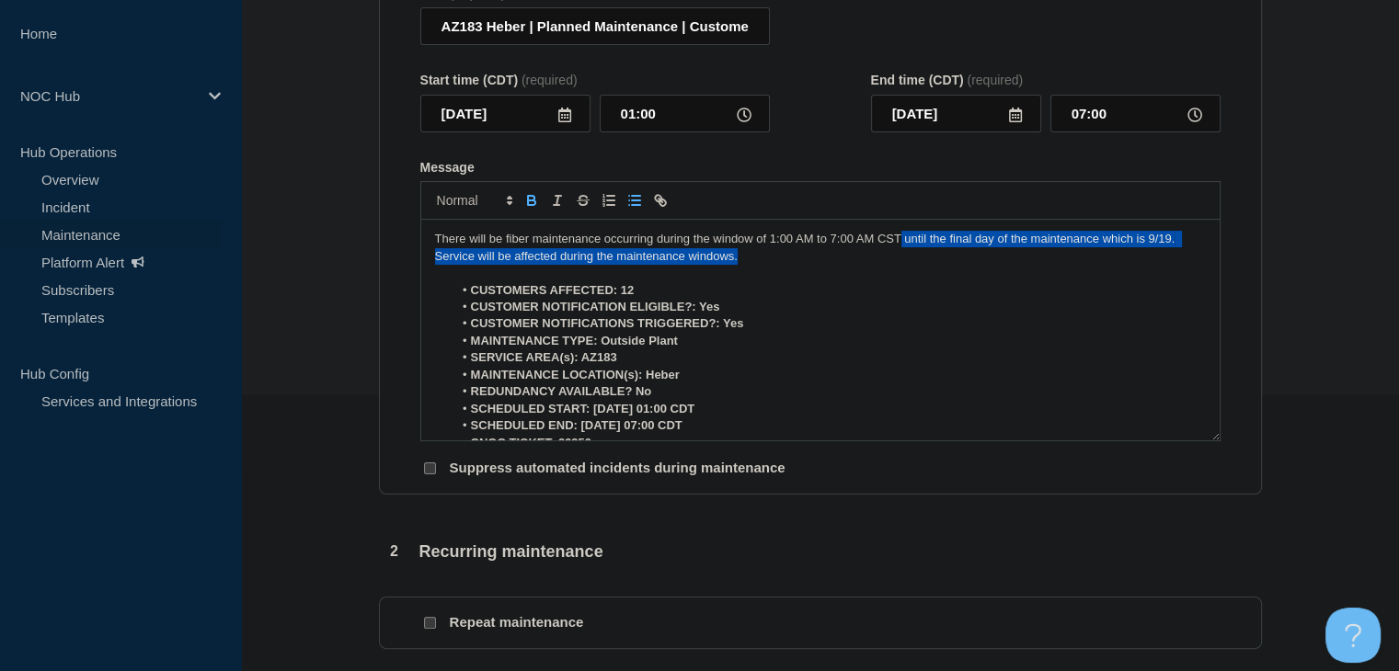
drag, startPoint x: 817, startPoint y: 269, endPoint x: 900, endPoint y: 240, distance: 88.4
click at [900, 240] on div "There will be fiber maintenance occurring during the window of 1:00 AM to 7:00 …" at bounding box center [820, 330] width 798 height 221
click at [933, 265] on p "There will be fiber maintenance occurring during the window of 1:00 AM to 7:00 …" at bounding box center [820, 248] width 771 height 34
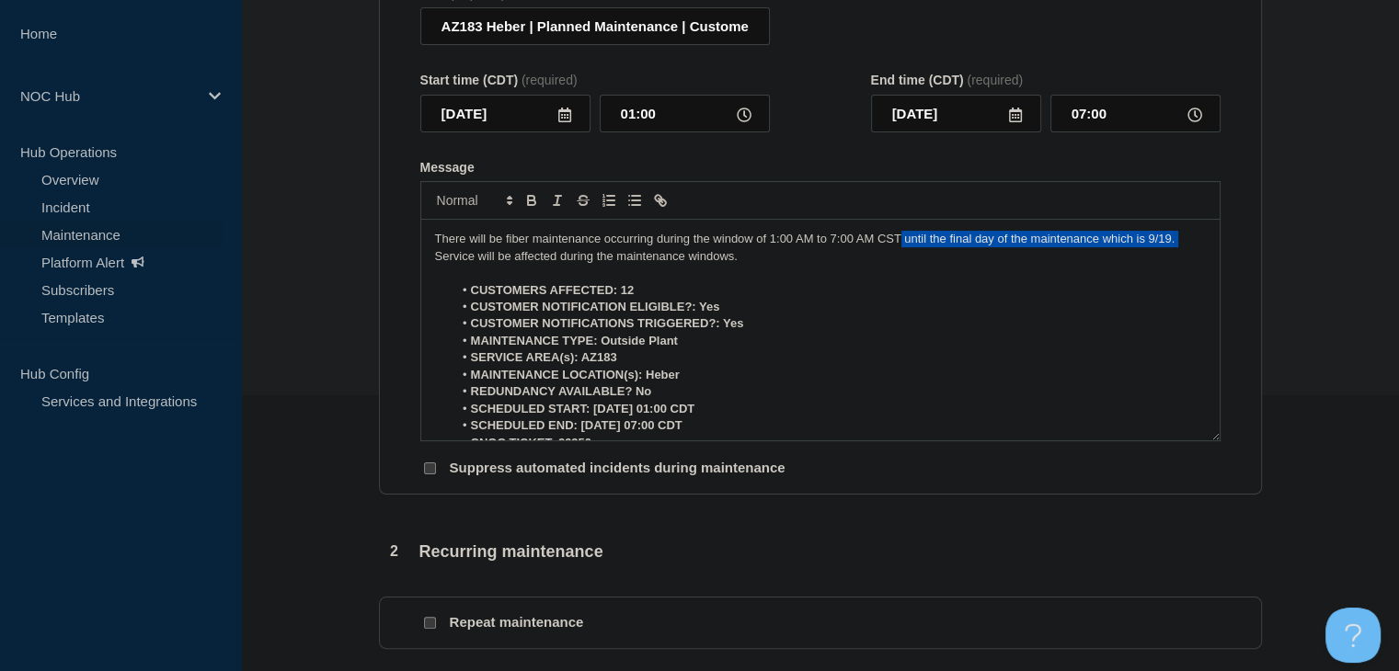
drag, startPoint x: 1181, startPoint y: 255, endPoint x: 900, endPoint y: 252, distance: 280.5
click at [900, 252] on p "There will be fiber maintenance occurring during the window of 1:00 AM to 7:00 …" at bounding box center [820, 248] width 771 height 34
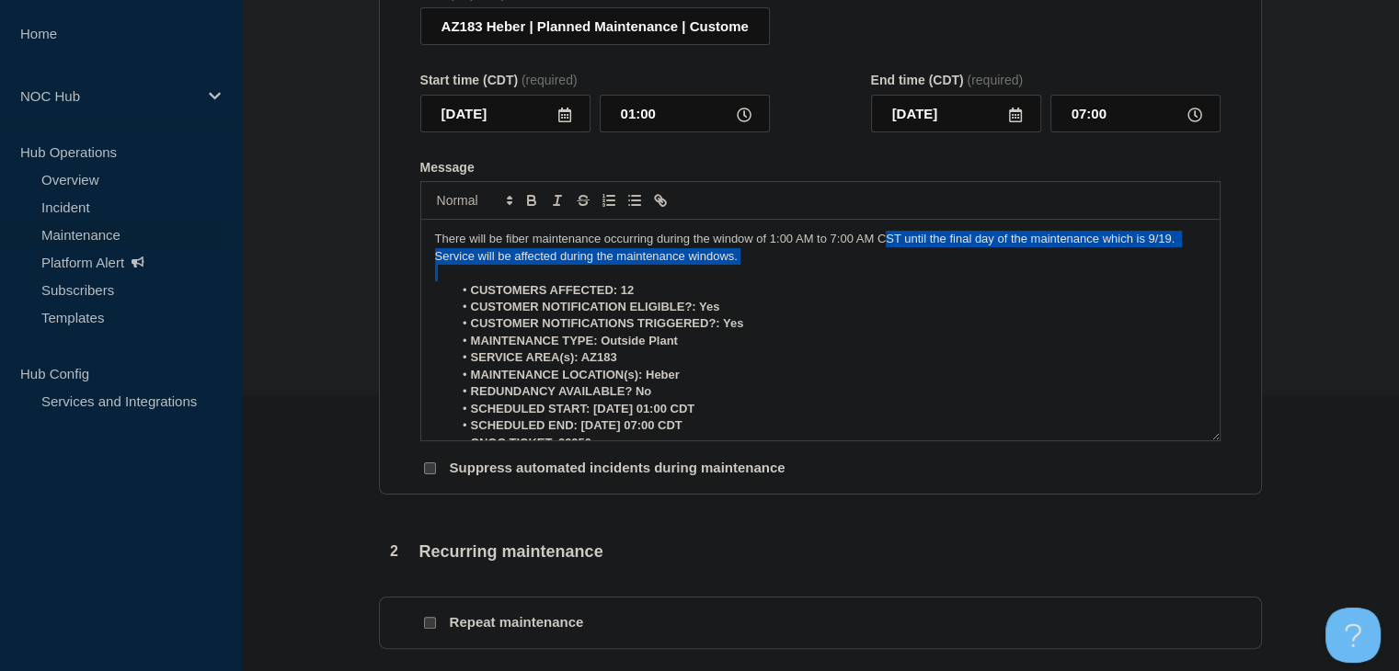
drag, startPoint x: 813, startPoint y: 280, endPoint x: 887, endPoint y: 255, distance: 77.7
click at [887, 255] on div "There will be fiber maintenance occurring during the window of 1:00 AM to 7:00 …" at bounding box center [820, 330] width 798 height 221
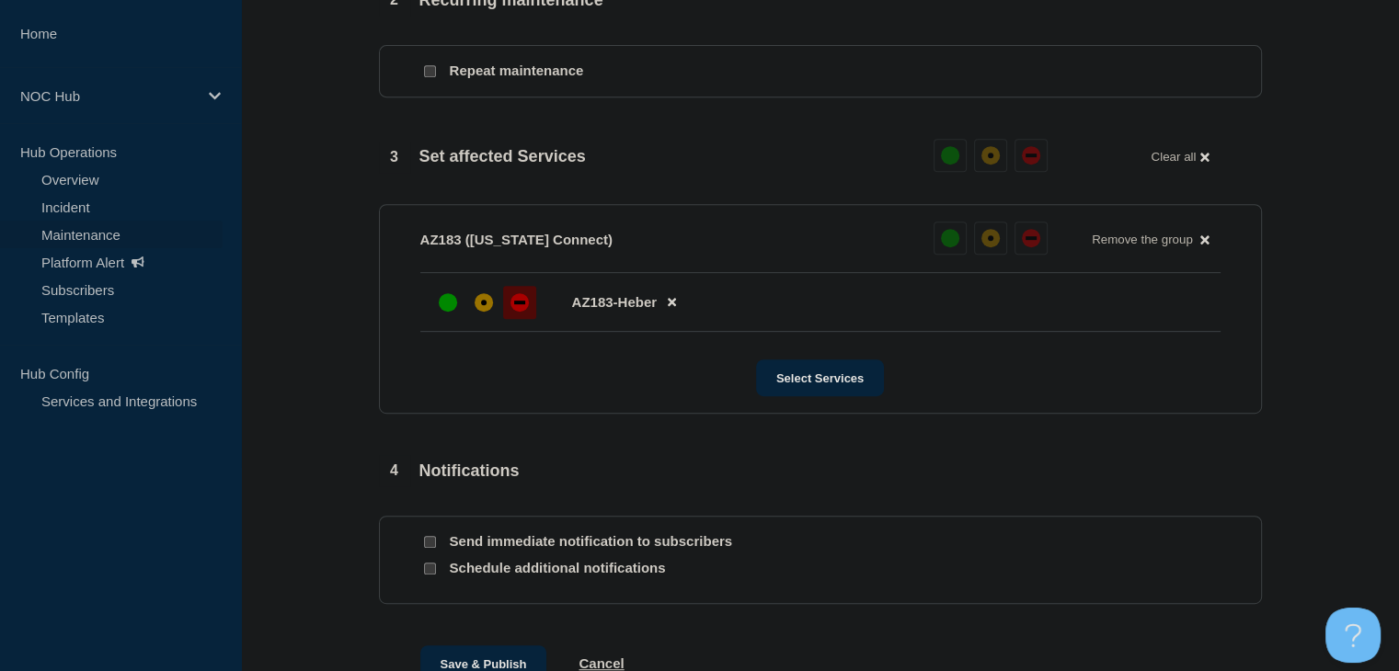
scroll to position [920, 0]
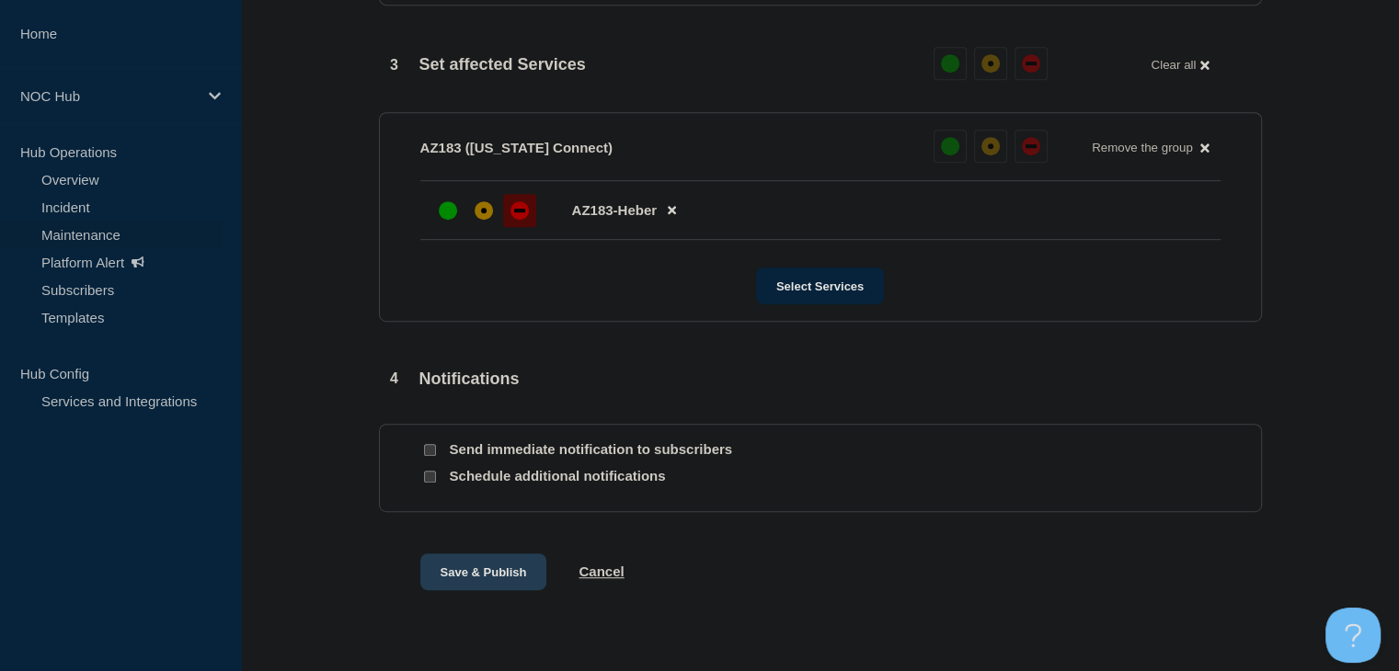
click at [464, 590] on button "Save & Publish" at bounding box center [483, 572] width 127 height 37
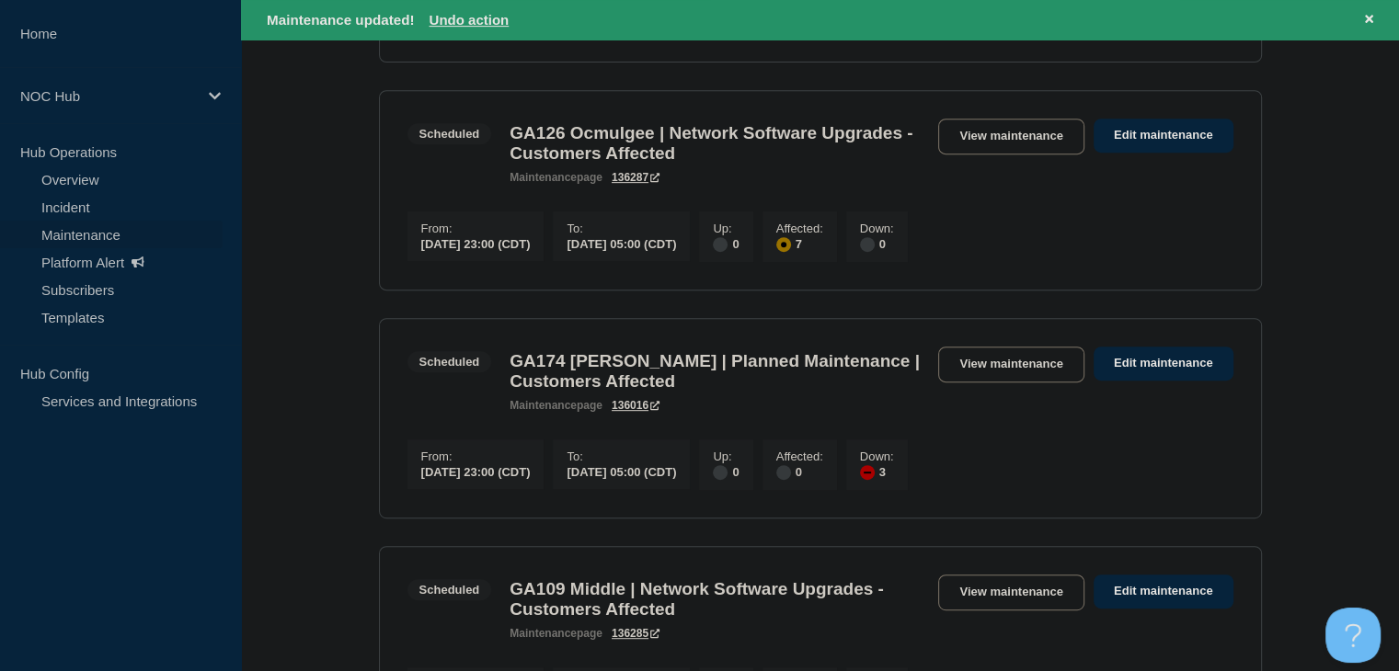
scroll to position [828, 0]
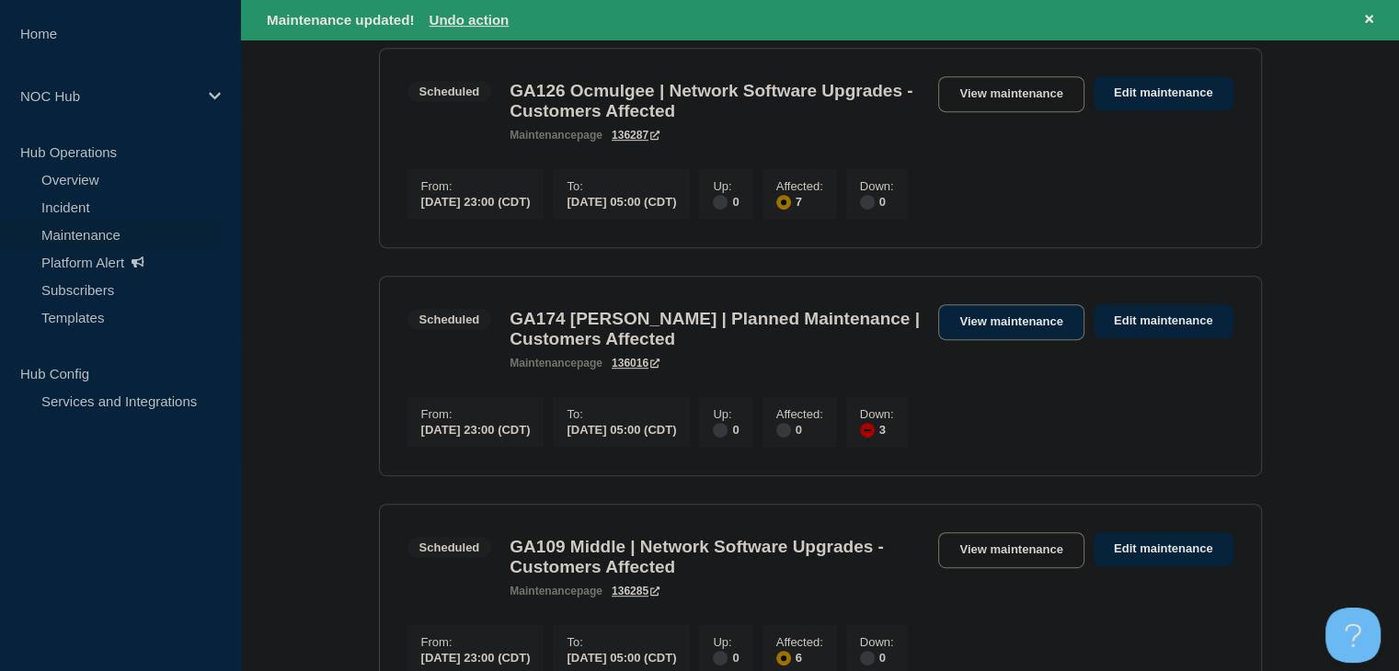
click at [980, 340] on link "View maintenance" at bounding box center [1010, 322] width 145 height 36
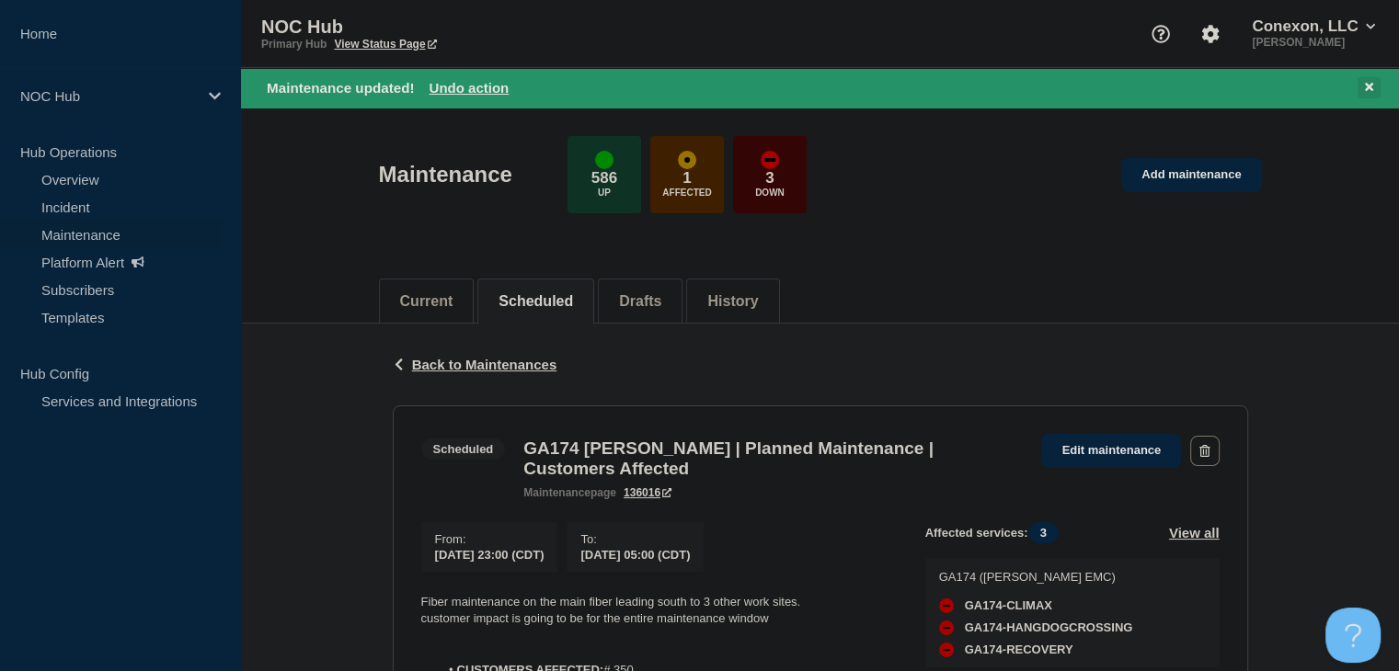
click at [1368, 86] on icon at bounding box center [1369, 87] width 8 height 8
